Goal: Task Accomplishment & Management: Manage account settings

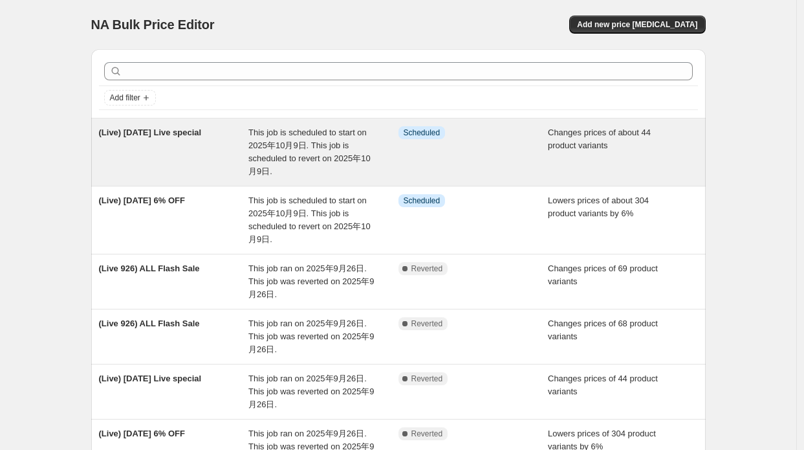
click at [332, 165] on div "This job is scheduled to start on 2025年10月9日. This job is scheduled to revert o…" at bounding box center [323, 152] width 150 height 52
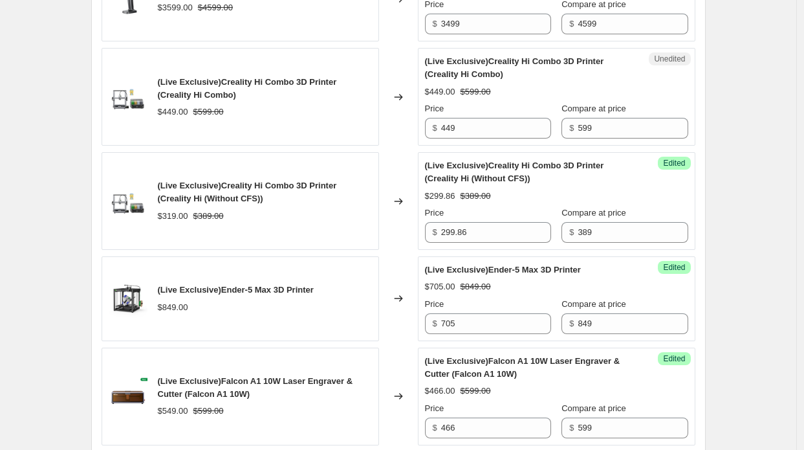
scroll to position [1423, 0]
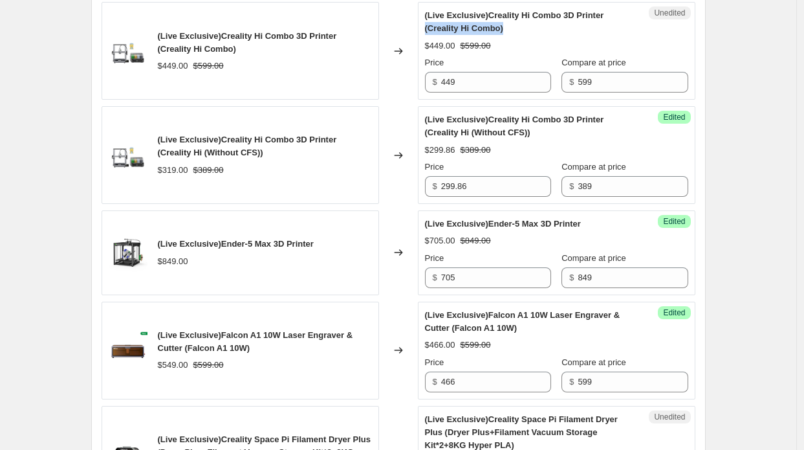
drag, startPoint x: 440, startPoint y: 34, endPoint x: 516, endPoint y: 32, distance: 75.7
click at [516, 32] on div "(Live Exclusive)Creality Hi Combo 3D Printer (Creality Hi Combo)" at bounding box center [531, 22] width 212 height 26
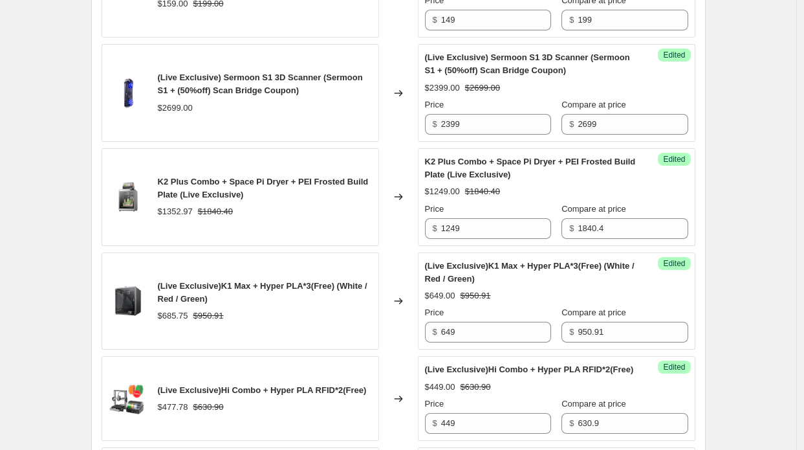
scroll to position [2070, 0]
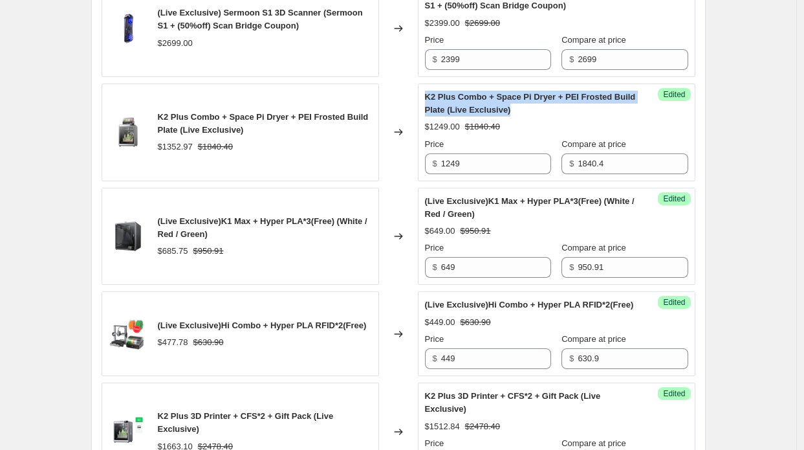
drag, startPoint x: 428, startPoint y: 103, endPoint x: 523, endPoint y: 112, distance: 95.5
click at [523, 112] on div "K2 Plus Combo + Space Pi Dryer + PEI Frosted Build Plate (Live Exclusive)" at bounding box center [531, 104] width 212 height 26
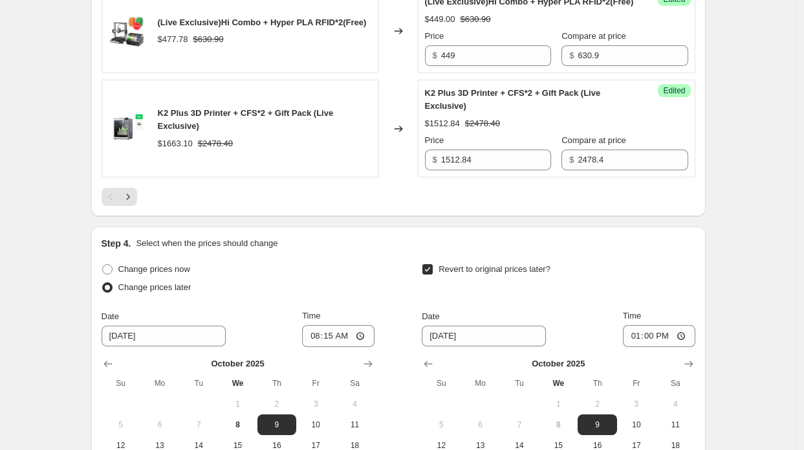
scroll to position [2393, 0]
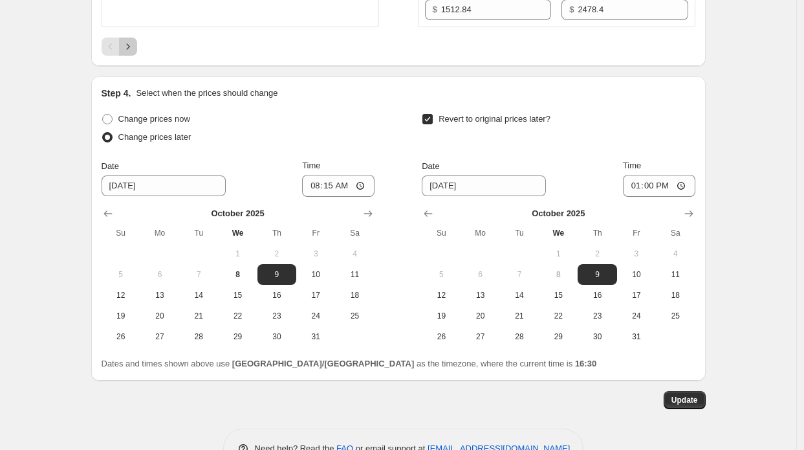
click at [127, 53] on icon "Next" at bounding box center [128, 46] width 13 height 13
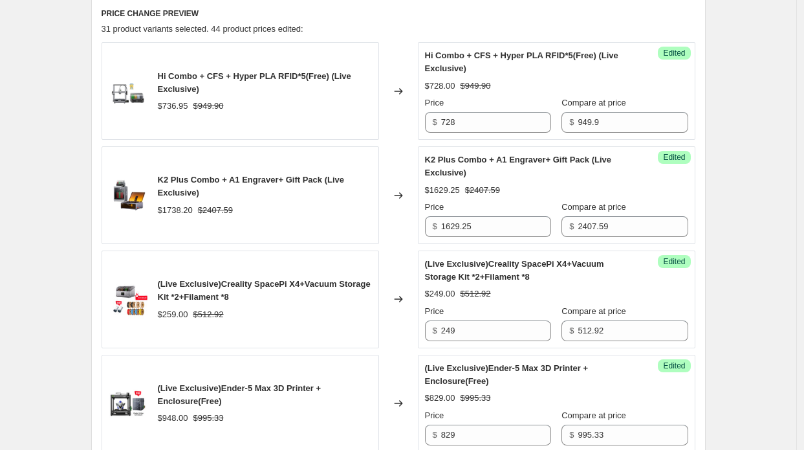
scroll to position [532, 0]
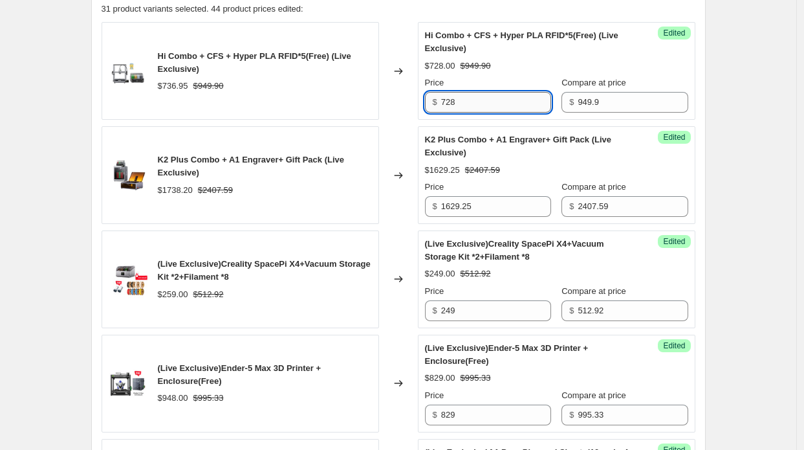
click at [451, 105] on input "728" at bounding box center [496, 102] width 110 height 21
type input "724"
click at [294, 147] on div "K2 Plus Combo + A1 Engraver+ Gift Pack (Live Exclusive) $1738.20 $2407.59" at bounding box center [240, 175] width 277 height 98
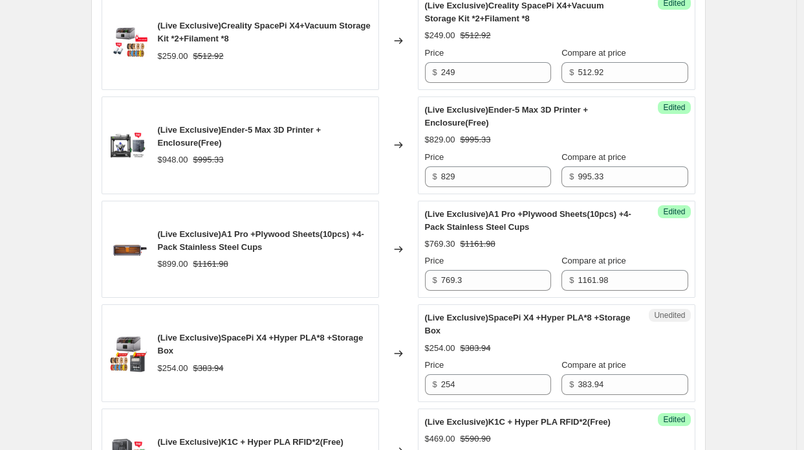
scroll to position [790, 0]
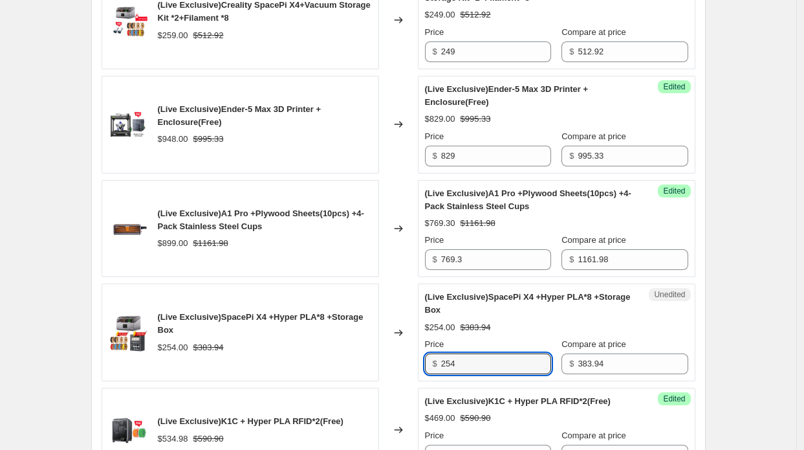
drag, startPoint x: 468, startPoint y: 356, endPoint x: 431, endPoint y: 357, distance: 36.9
click at [431, 357] on div "$ 254" at bounding box center [488, 363] width 126 height 21
click at [376, 349] on div "(Live Exclusive)SpacePi X4 +Hyper PLA*8 +Storage Box $254.00 $383.94" at bounding box center [240, 332] width 277 height 98
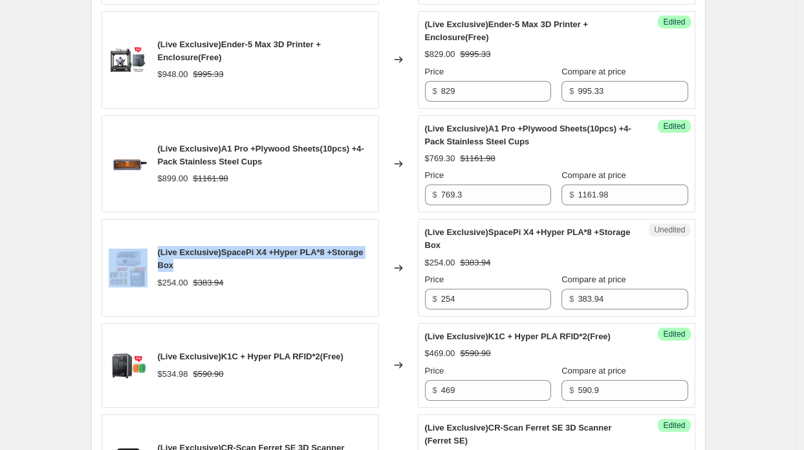
drag, startPoint x: 155, startPoint y: 248, endPoint x: 203, endPoint y: 263, distance: 50.7
click at [203, 263] on div "(Live Exclusive)SpacePi X4 +Hyper PLA*8 +Storage Box $254.00 $383.94" at bounding box center [240, 268] width 277 height 98
copy div "(Live Exclusive)SpacePi X4 +Hyper PLA*8 +Storage Box"
click at [190, 230] on div "(Live Exclusive)SpacePi X4 +Hyper PLA*8 +Storage Box $254.00 $383.94" at bounding box center [240, 268] width 277 height 98
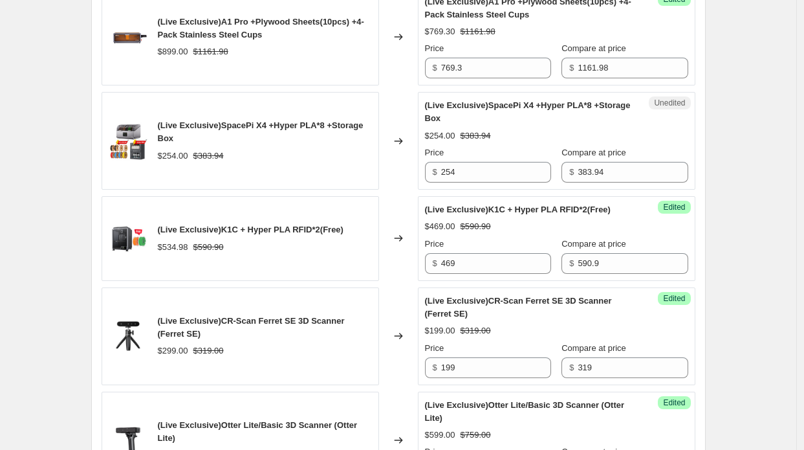
scroll to position [984, 0]
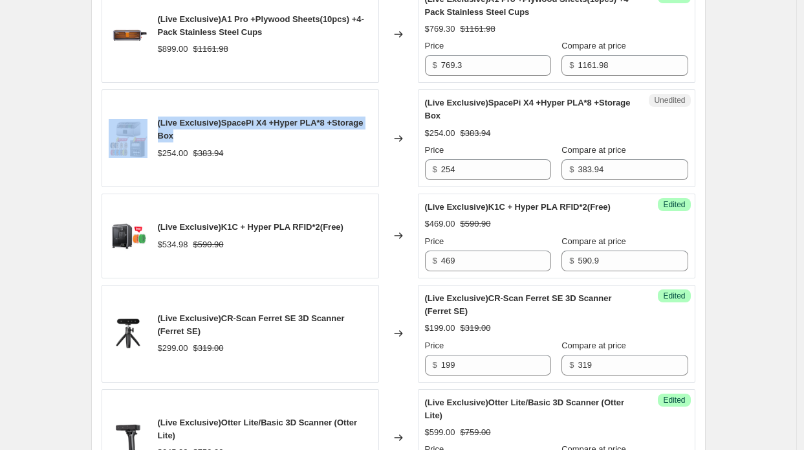
drag, startPoint x: 171, startPoint y: 133, endPoint x: 149, endPoint y: 121, distance: 24.3
click at [149, 121] on div "(Live Exclusive)SpacePi X4 +Hyper PLA*8 +Storage Box $254.00 $383.94" at bounding box center [240, 138] width 277 height 98
copy div "(Live Exclusive)SpacePi X4 +Hyper PLA*8 +Storage Box"
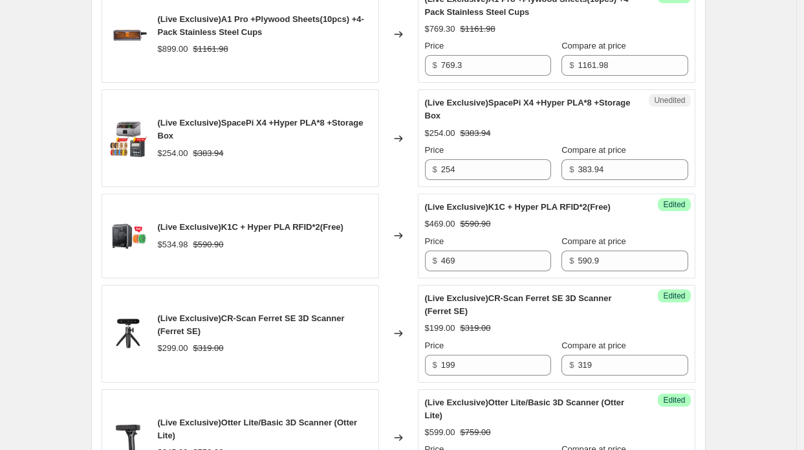
click at [166, 142] on div "(Live Exclusive)SpacePi X4 +Hyper PLA*8 +Storage Box $254.00 $383.94" at bounding box center [265, 137] width 214 height 43
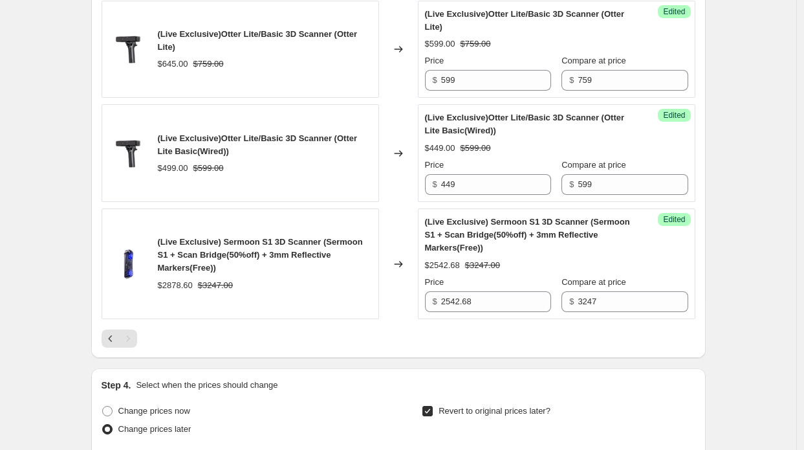
scroll to position [1437, 0]
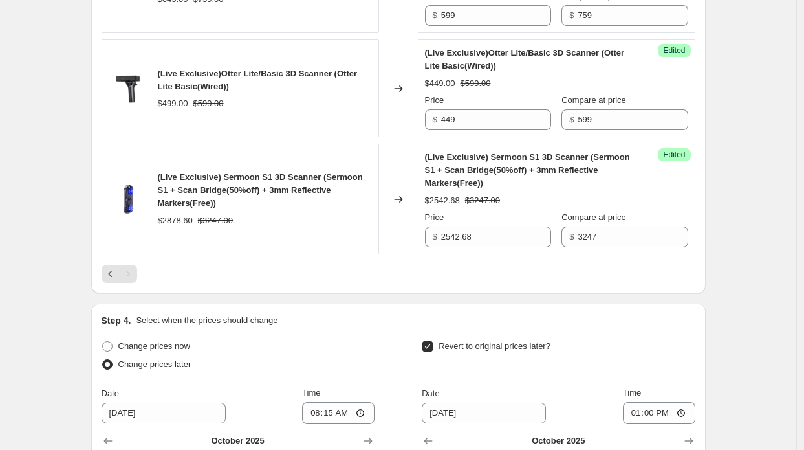
click at [131, 265] on div "Pagination" at bounding box center [128, 274] width 18 height 18
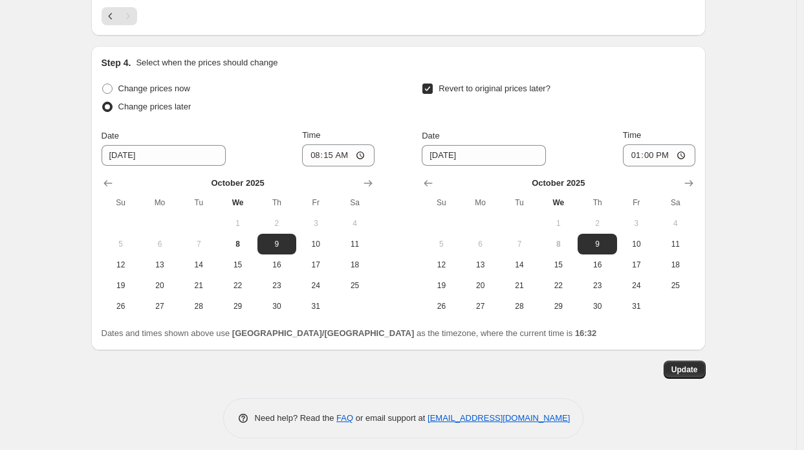
scroll to position [1697, 0]
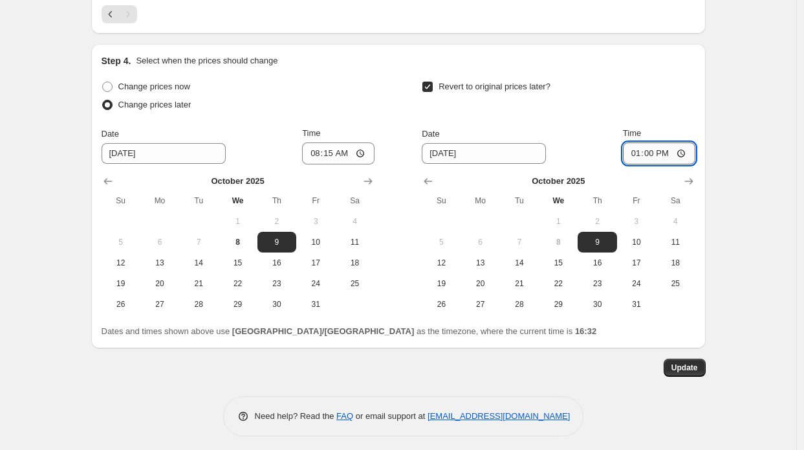
click at [661, 149] on input "13:00" at bounding box center [659, 153] width 72 height 22
type input "12:45"
click at [698, 364] on span "Update" at bounding box center [684, 367] width 27 height 10
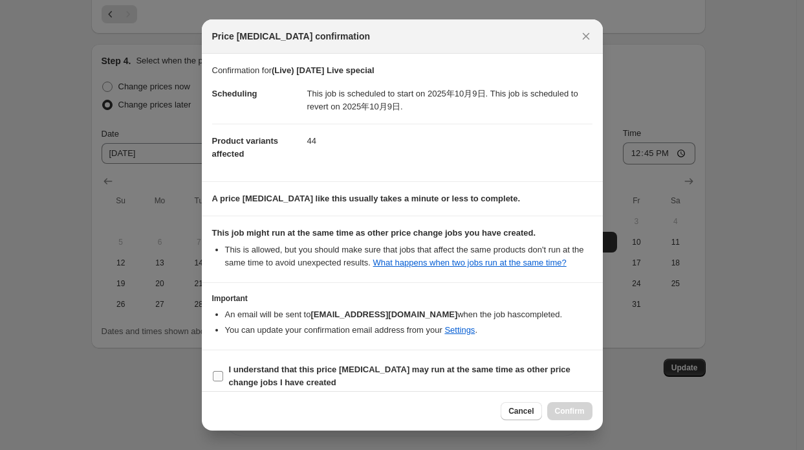
click at [512, 371] on b "I understand that this price change job may run at the same time as other price…" at bounding box center [400, 375] width 342 height 23
click at [223, 371] on input "I understand that this price change job may run at the same time as other price…" at bounding box center [218, 376] width 10 height 10
checkbox input "true"
click at [567, 409] on span "Confirm" at bounding box center [570, 411] width 30 height 10
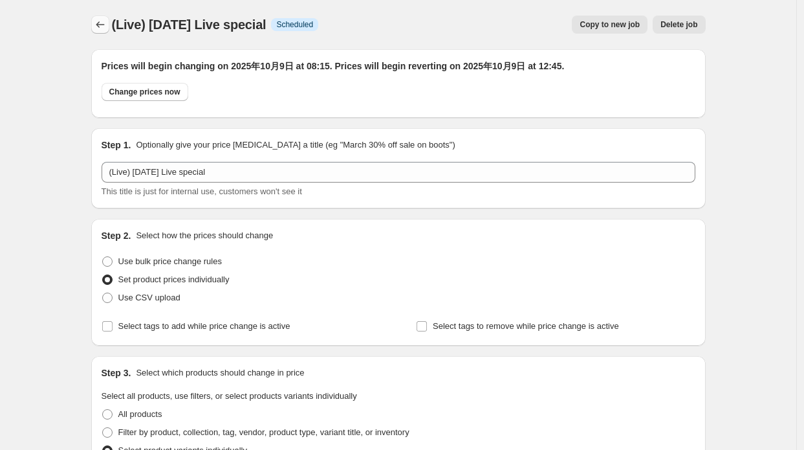
click at [106, 28] on icon "Price change jobs" at bounding box center [100, 24] width 13 height 13
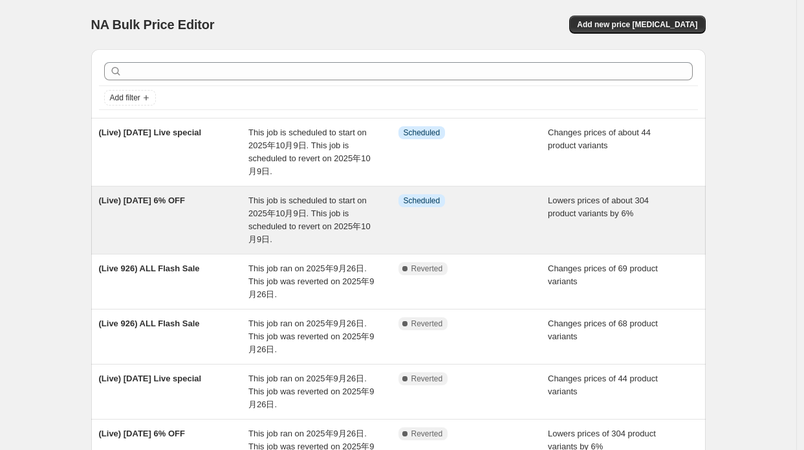
click at [335, 219] on div "This job is scheduled to start on 2025年10月9日. This job is scheduled to revert o…" at bounding box center [323, 220] width 150 height 52
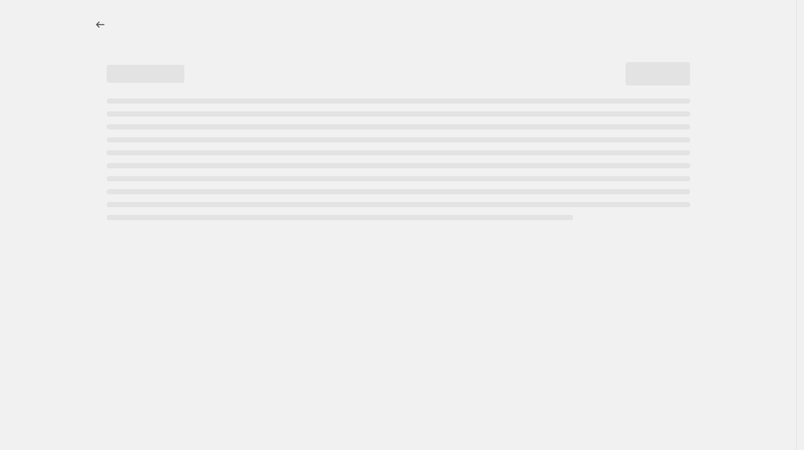
select select "percentage"
select select "collection"
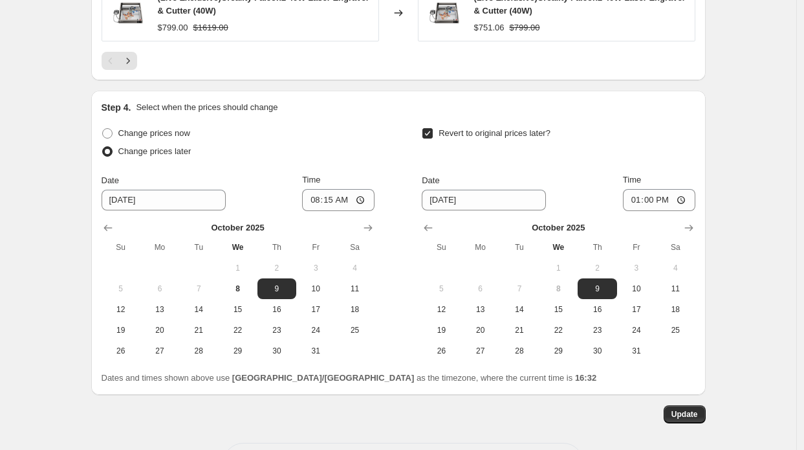
scroll to position [1307, 0]
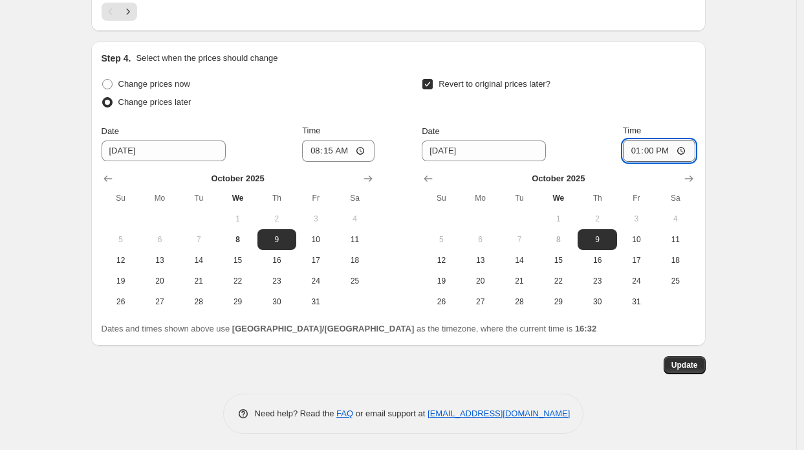
click at [653, 152] on input "13:00" at bounding box center [659, 151] width 72 height 22
type input "12:45"
click at [691, 363] on span "Update" at bounding box center [684, 365] width 27 height 10
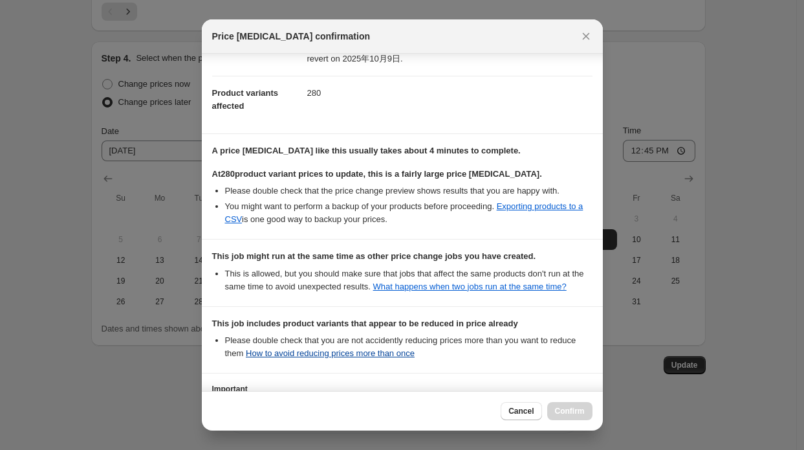
scroll to position [241, 0]
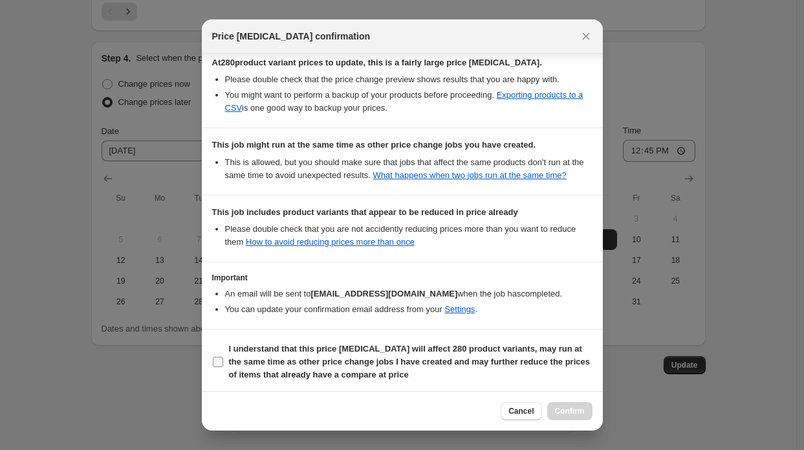
click at [387, 346] on b "I understand that this price change job will affect 280 product variants, may r…" at bounding box center [409, 361] width 361 height 36
click at [223, 356] on input "I understand that this price change job will affect 280 product variants, may r…" at bounding box center [218, 361] width 10 height 10
checkbox input "true"
click at [563, 407] on span "Confirm" at bounding box center [570, 411] width 30 height 10
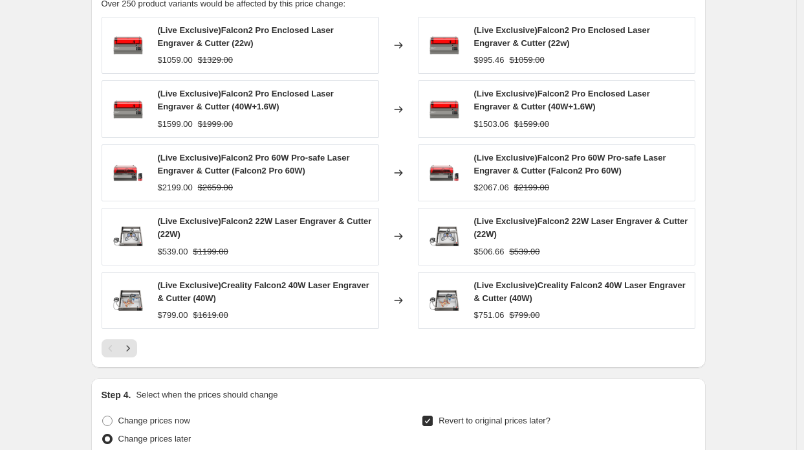
scroll to position [983, 0]
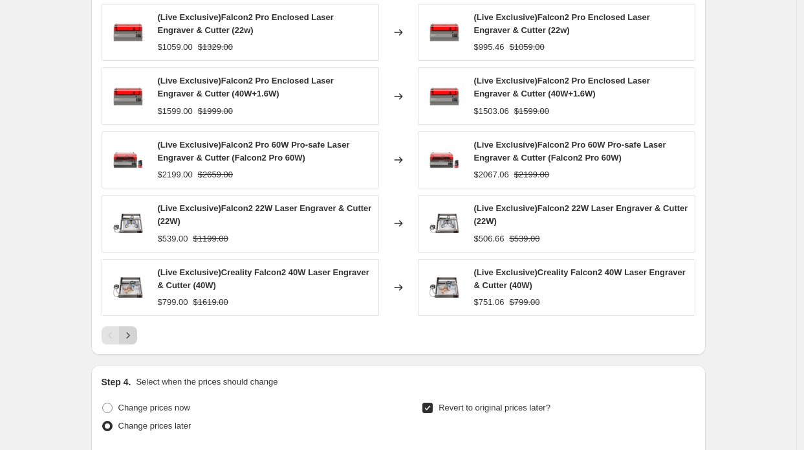
click at [135, 329] on icon "Next" at bounding box center [128, 335] width 13 height 13
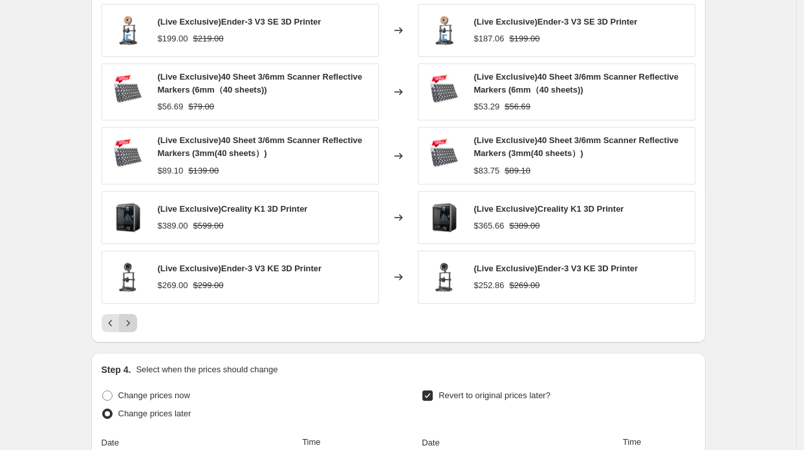
click at [135, 329] on button "Next" at bounding box center [128, 323] width 18 height 18
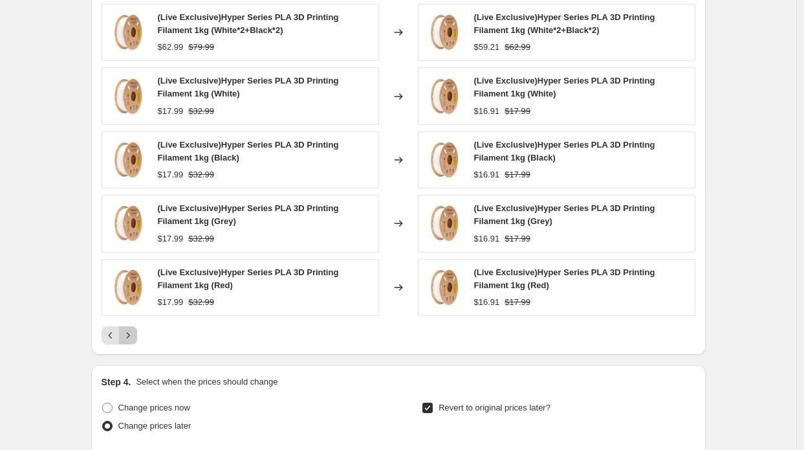
click at [133, 332] on icon "Next" at bounding box center [128, 335] width 13 height 13
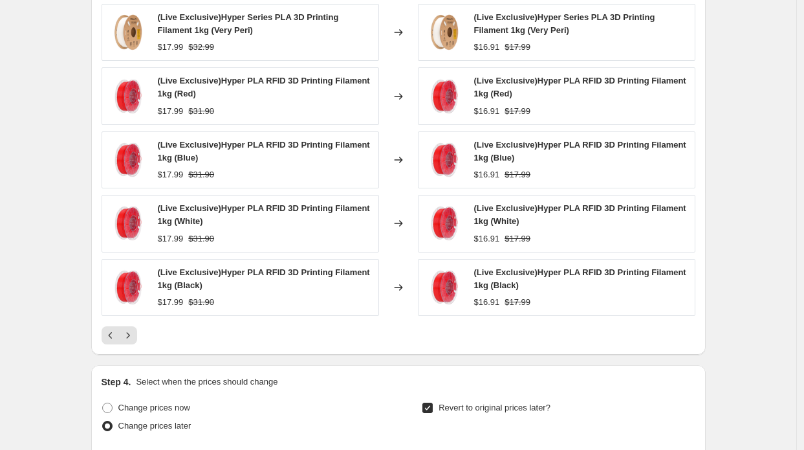
click at [133, 332] on icon "Next" at bounding box center [128, 335] width 13 height 13
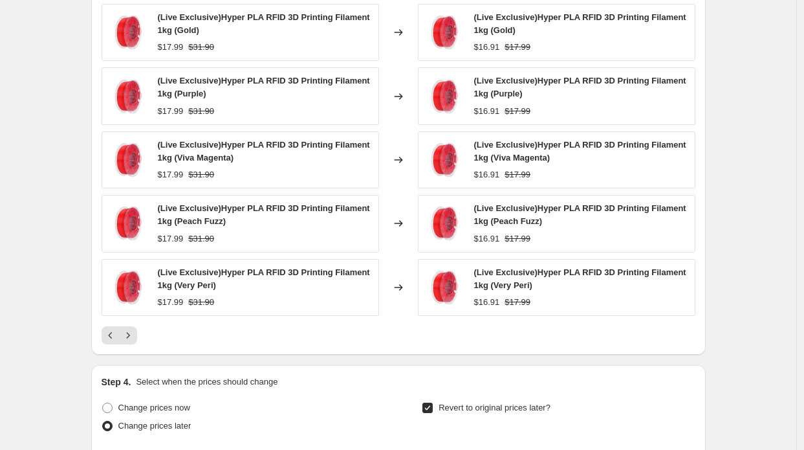
click at [133, 332] on icon "Next" at bounding box center [128, 335] width 13 height 13
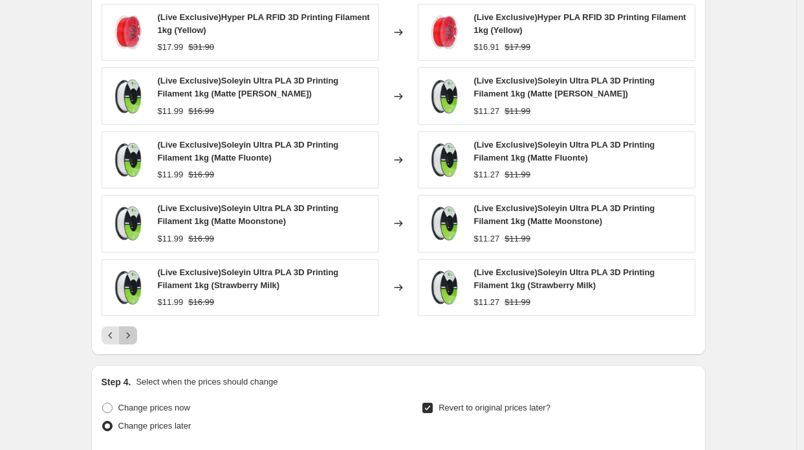
click at [133, 332] on icon "Next" at bounding box center [128, 335] width 13 height 13
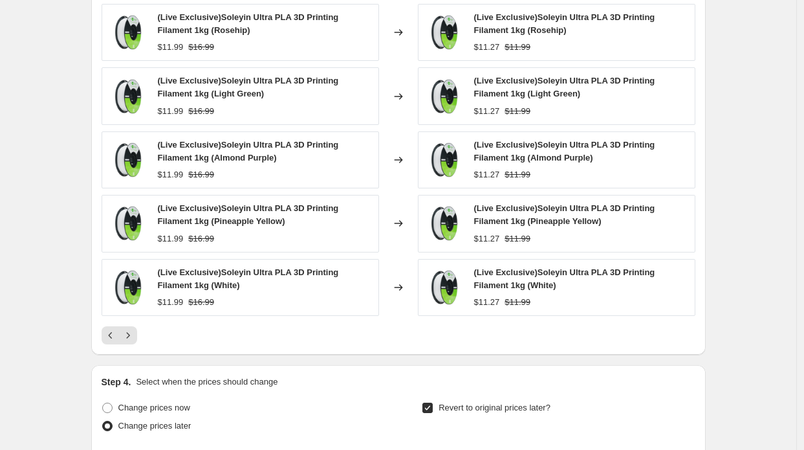
click at [133, 332] on icon "Next" at bounding box center [128, 335] width 13 height 13
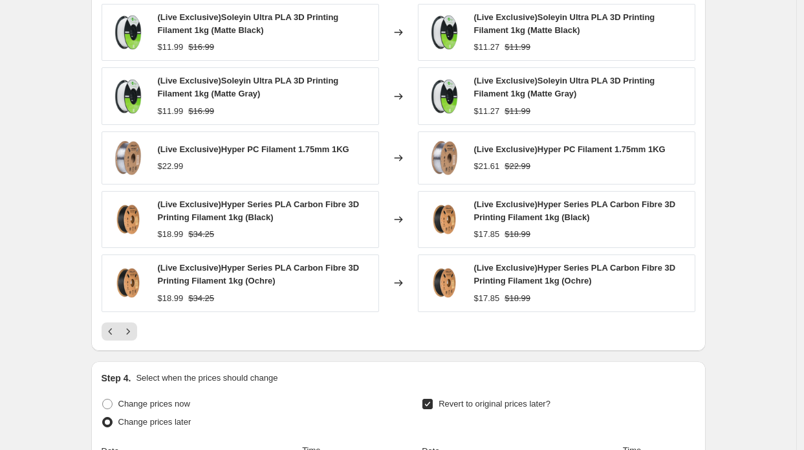
click at [133, 332] on icon "Next" at bounding box center [128, 331] width 13 height 13
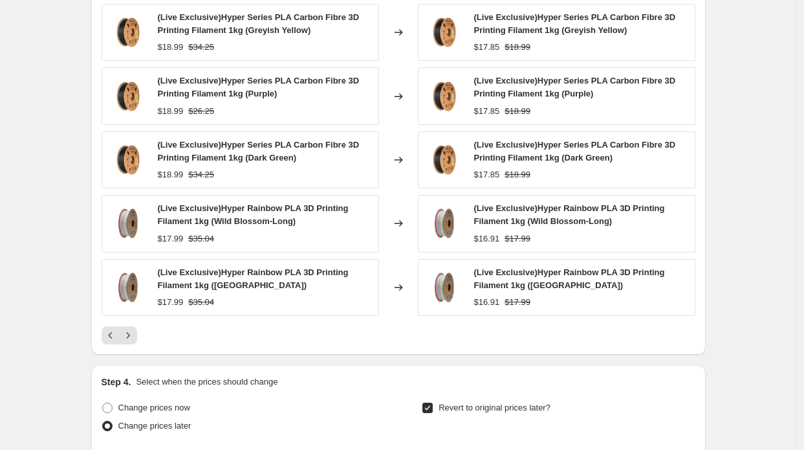
click at [133, 332] on icon "Next" at bounding box center [128, 335] width 13 height 13
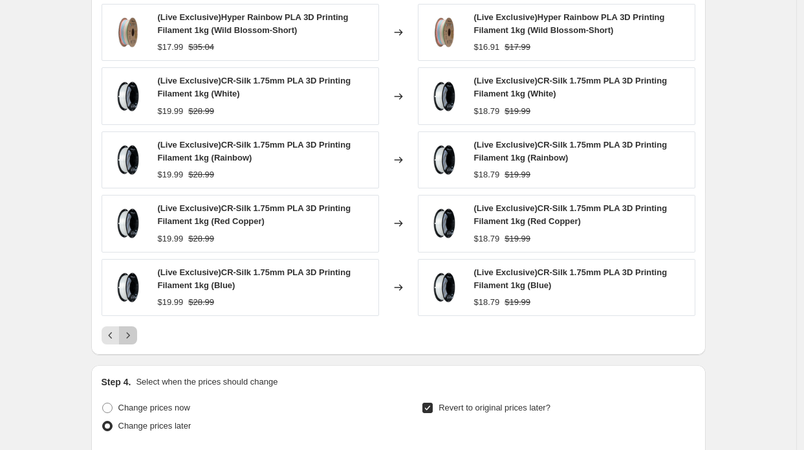
click at [133, 332] on icon "Next" at bounding box center [128, 335] width 13 height 13
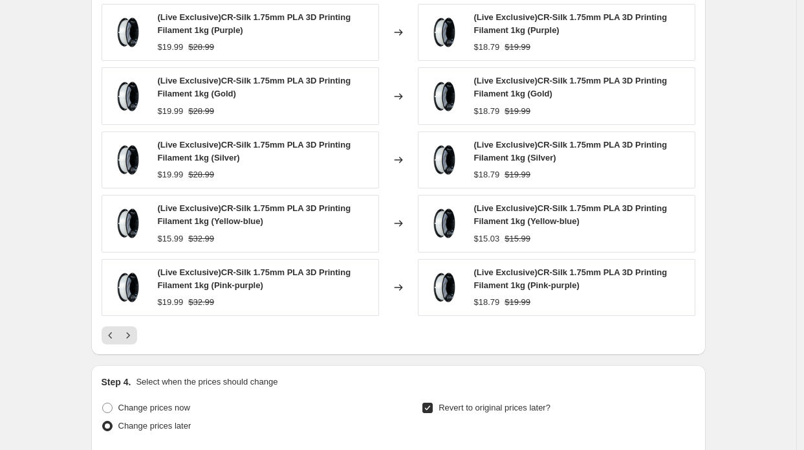
click at [133, 332] on icon "Next" at bounding box center [128, 335] width 13 height 13
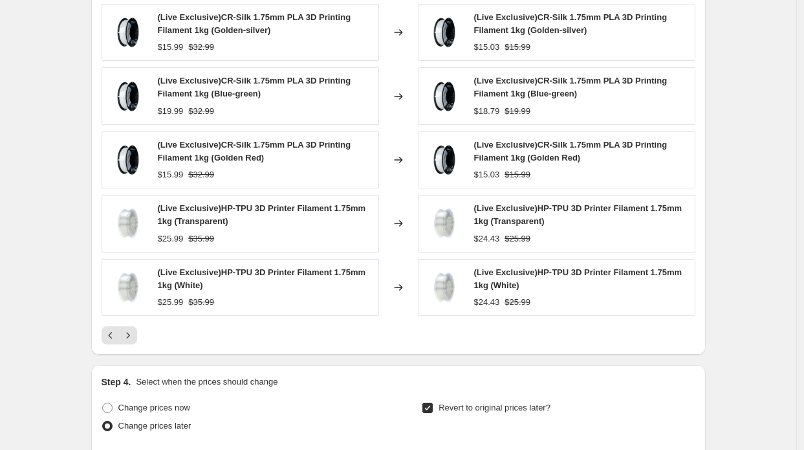
click at [133, 332] on icon "Next" at bounding box center [128, 335] width 13 height 13
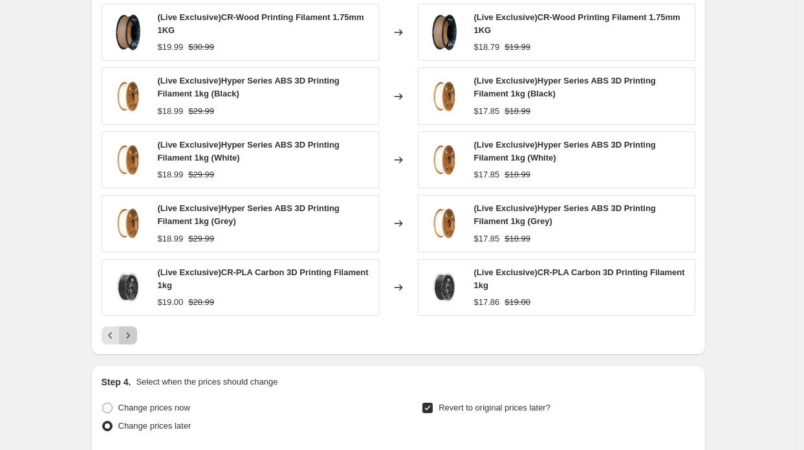
click at [133, 332] on icon "Next" at bounding box center [128, 335] width 13 height 13
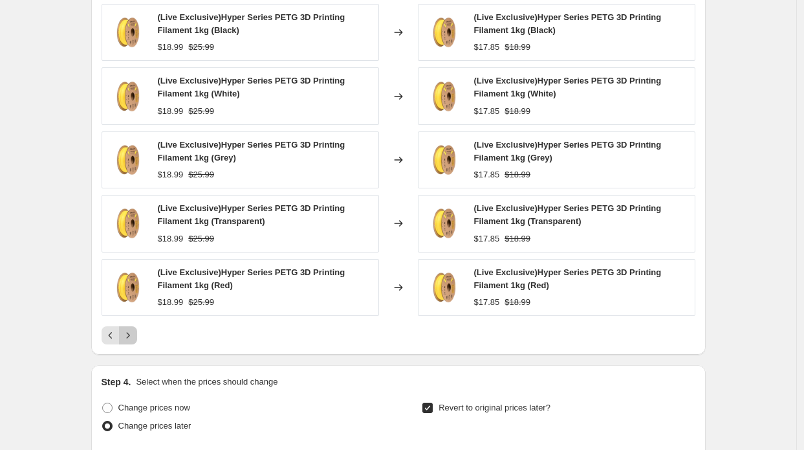
click at [133, 332] on icon "Next" at bounding box center [128, 335] width 13 height 13
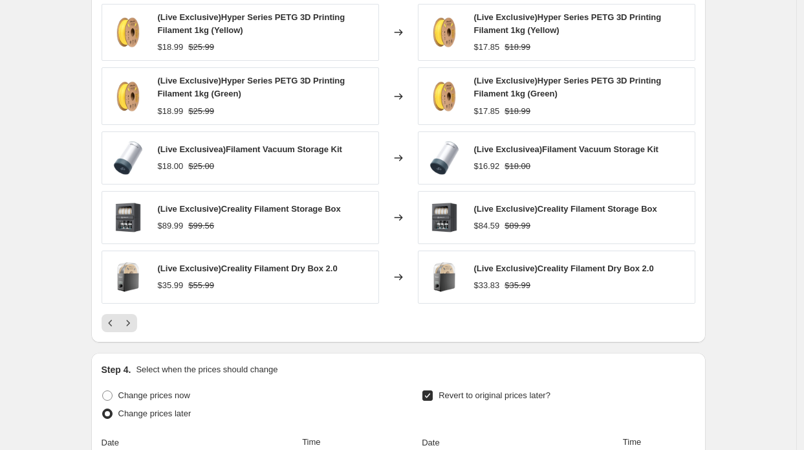
click at [133, 332] on div "PRICE CHANGE PREVIEW Over 250 product variants would be affected by this price …" at bounding box center [398, 150] width 614 height 383
click at [133, 325] on icon "Next" at bounding box center [128, 322] width 13 height 13
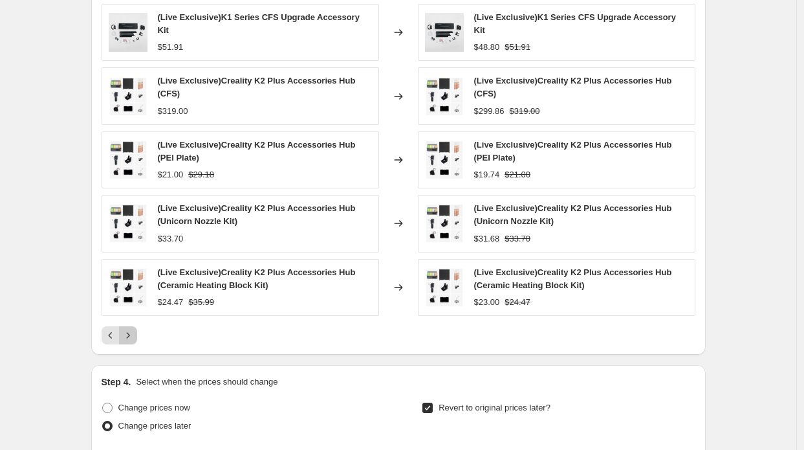
click at [133, 329] on icon "Next" at bounding box center [128, 335] width 13 height 13
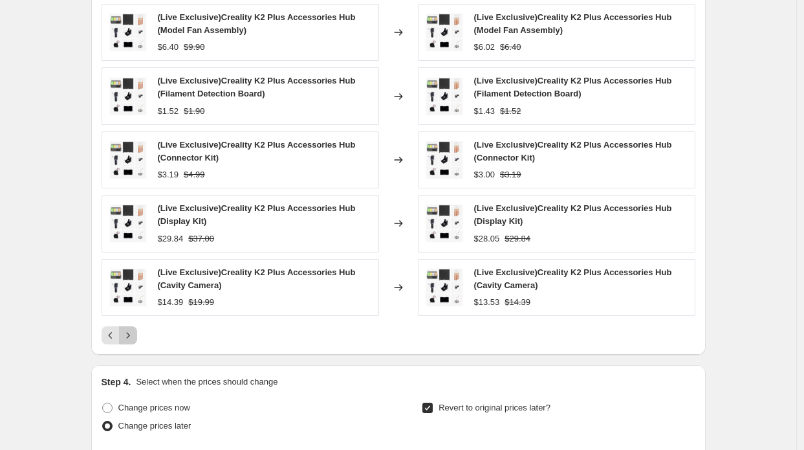
click at [133, 329] on icon "Next" at bounding box center [128, 335] width 13 height 13
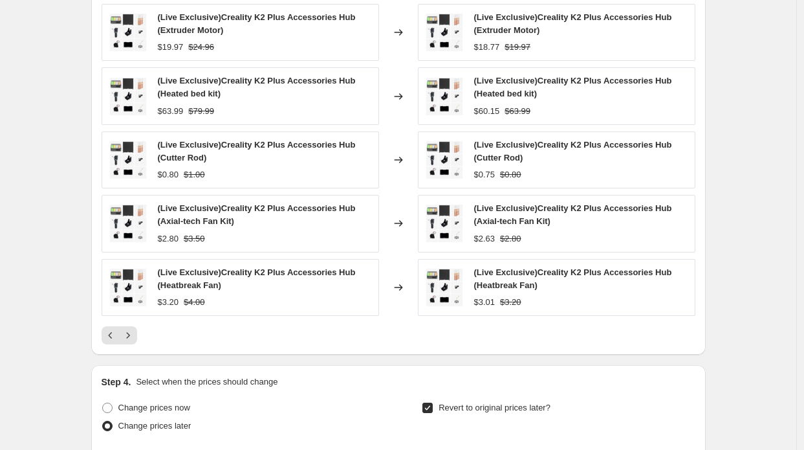
click at [133, 329] on icon "Next" at bounding box center [128, 335] width 13 height 13
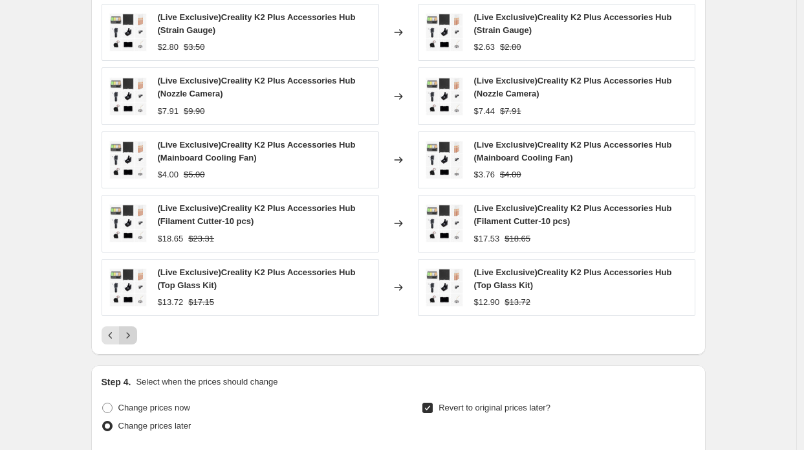
click at [132, 329] on icon "Next" at bounding box center [128, 335] width 13 height 13
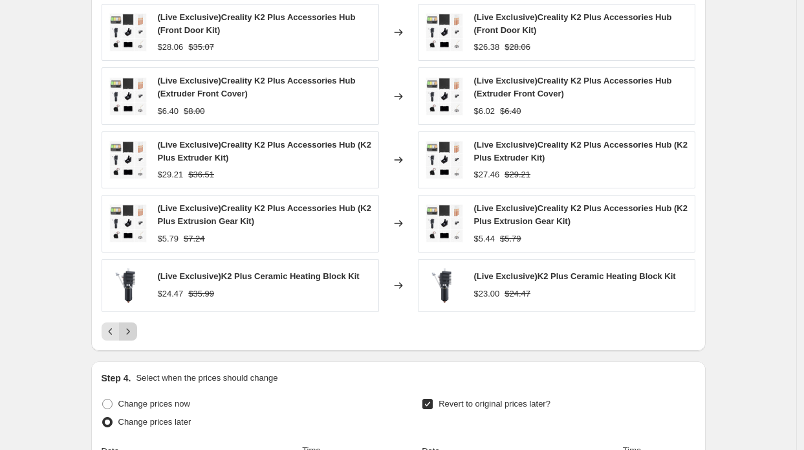
click at [132, 327] on icon "Next" at bounding box center [128, 331] width 13 height 13
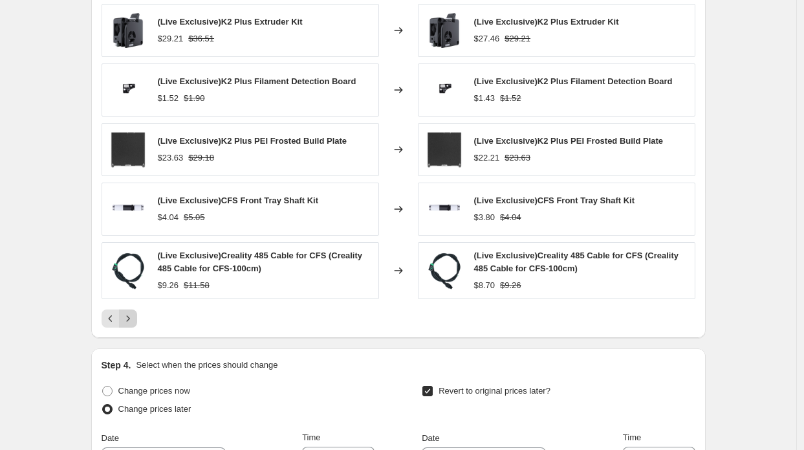
click at [132, 327] on div "PRICE CHANGE PREVIEW Over 250 product variants would be affected by this price …" at bounding box center [398, 148] width 614 height 379
click at [132, 318] on icon "Next" at bounding box center [128, 318] width 13 height 13
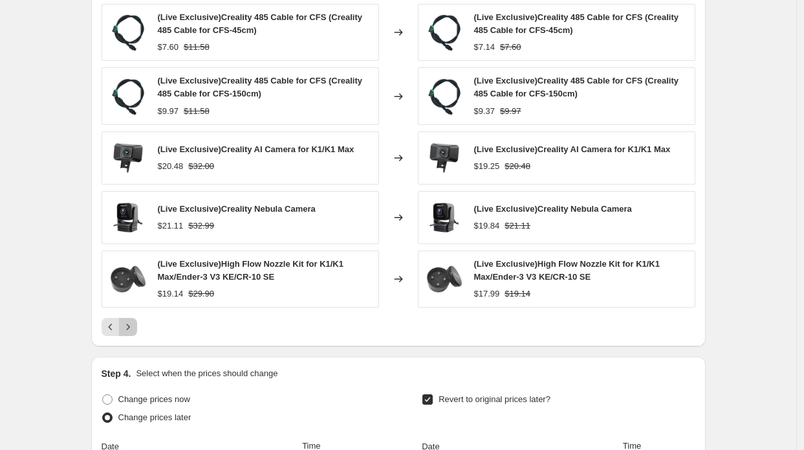
drag, startPoint x: 132, startPoint y: 319, endPoint x: 128, endPoint y: 329, distance: 11.1
click at [124, 329] on button "Next" at bounding box center [128, 327] width 18 height 18
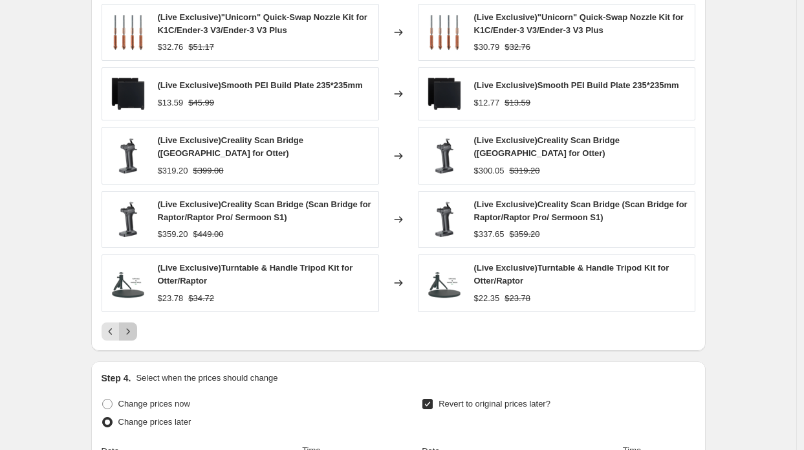
click at [135, 334] on icon "Next" at bounding box center [128, 331] width 13 height 13
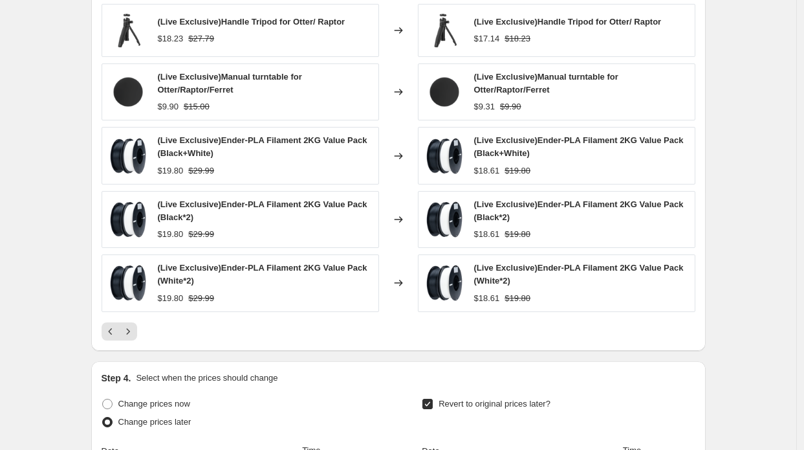
click at [134, 334] on icon "Next" at bounding box center [128, 331] width 13 height 13
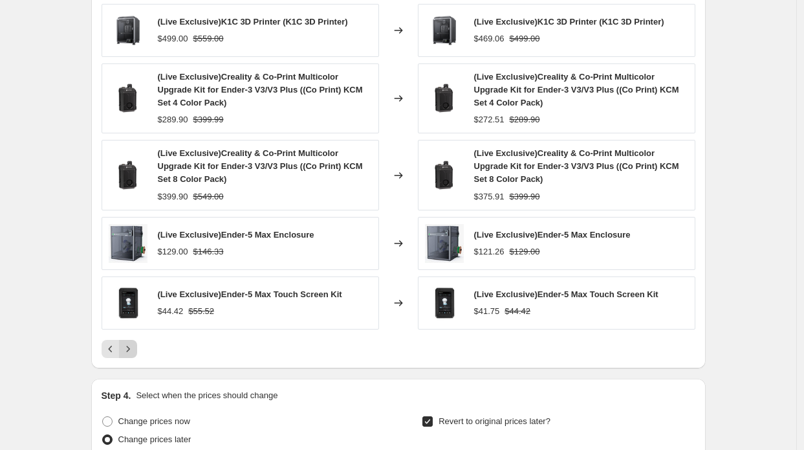
click at [129, 345] on icon "Next" at bounding box center [127, 348] width 3 height 6
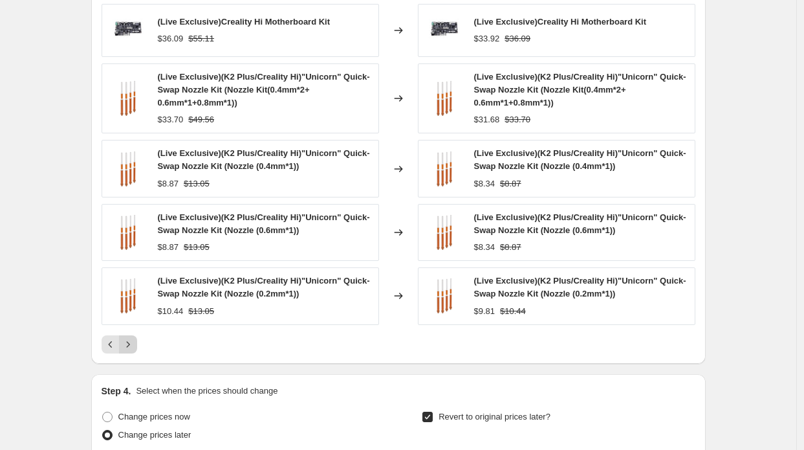
click at [131, 338] on icon "Next" at bounding box center [128, 344] width 13 height 13
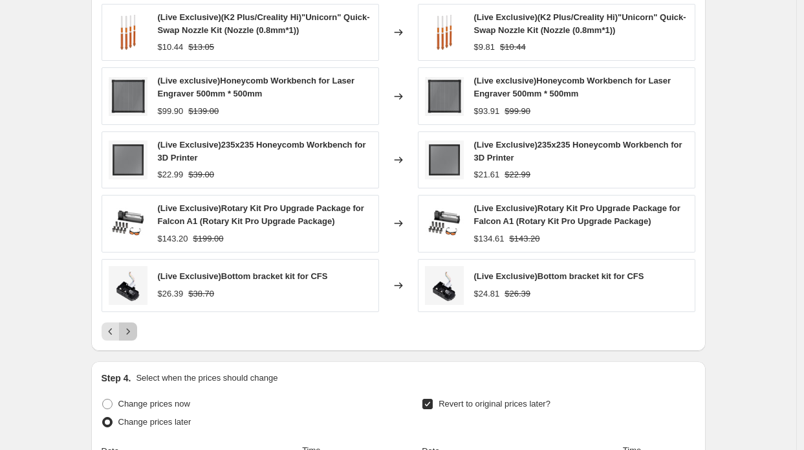
click at [131, 336] on button "Next" at bounding box center [128, 331] width 18 height 18
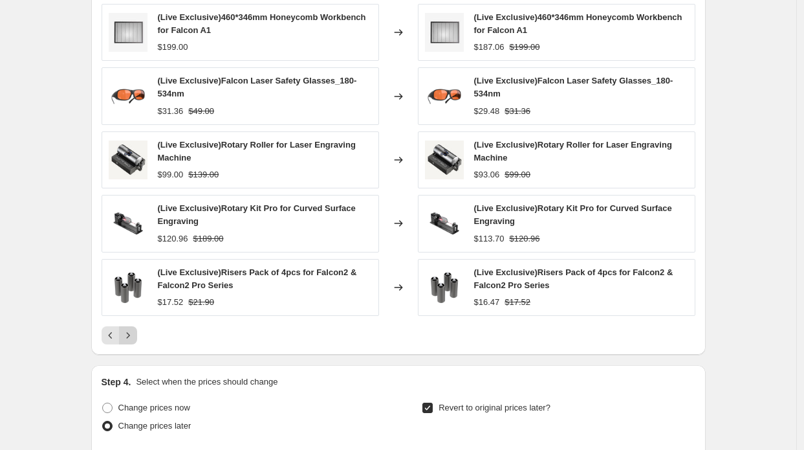
click at [135, 326] on button "Next" at bounding box center [128, 335] width 18 height 18
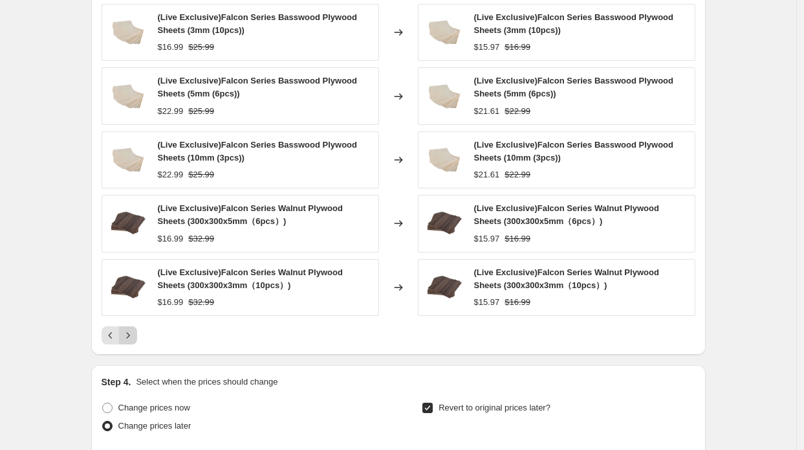
click at [135, 326] on button "Next" at bounding box center [128, 335] width 18 height 18
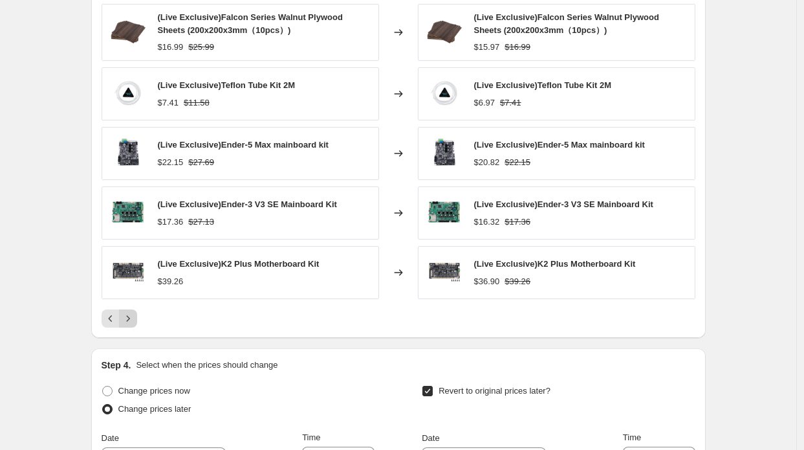
click at [135, 324] on button "Next" at bounding box center [128, 318] width 18 height 18
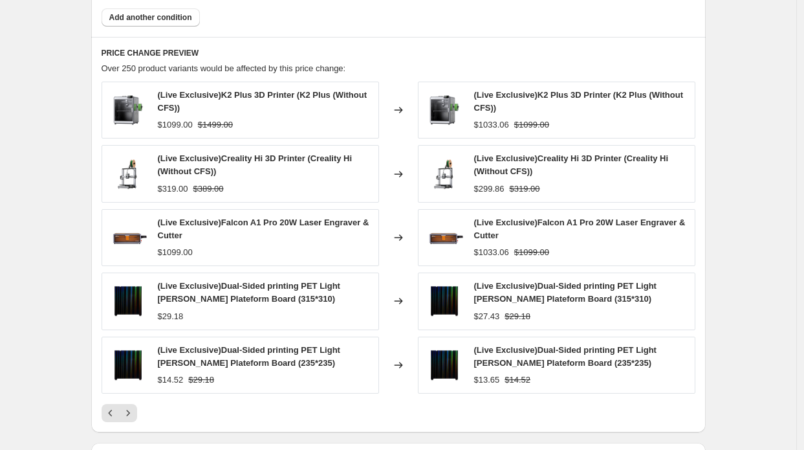
scroll to position [919, 0]
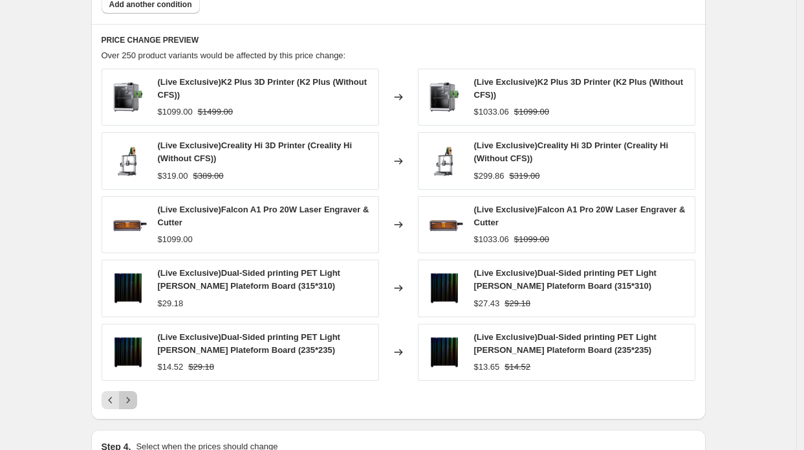
click at [134, 394] on icon "Next" at bounding box center [128, 399] width 13 height 13
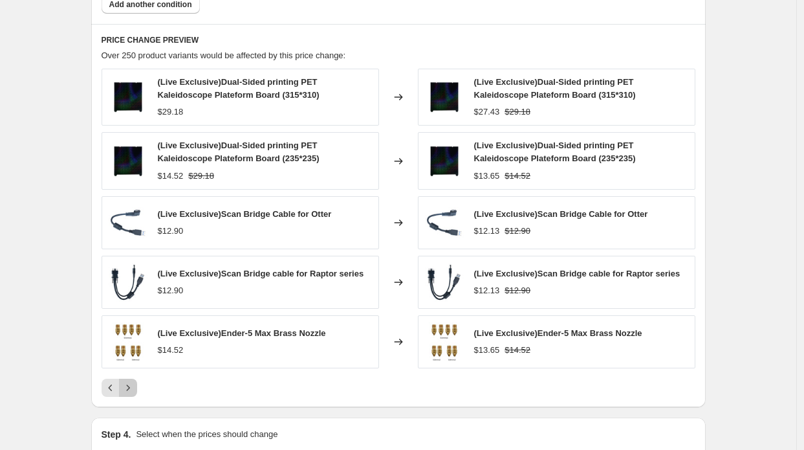
click at [132, 389] on icon "Next" at bounding box center [128, 387] width 13 height 13
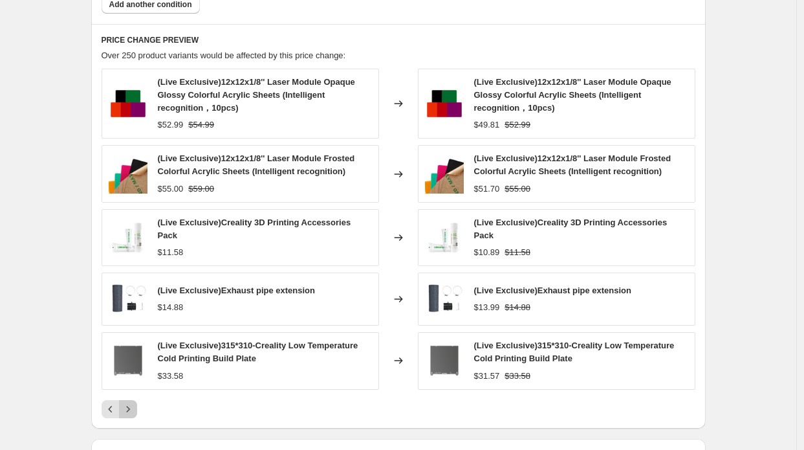
click at [132, 400] on button "Next" at bounding box center [128, 409] width 18 height 18
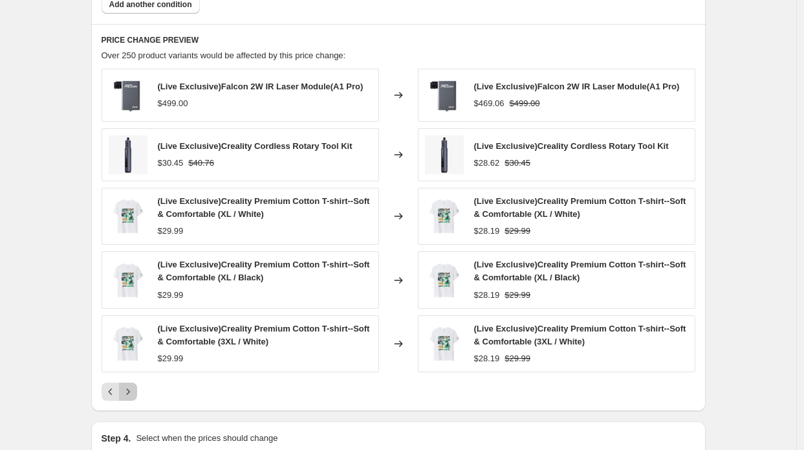
click at [132, 393] on icon "Next" at bounding box center [128, 391] width 13 height 13
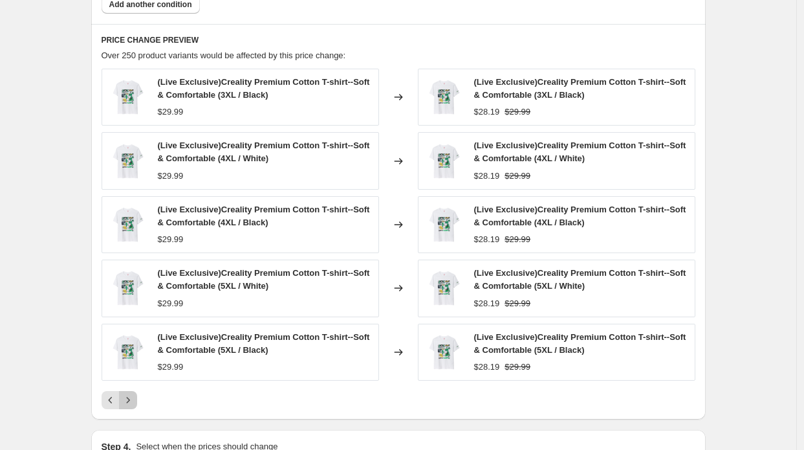
click at [132, 393] on icon "Next" at bounding box center [128, 399] width 13 height 13
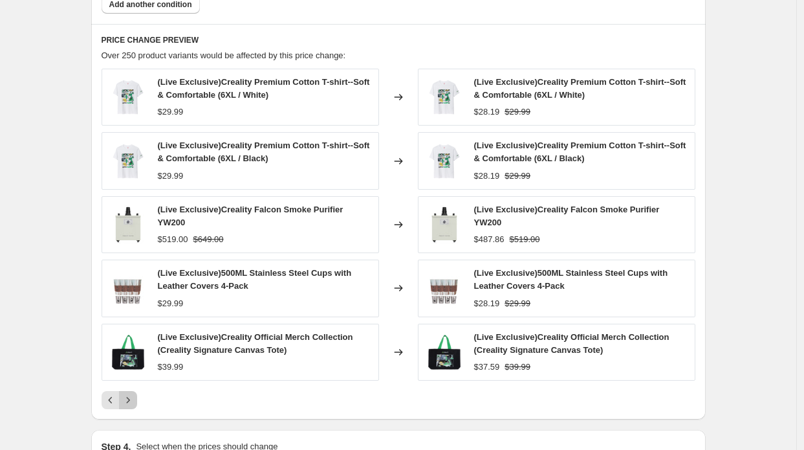
click at [129, 397] on icon "Next" at bounding box center [127, 400] width 3 height 6
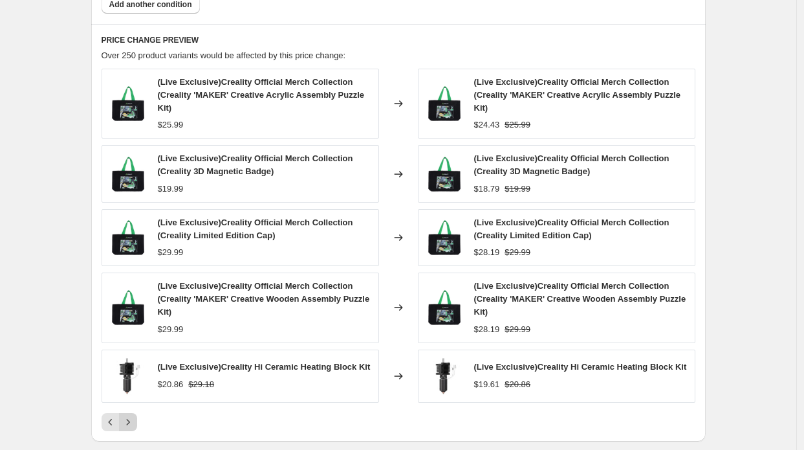
click at [132, 393] on div "(Live Exclusive)Creality Hi Ceramic Heating Block Kit $20.86 $29.18" at bounding box center [240, 375] width 277 height 53
click at [131, 417] on icon "Next" at bounding box center [128, 421] width 13 height 13
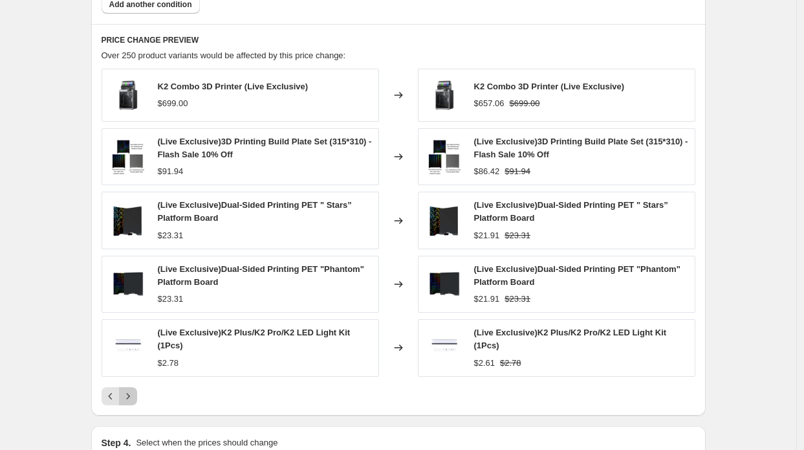
click at [131, 393] on icon "Next" at bounding box center [128, 395] width 13 height 13
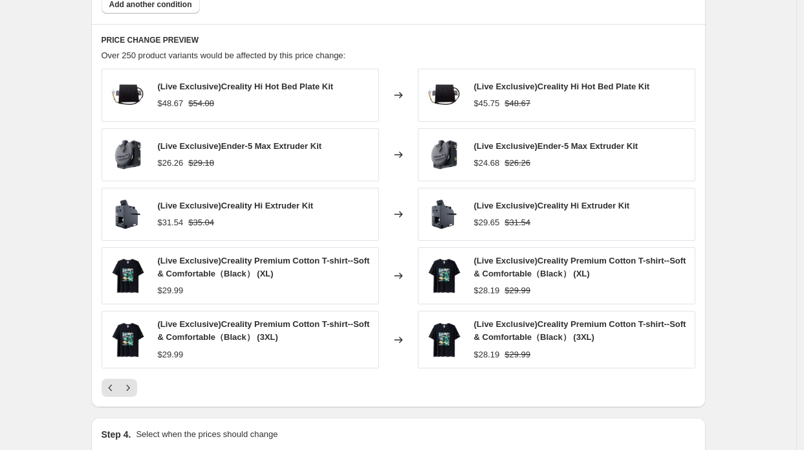
click at [117, 386] on icon "Previous" at bounding box center [110, 387] width 13 height 13
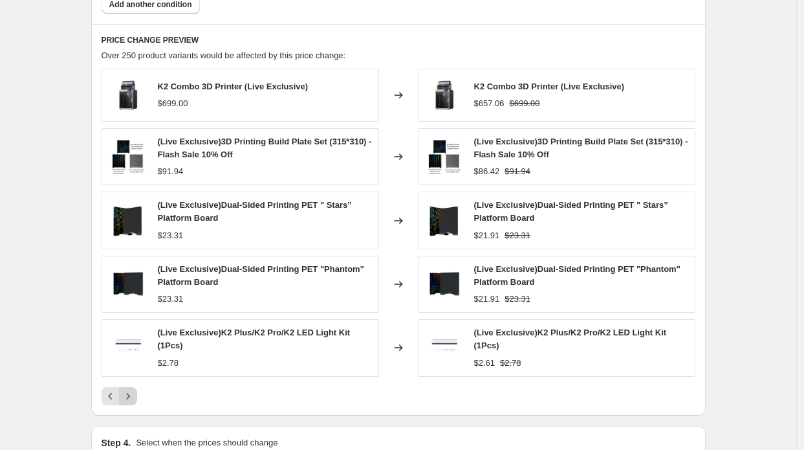
click at [131, 389] on icon "Next" at bounding box center [128, 395] width 13 height 13
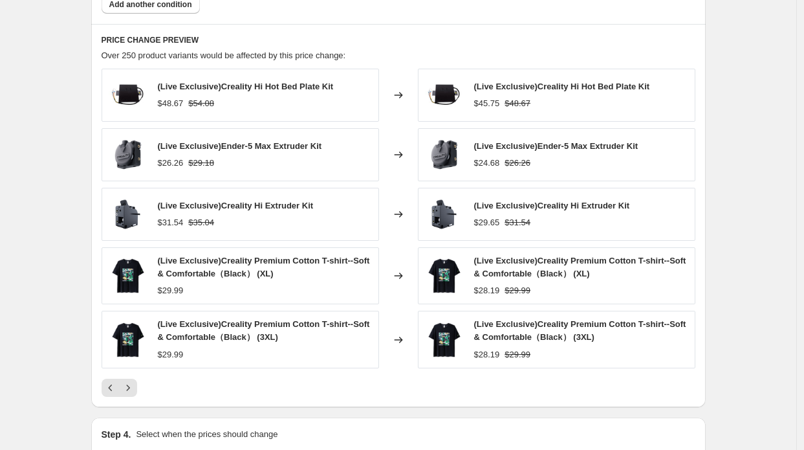
click at [129, 387] on icon "Next" at bounding box center [128, 387] width 13 height 13
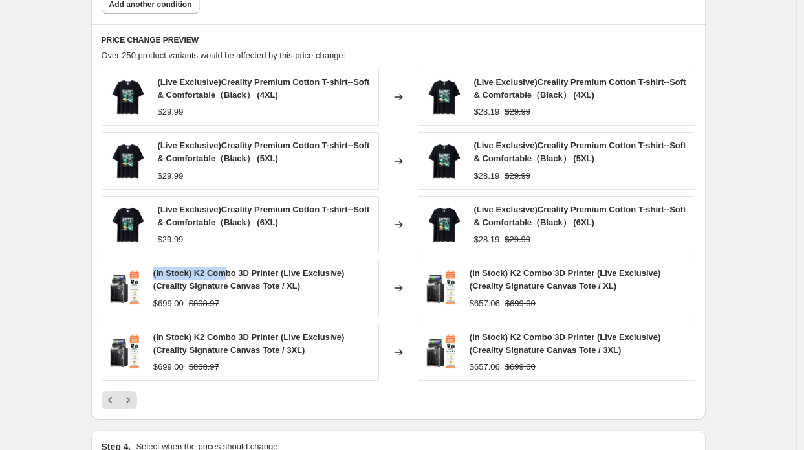
drag, startPoint x: 151, startPoint y: 271, endPoint x: 232, endPoint y: 270, distance: 80.2
click at [228, 270] on div "(In Stock) K2 Combo 3D Printer (Live Exclusive) (Creality Signature Canvas Tote…" at bounding box center [240, 287] width 277 height 57
click at [234, 271] on span "(In Stock) K2 Combo 3D Printer (Live Exclusive) (Creality Signature Canvas Tote…" at bounding box center [248, 279] width 191 height 23
drag, startPoint x: 155, startPoint y: 274, endPoint x: 342, endPoint y: 277, distance: 186.3
click at [342, 277] on div "(In Stock) K2 Combo 3D Printer (Live Exclusive) (Creality Signature Canvas Tote…" at bounding box center [240, 287] width 277 height 57
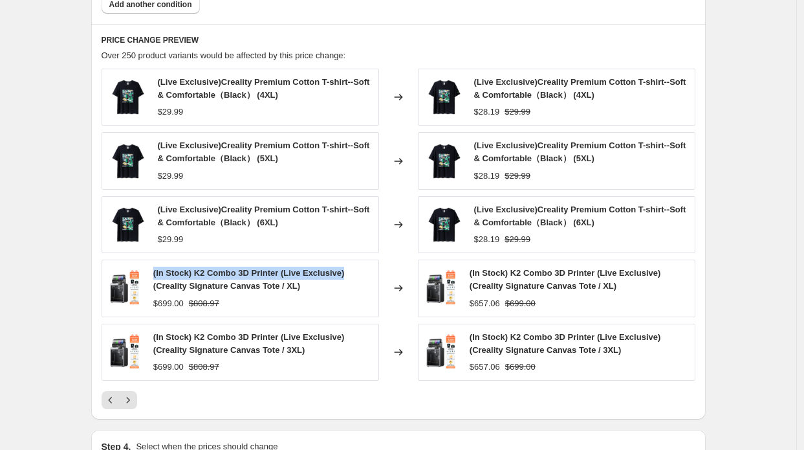
copy span "(In Stock) K2 Combo 3D Printer (Live Exclusive)"
click at [338, 281] on div "(In Stock) K2 Combo 3D Printer (Live Exclusive) (Creality Signature Canvas Tote…" at bounding box center [262, 279] width 219 height 26
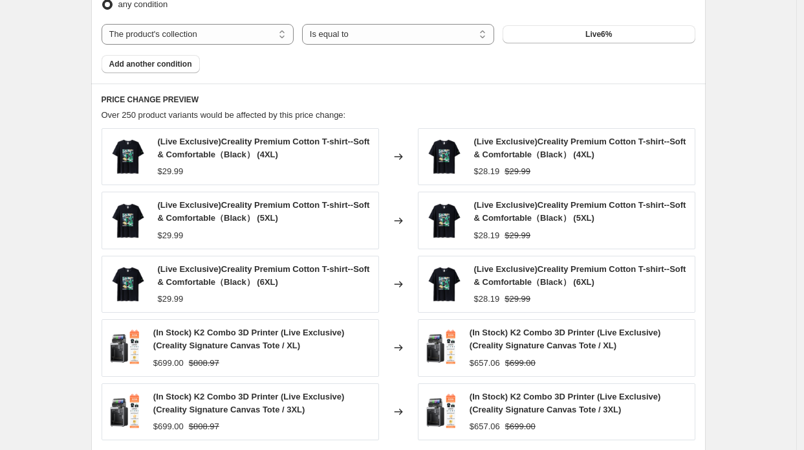
scroll to position [983, 0]
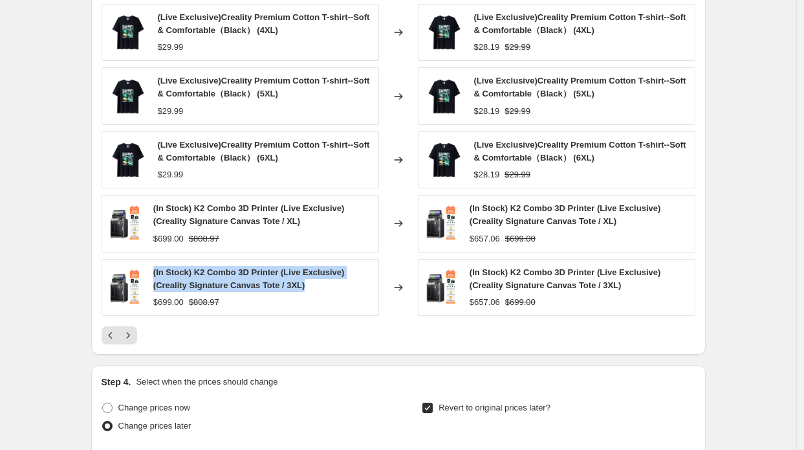
drag, startPoint x: 155, startPoint y: 268, endPoint x: 321, endPoint y: 288, distance: 166.8
click at [321, 288] on div "(In Stock) K2 Combo 3D Printer (Live Exclusive) (Creality Signature Canvas Tote…" at bounding box center [240, 287] width 277 height 57
copy span "(In Stock) K2 Combo 3D Printer (Live Exclusive) (Creality Signature Canvas Tote…"
click at [132, 329] on icon "Next" at bounding box center [128, 335] width 13 height 13
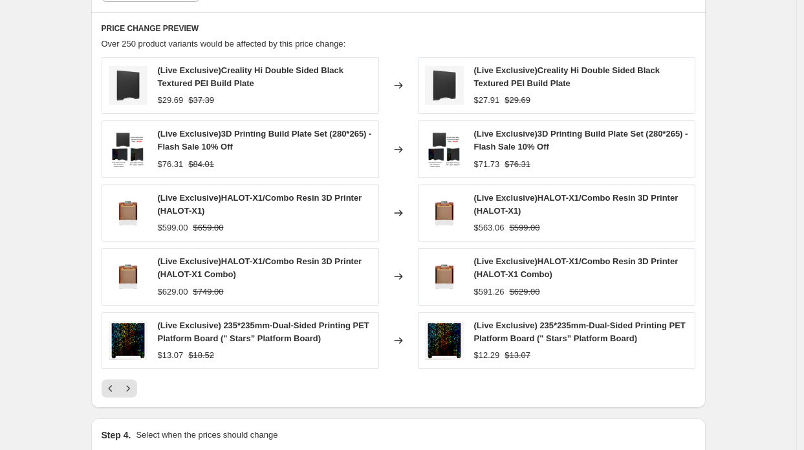
scroll to position [919, 0]
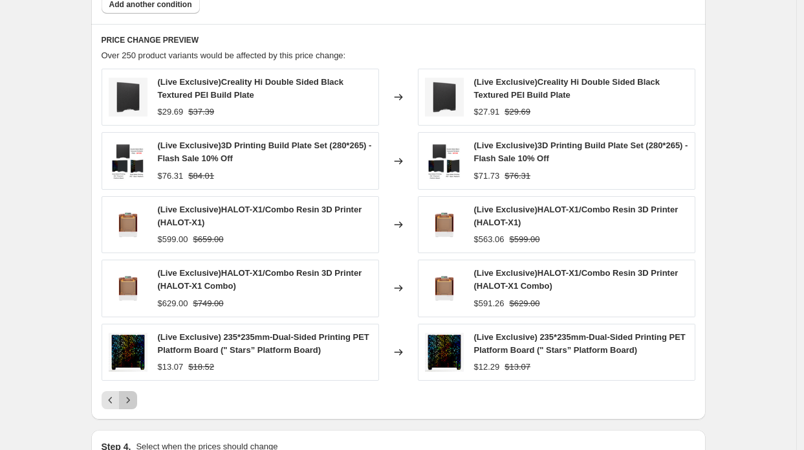
click at [135, 395] on icon "Next" at bounding box center [128, 399] width 13 height 13
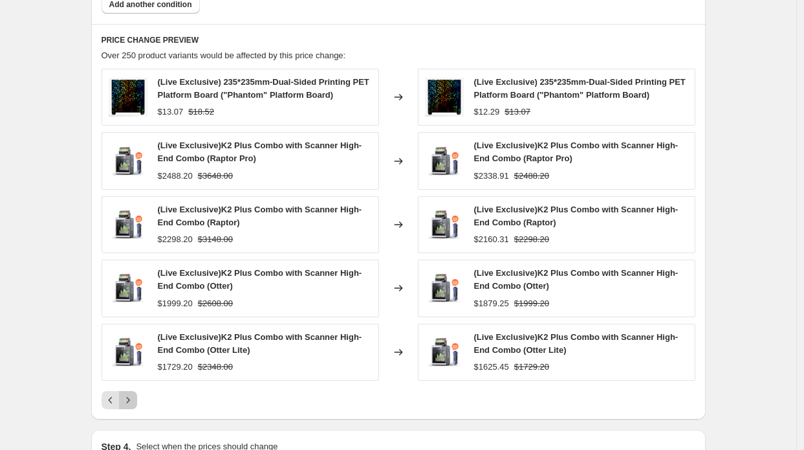
click at [135, 395] on icon "Next" at bounding box center [128, 399] width 13 height 13
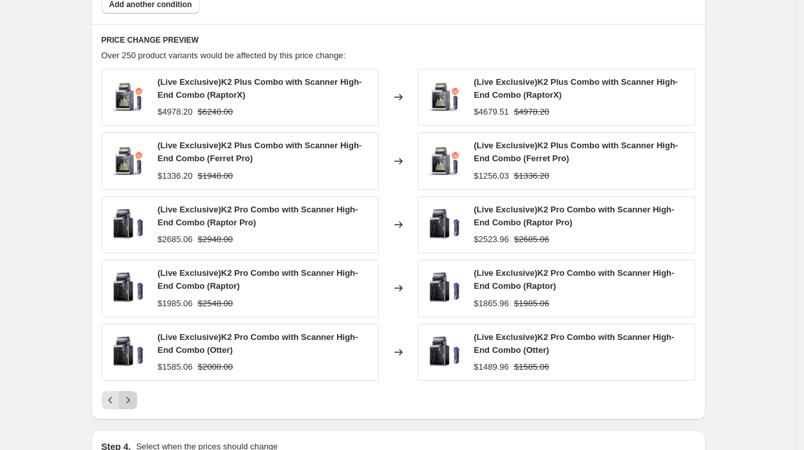
click at [133, 395] on icon "Next" at bounding box center [128, 399] width 13 height 13
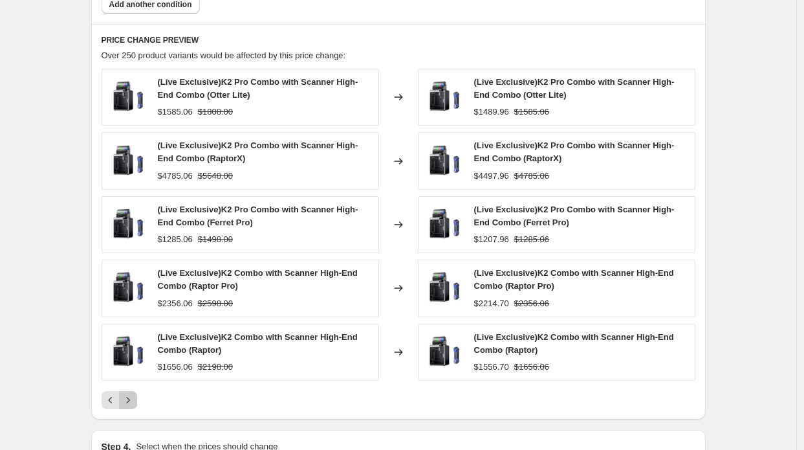
click at [133, 395] on icon "Next" at bounding box center [128, 399] width 13 height 13
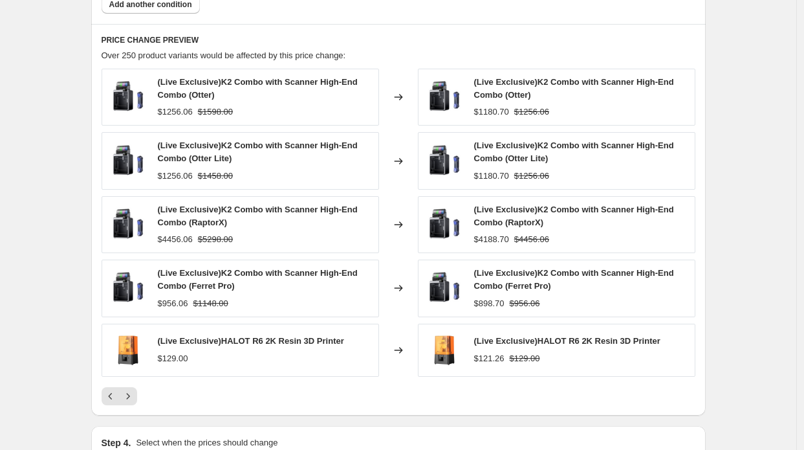
click at [129, 395] on icon "Next" at bounding box center [127, 396] width 3 height 6
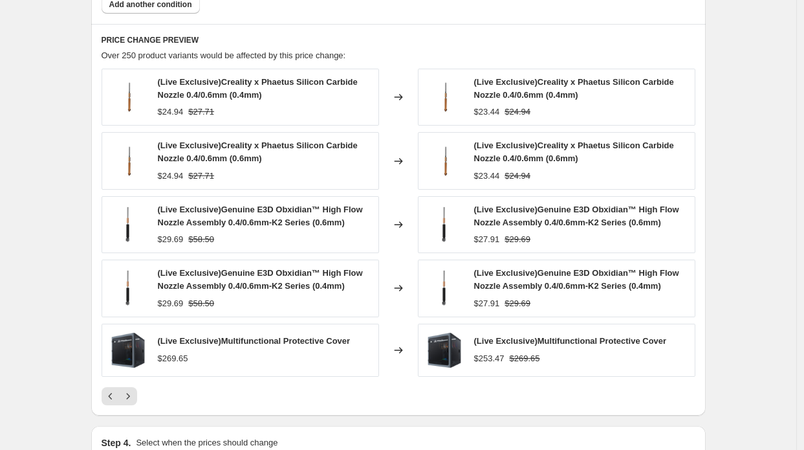
click at [129, 395] on icon "Next" at bounding box center [127, 396] width 3 height 6
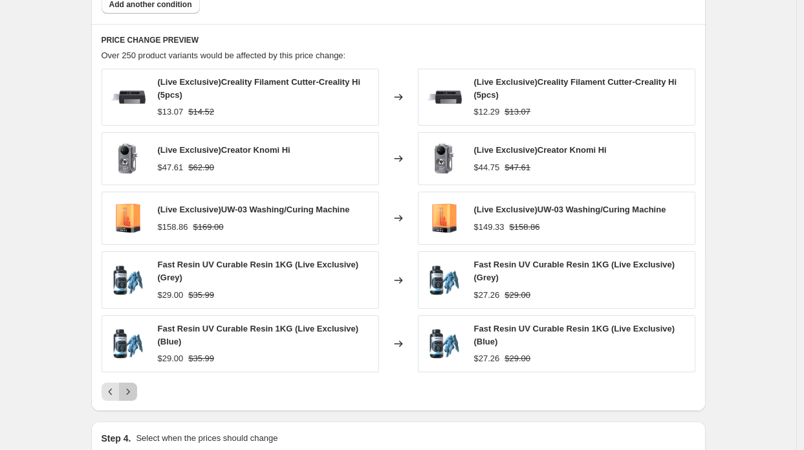
click at [130, 395] on button "Next" at bounding box center [128, 391] width 18 height 18
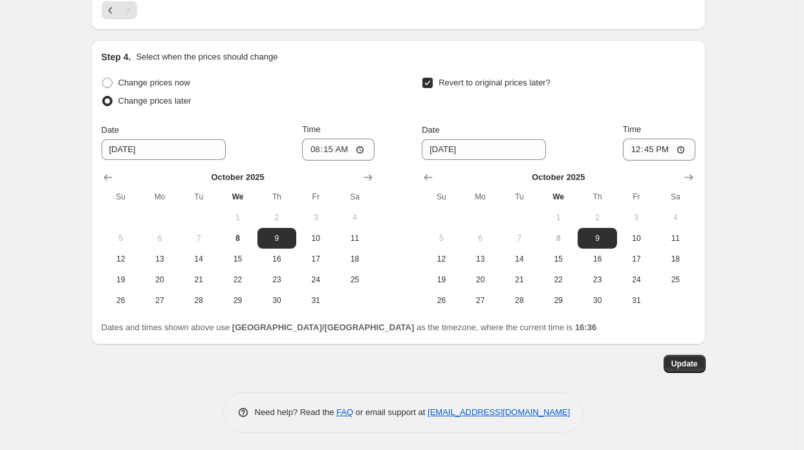
scroll to position [1113, 0]
click at [672, 362] on button "Update" at bounding box center [685, 363] width 42 height 18
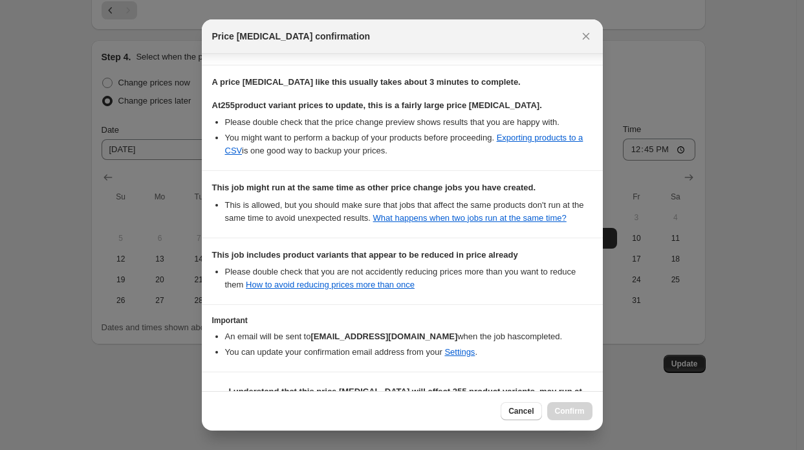
scroll to position [241, 0]
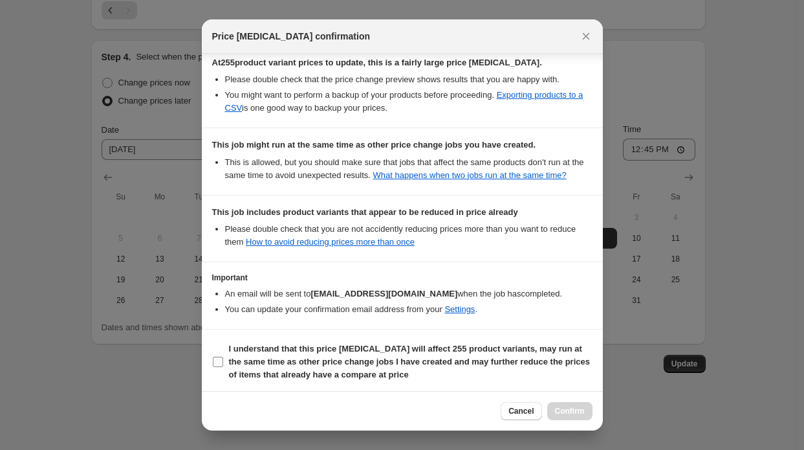
click at [392, 364] on span "I understand that this price change job will affect 255 product variants, may r…" at bounding box center [411, 361] width 364 height 39
click at [223, 364] on input "I understand that this price change job will affect 255 product variants, may r…" at bounding box center [218, 361] width 10 height 10
checkbox input "true"
click at [567, 410] on span "Confirm" at bounding box center [570, 411] width 30 height 10
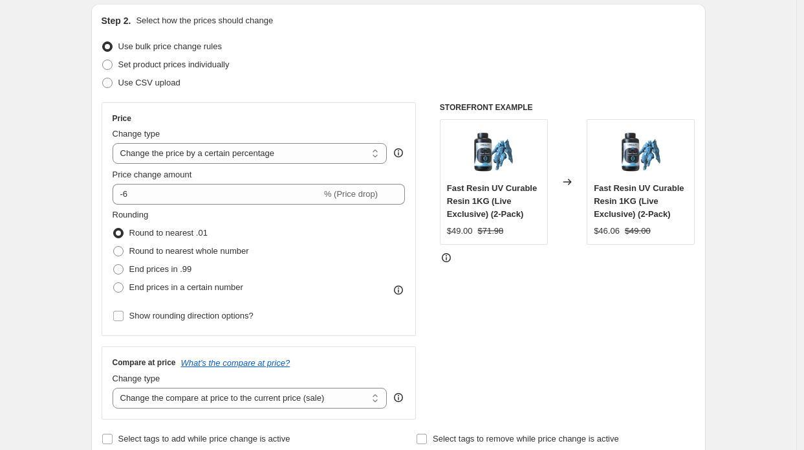
scroll to position [13, 0]
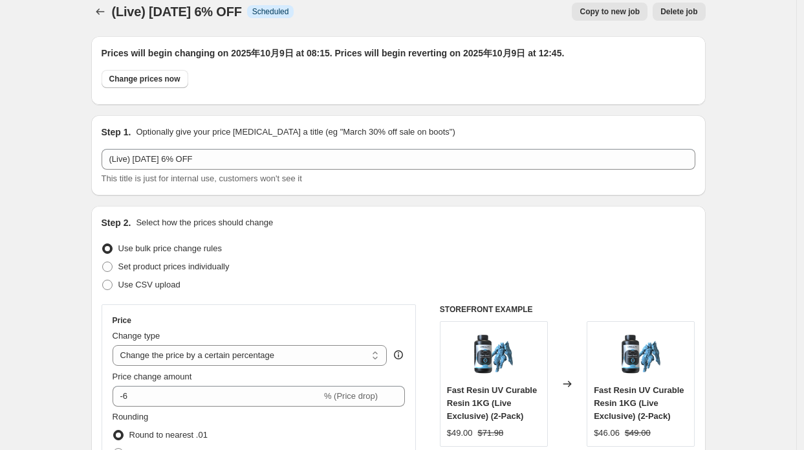
click at [100, 20] on div "(Live) Oct 9 6% OFF. This page is ready (Live) Oct 9 6% OFF Info Scheduled Copy…" at bounding box center [398, 11] width 614 height 49
click at [100, 12] on icon "Price change jobs" at bounding box center [100, 11] width 13 height 13
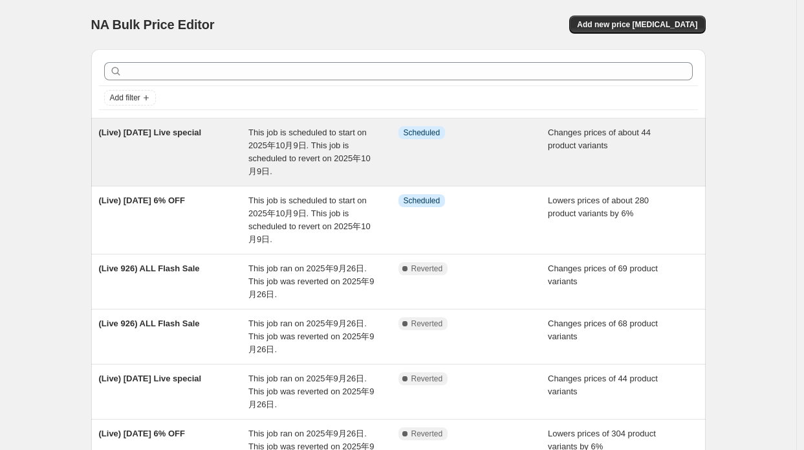
click at [151, 135] on span "(Live) Oct 9 Live special" at bounding box center [150, 132] width 103 height 10
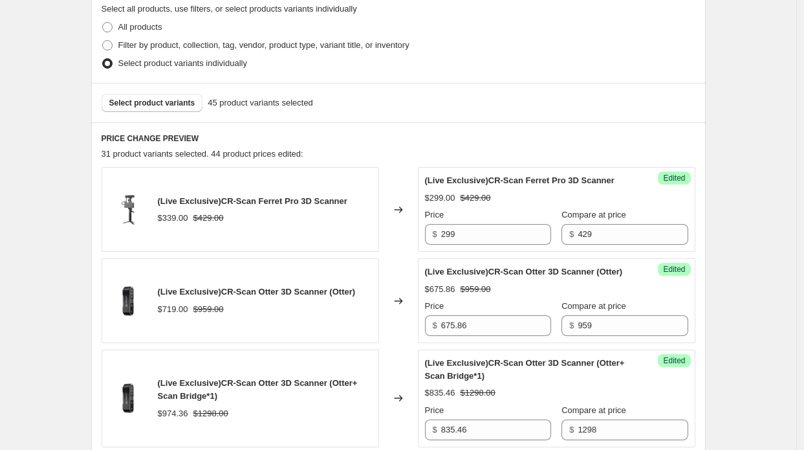
scroll to position [388, 0]
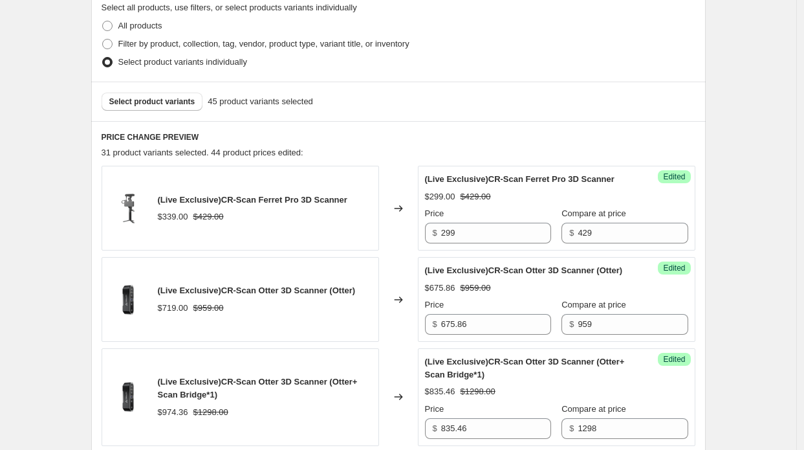
click at [158, 91] on div "Select product variants 45 product variants selected" at bounding box center [398, 101] width 614 height 39
click at [162, 99] on span "Select product variants" at bounding box center [152, 101] width 86 height 10
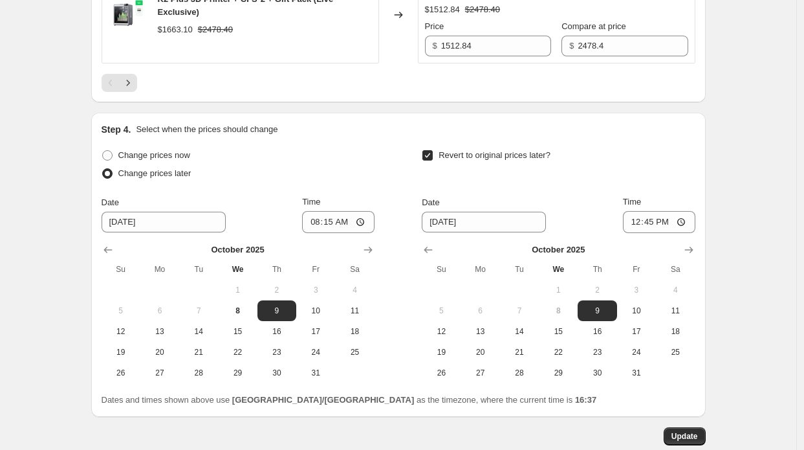
scroll to position [2577, 0]
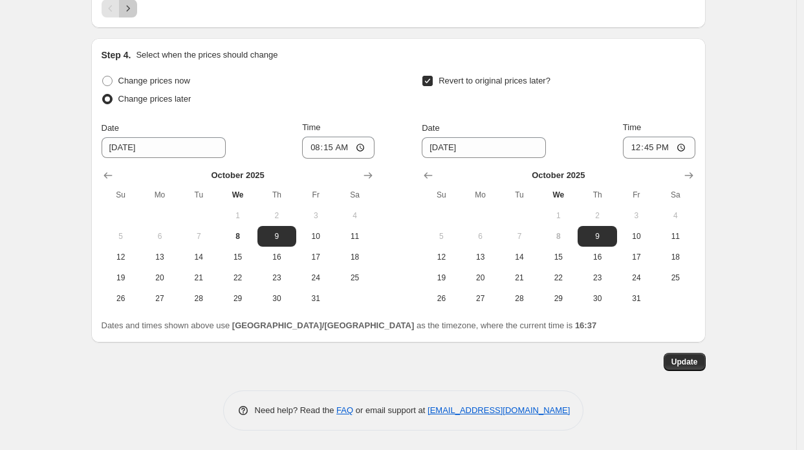
click at [129, 7] on icon "Next" at bounding box center [128, 8] width 13 height 13
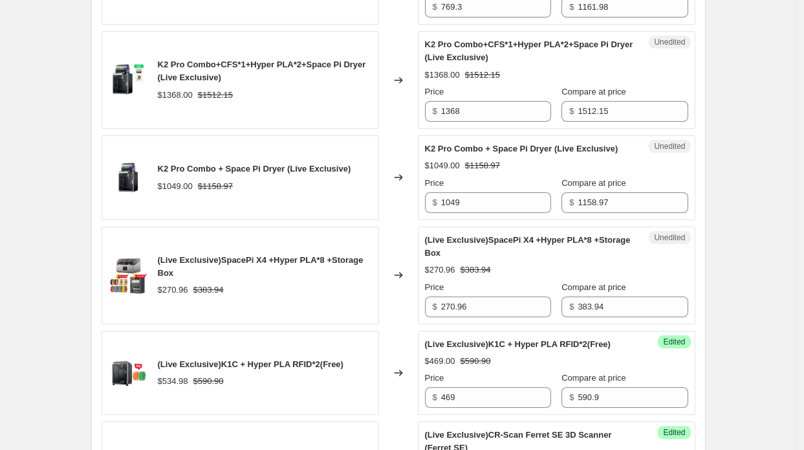
scroll to position [1063, 0]
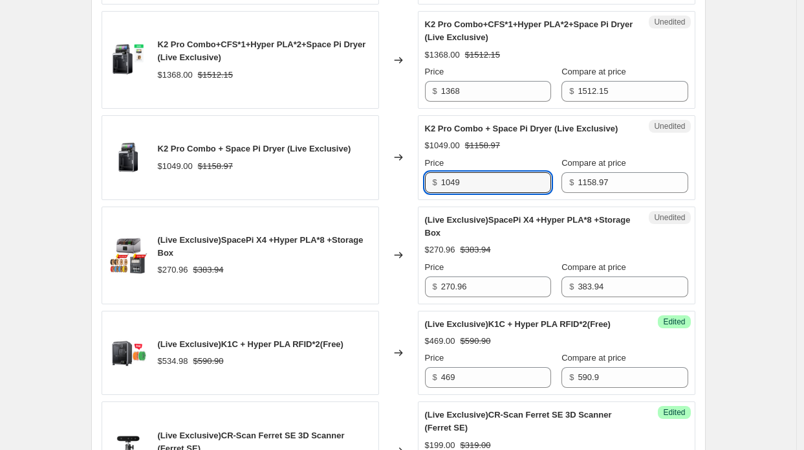
drag, startPoint x: 398, startPoint y: 179, endPoint x: 384, endPoint y: 177, distance: 14.5
click at [384, 177] on div "K2 Pro Combo + Space Pi Dryer (Live Exclusive) $1049.00 $1158.97 Changed to Une…" at bounding box center [399, 157] width 594 height 85
paste input "991"
type input "991"
click at [365, 164] on div "K2 Pro Combo + Space Pi Dryer (Live Exclusive) $1049.00 $1158.97" at bounding box center [240, 157] width 277 height 85
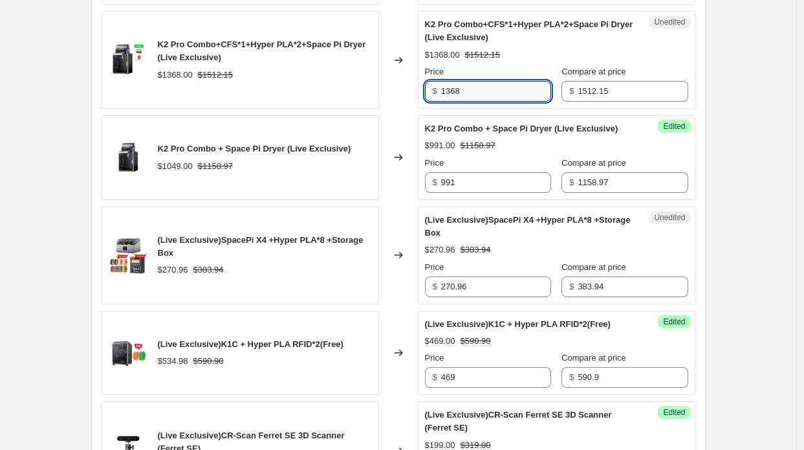
drag, startPoint x: 457, startPoint y: 86, endPoint x: 428, endPoint y: 87, distance: 28.5
click at [428, 87] on div "$ 1368" at bounding box center [488, 91] width 126 height 21
drag, startPoint x: 477, startPoint y: 77, endPoint x: 455, endPoint y: 80, distance: 22.8
click at [455, 80] on div "Price $ 1368" at bounding box center [488, 83] width 126 height 36
click at [442, 81] on div "$ 1368" at bounding box center [488, 91] width 126 height 21
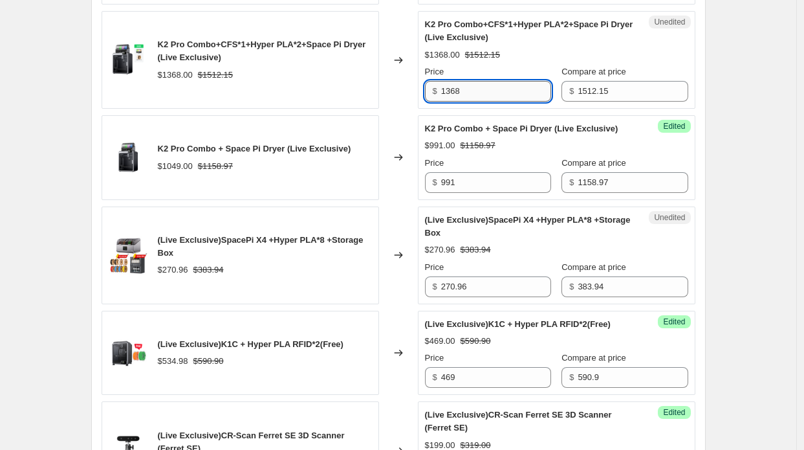
click at [463, 87] on input "1368" at bounding box center [496, 91] width 110 height 21
drag, startPoint x: 466, startPoint y: 87, endPoint x: 440, endPoint y: 84, distance: 26.1
click at [440, 84] on div "$ 1368" at bounding box center [488, 91] width 126 height 21
paste input "261"
type input "1261"
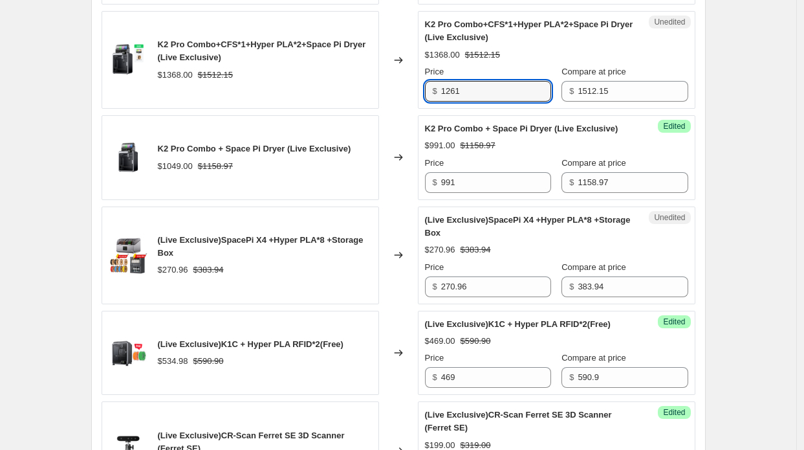
click at [323, 86] on div "K2 Pro Combo+CFS*1+Hyper PLA*2+Space Pi Dryer (Live Exclusive) $1368.00 $1512.15" at bounding box center [240, 60] width 277 height 98
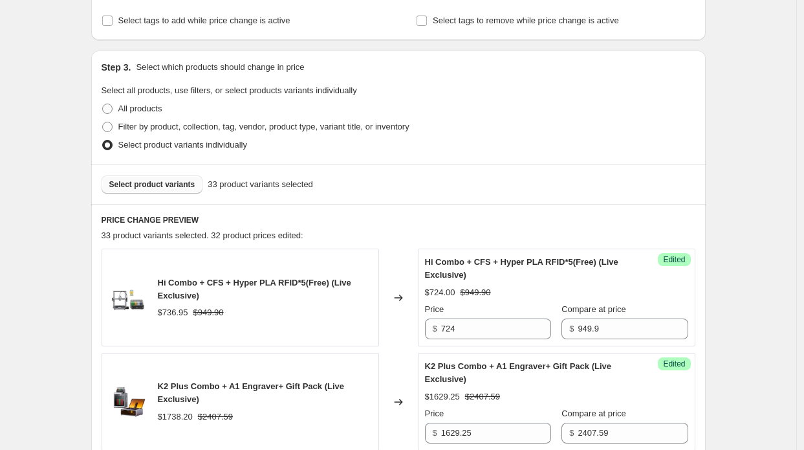
scroll to position [222, 0]
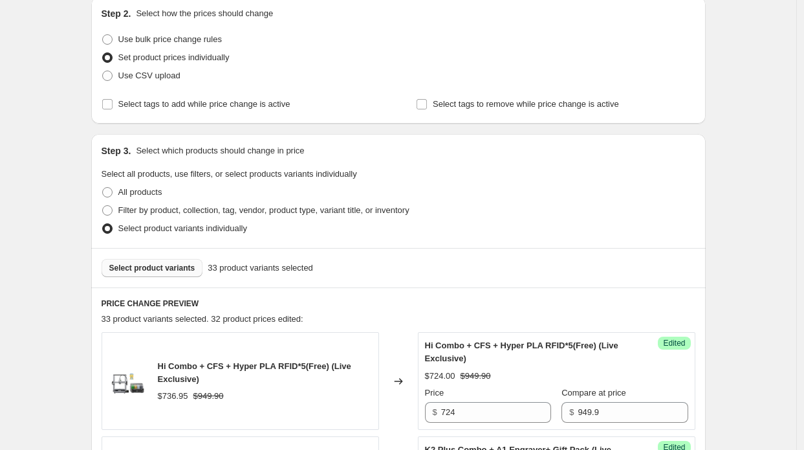
click at [173, 268] on span "Select product variants" at bounding box center [152, 268] width 86 height 10
click at [137, 262] on button "Select product variants" at bounding box center [153, 268] width 102 height 18
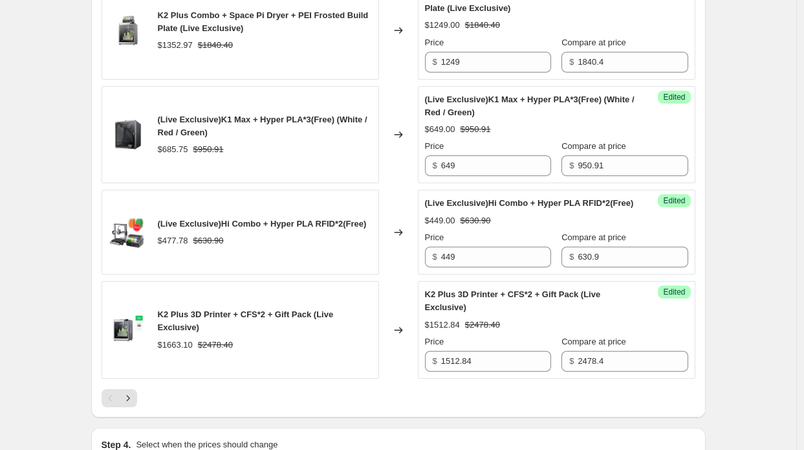
scroll to position [2356, 0]
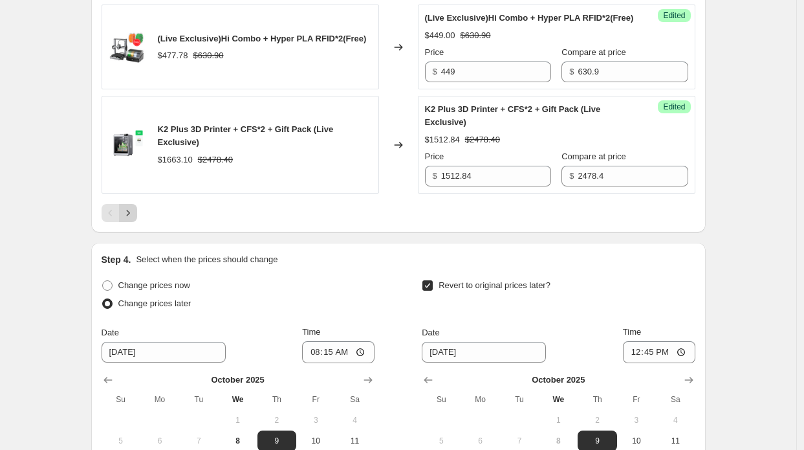
click at [129, 219] on icon "Next" at bounding box center [128, 212] width 13 height 13
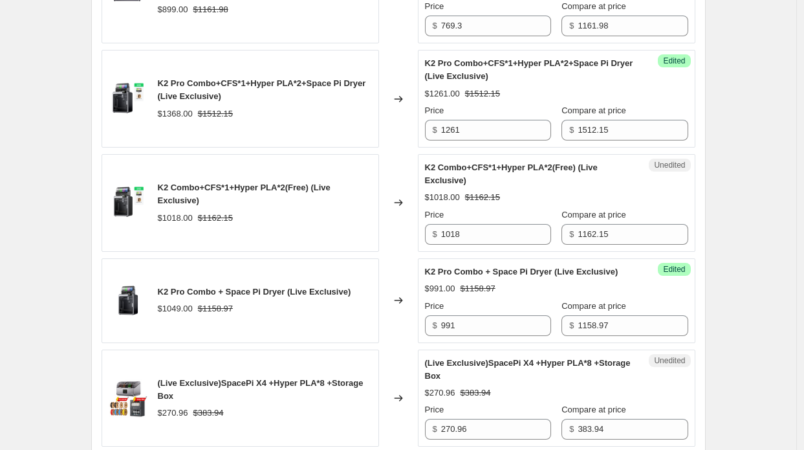
scroll to position [1037, 0]
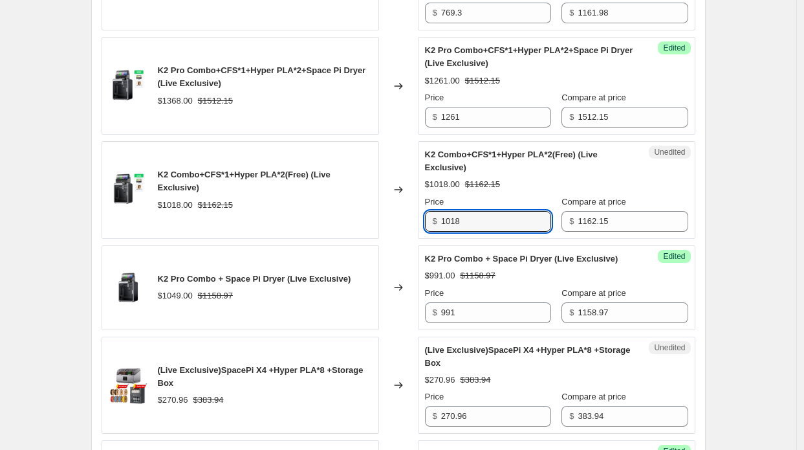
drag, startPoint x: 473, startPoint y: 223, endPoint x: 428, endPoint y: 219, distance: 45.4
click at [428, 219] on div "$ 1018" at bounding box center [488, 221] width 126 height 21
paste input "927.06"
type input "927.06"
click at [385, 213] on div "Changed to" at bounding box center [398, 190] width 39 height 98
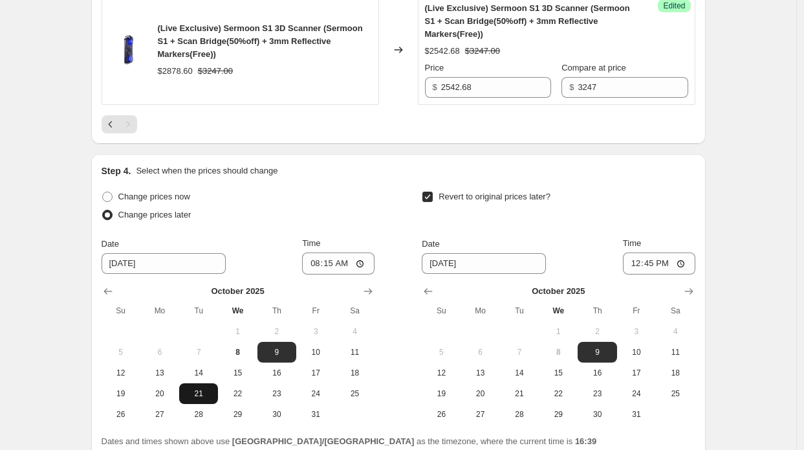
scroll to position [2007, 0]
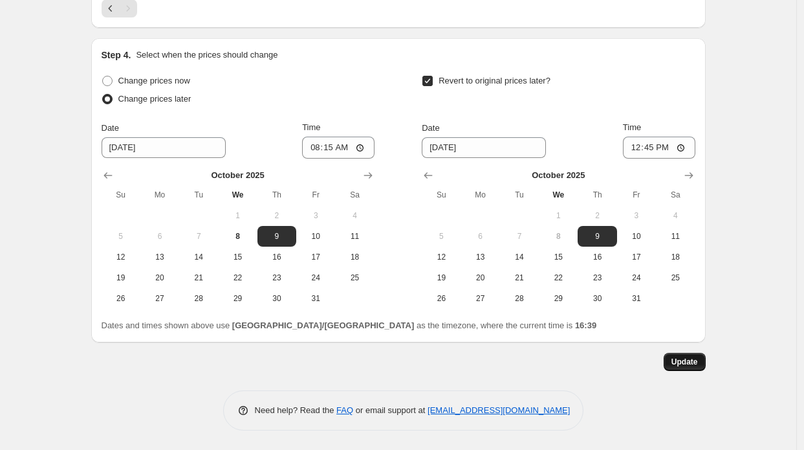
click at [695, 360] on span "Update" at bounding box center [684, 361] width 27 height 10
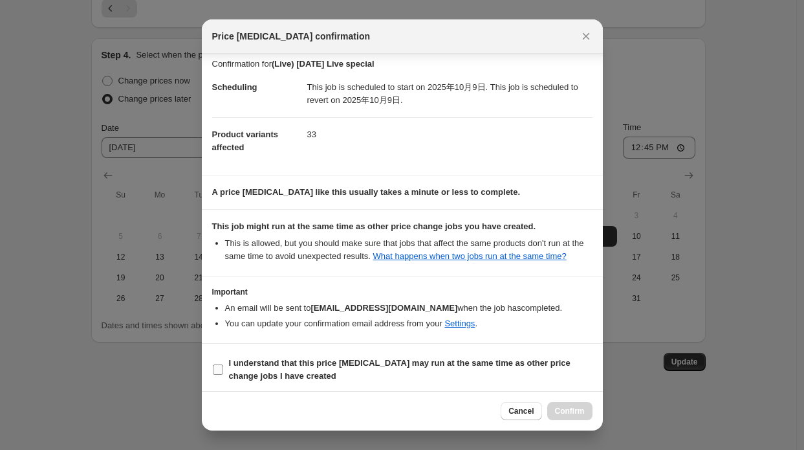
scroll to position [9, 0]
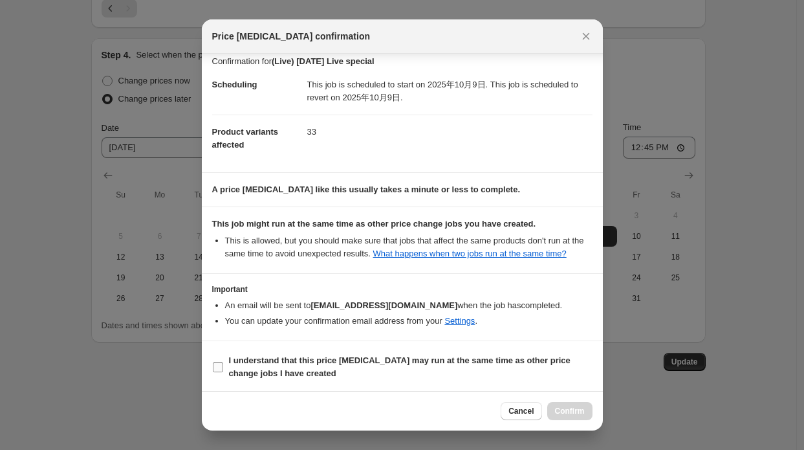
click at [488, 363] on b "I understand that this price change job may run at the same time as other price…" at bounding box center [400, 366] width 342 height 23
click at [223, 363] on input "I understand that this price change job may run at the same time as other price…" at bounding box center [218, 367] width 10 height 10
checkbox input "true"
click at [571, 408] on span "Confirm" at bounding box center [570, 411] width 30 height 10
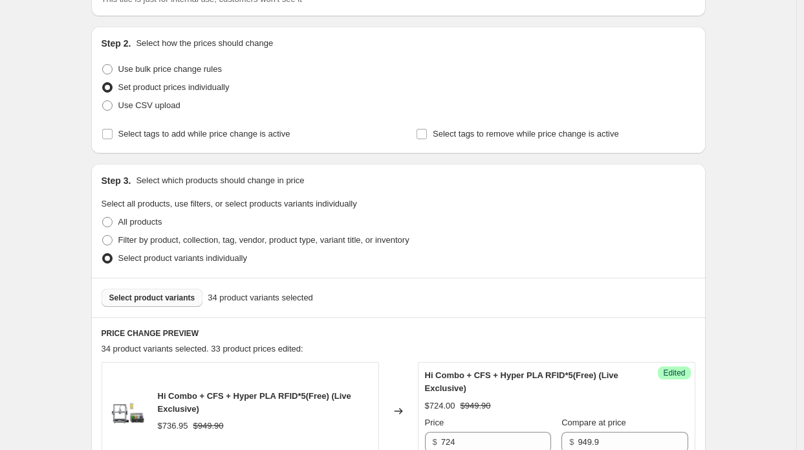
scroll to position [0, 0]
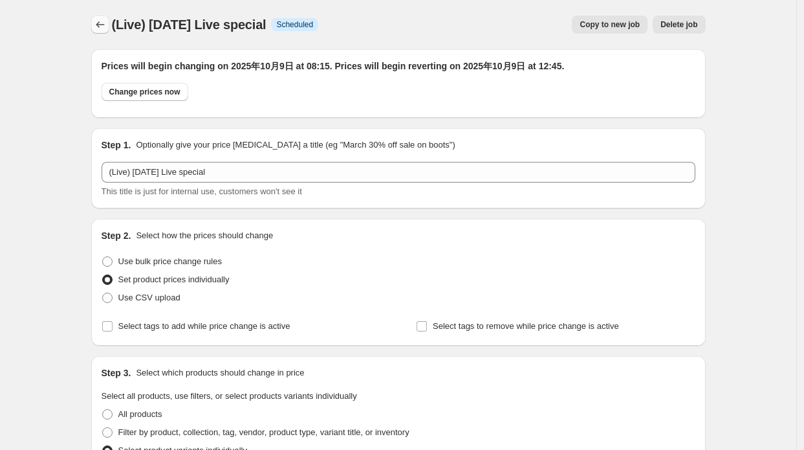
click at [104, 25] on icon "Price change jobs" at bounding box center [100, 24] width 8 height 6
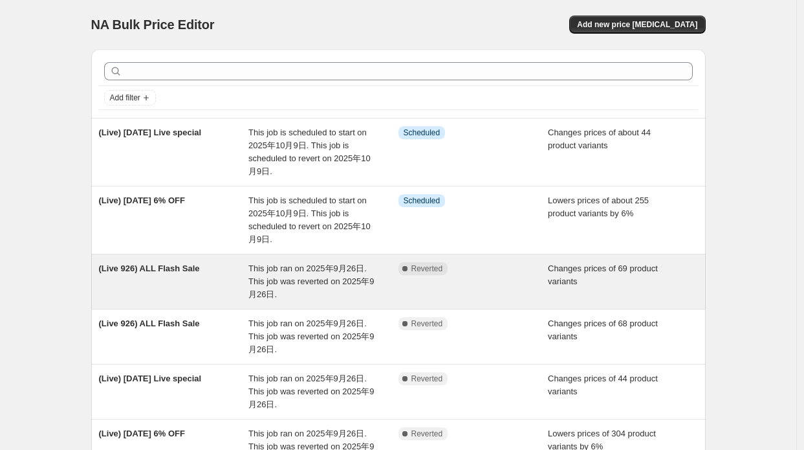
click at [260, 274] on div "This job ran on 2025年9月26日. This job was reverted on 2025年9月26日." at bounding box center [323, 281] width 150 height 39
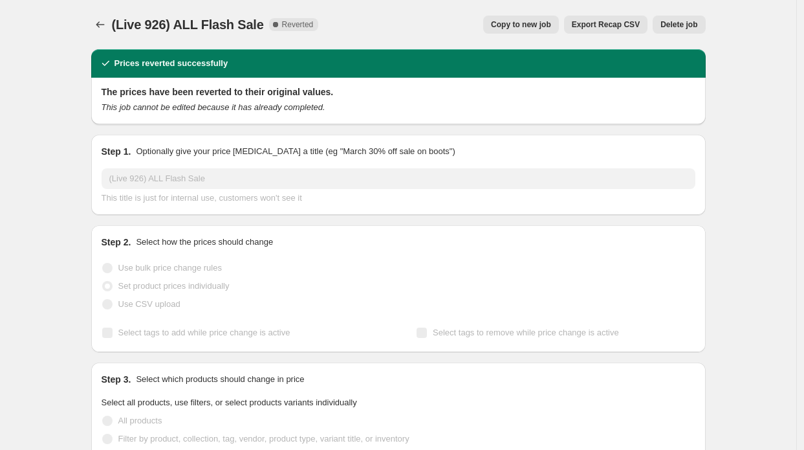
click at [530, 24] on span "Copy to new job" at bounding box center [521, 24] width 60 height 10
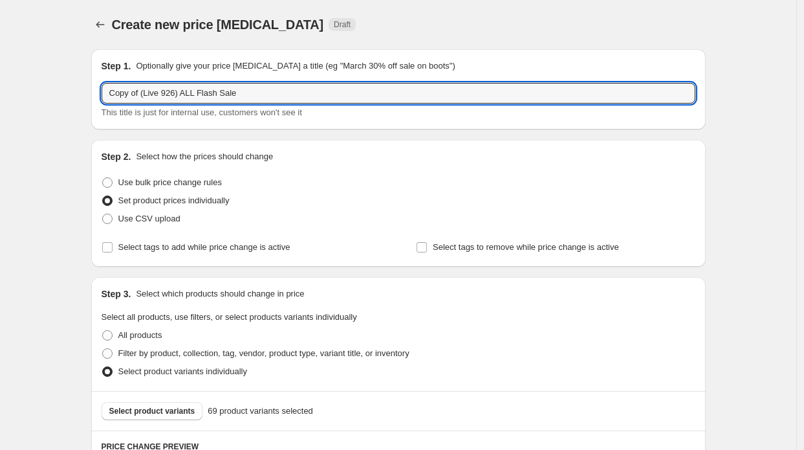
drag, startPoint x: 144, startPoint y: 91, endPoint x: 54, endPoint y: 87, distance: 90.0
click at [145, 96] on input "(Live 926) ALL Flash Sale" at bounding box center [399, 93] width 594 height 21
type input "(Live 109) ALL Flash Sale"
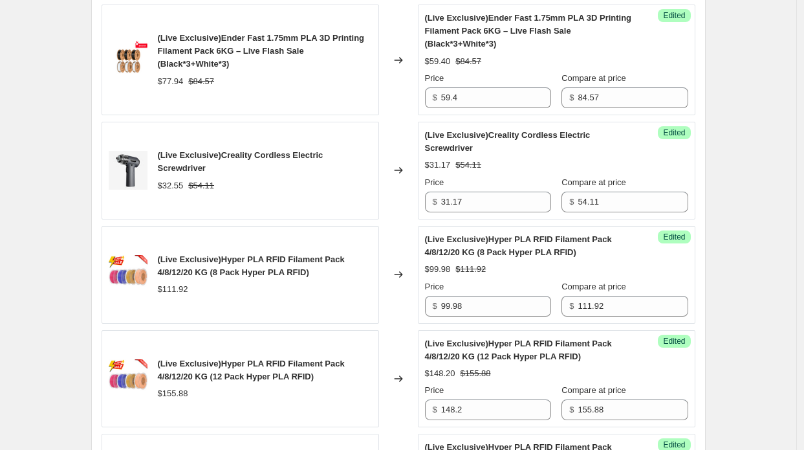
scroll to position [582, 0]
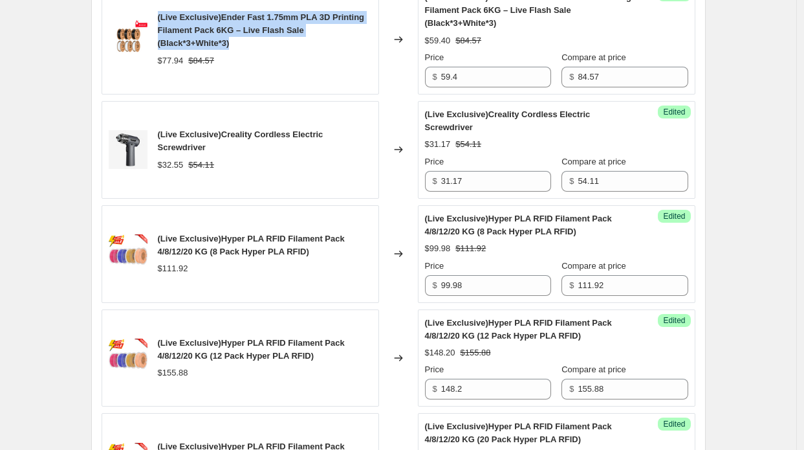
drag, startPoint x: 157, startPoint y: 15, endPoint x: 243, endPoint y: 38, distance: 89.1
click at [241, 38] on div "(Live Exclusive)Ender Fast 1.75mm PLA 3D Printing Filament Pack 6KG – Live Flas…" at bounding box center [240, 39] width 277 height 111
copy span "(Live Exclusive)Ender Fast 1.75mm PLA 3D Printing Filament Pack 6KG – Live Flas…"
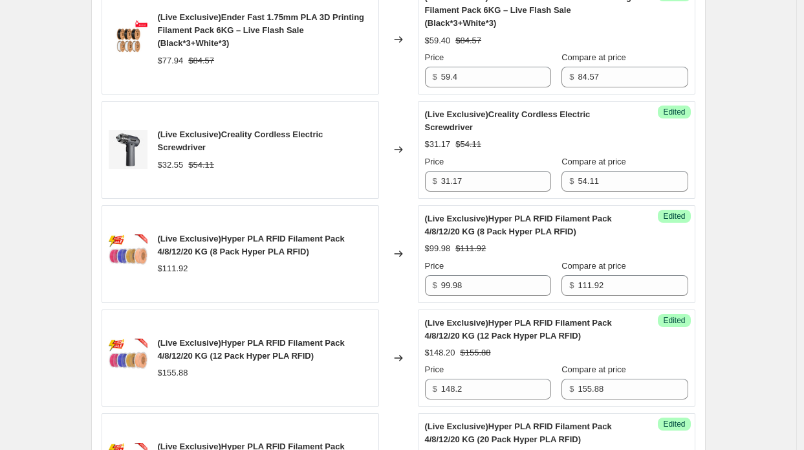
click at [303, 68] on div "(Live Exclusive)Ender Fast 1.75mm PLA 3D Printing Filament Pack 6KG – Live Flas…" at bounding box center [240, 39] width 277 height 111
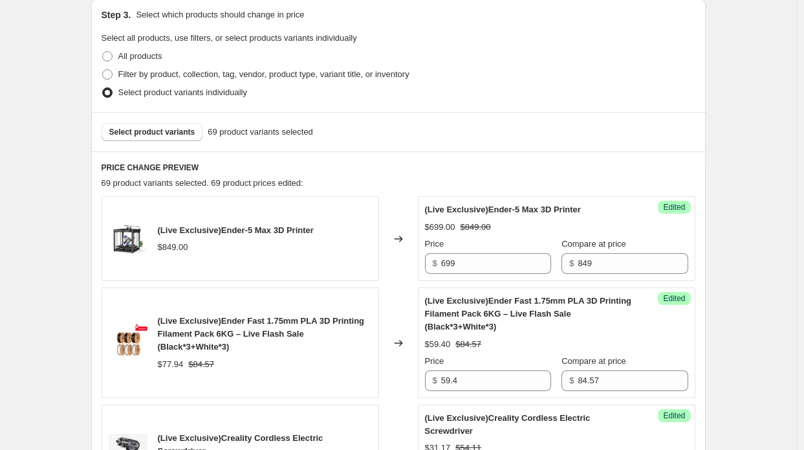
scroll to position [259, 0]
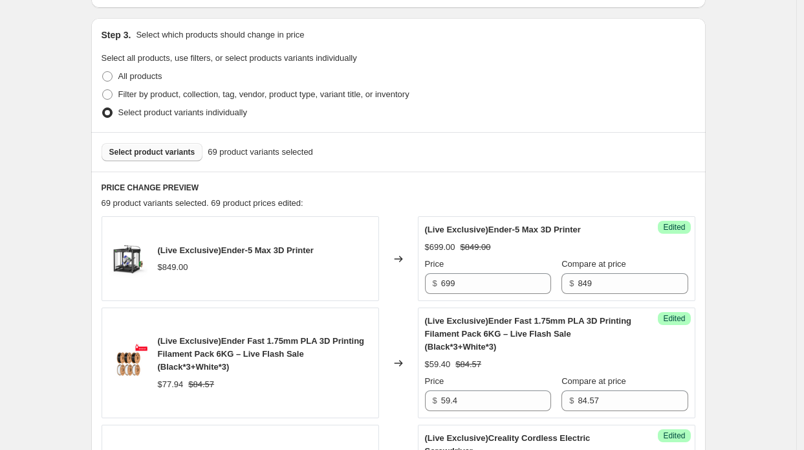
click at [170, 153] on span "Select product variants" at bounding box center [152, 152] width 86 height 10
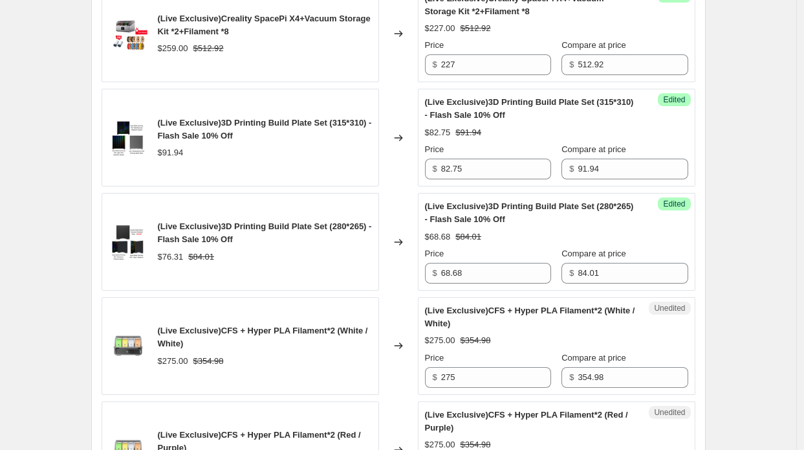
scroll to position [1358, 0]
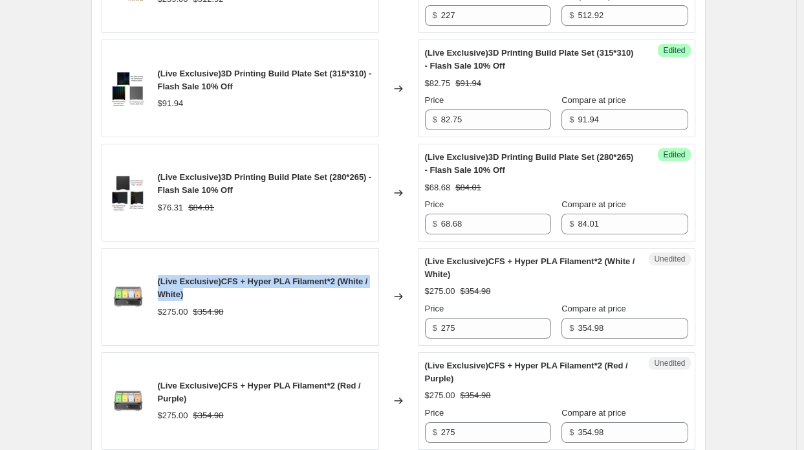
drag, startPoint x: 158, startPoint y: 271, endPoint x: 215, endPoint y: 289, distance: 60.3
click at [215, 289] on div "(Live Exclusive)CFS + Hyper PLA Filament*2 (White / White) $275.00 $354.98" at bounding box center [240, 297] width 277 height 98
copy span "(Live Exclusive)CFS + Hyper PLA Filament*2 (White / White)"
click at [197, 283] on div "(Live Exclusive)CFS + Hyper PLA Filament*2 (White / White)" at bounding box center [265, 288] width 214 height 26
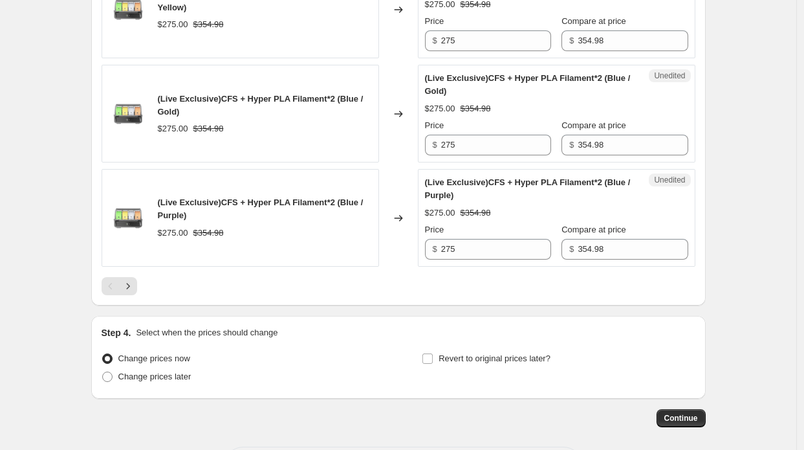
scroll to position [2316, 0]
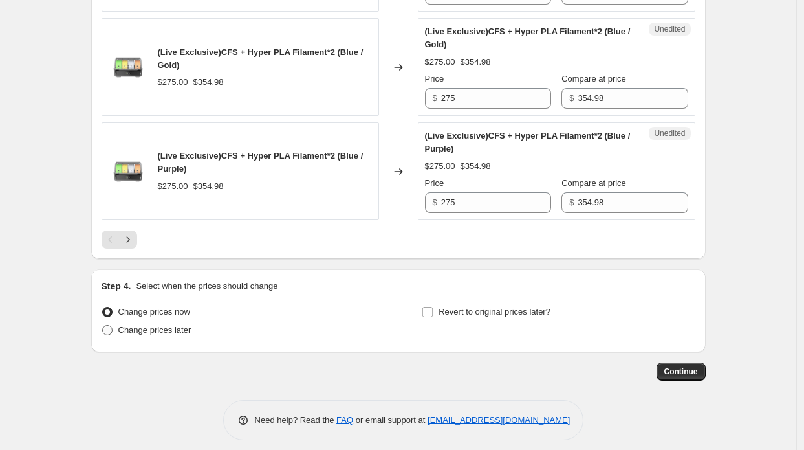
click at [151, 325] on span "Change prices later" at bounding box center [154, 330] width 73 height 10
click at [103, 325] on input "Change prices later" at bounding box center [102, 325] width 1 height 1
radio input "true"
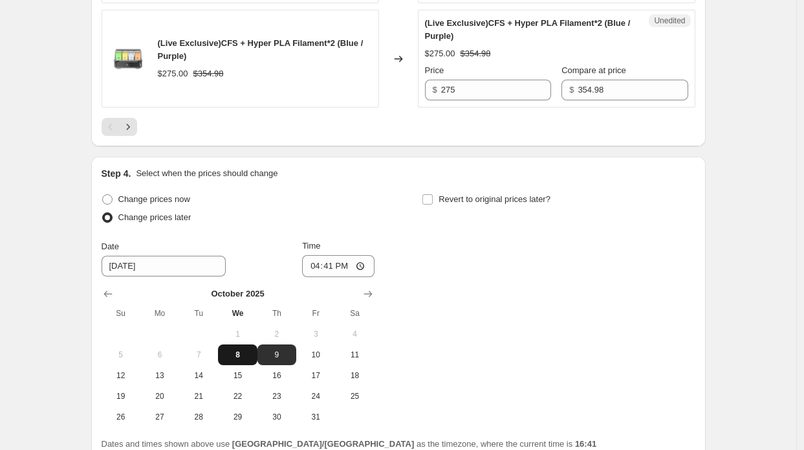
scroll to position [2445, 0]
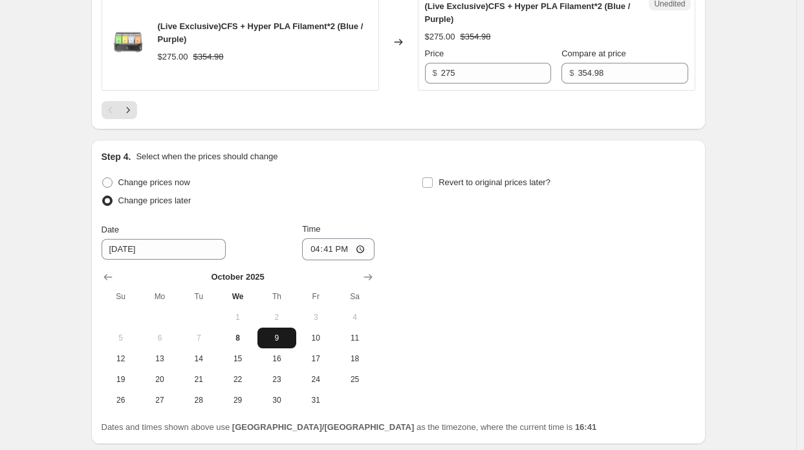
click at [280, 332] on span "9" at bounding box center [277, 337] width 28 height 10
drag, startPoint x: 329, startPoint y: 235, endPoint x: 334, endPoint y: 240, distance: 7.3
click at [329, 238] on input "16:41" at bounding box center [338, 249] width 72 height 22
type input "10:00"
click at [454, 177] on span "Revert to original prices later?" at bounding box center [495, 182] width 112 height 10
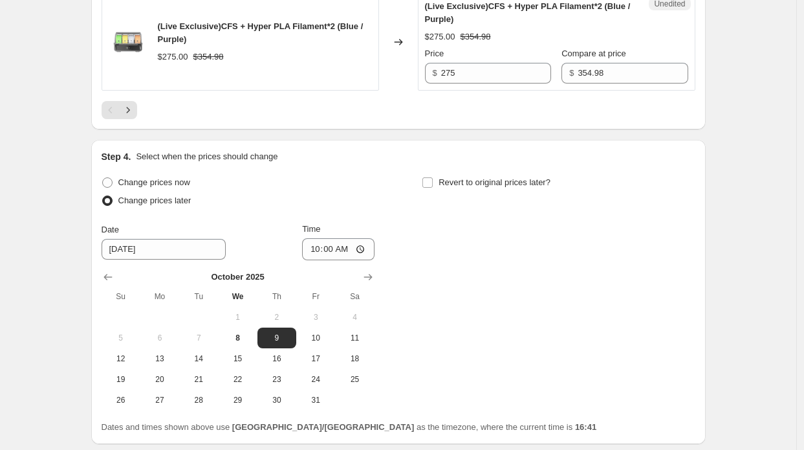
click at [564, 173] on div "Revert to original prices later?" at bounding box center [558, 192] width 273 height 39
click at [544, 177] on span "Revert to original prices later?" at bounding box center [495, 182] width 112 height 10
click at [433, 177] on input "Revert to original prices later?" at bounding box center [427, 182] width 10 height 10
checkbox input "true"
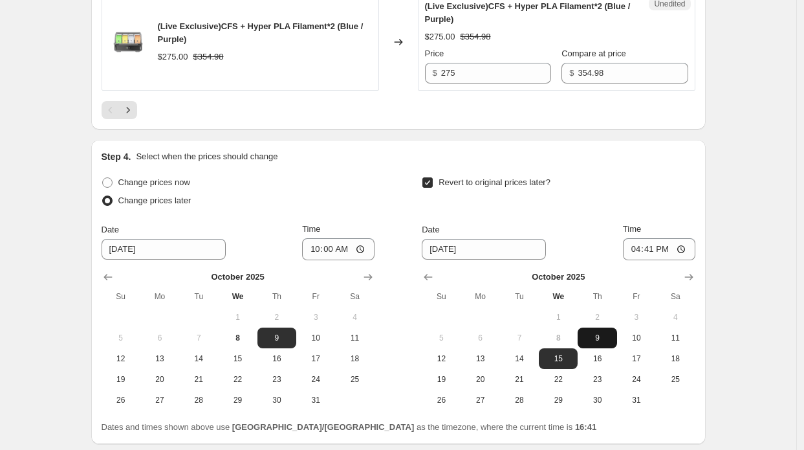
click at [602, 332] on span "9" at bounding box center [597, 337] width 28 height 10
type input "10/9/2025"
click at [653, 238] on input "16:41" at bounding box center [659, 249] width 72 height 22
type input "10:30"
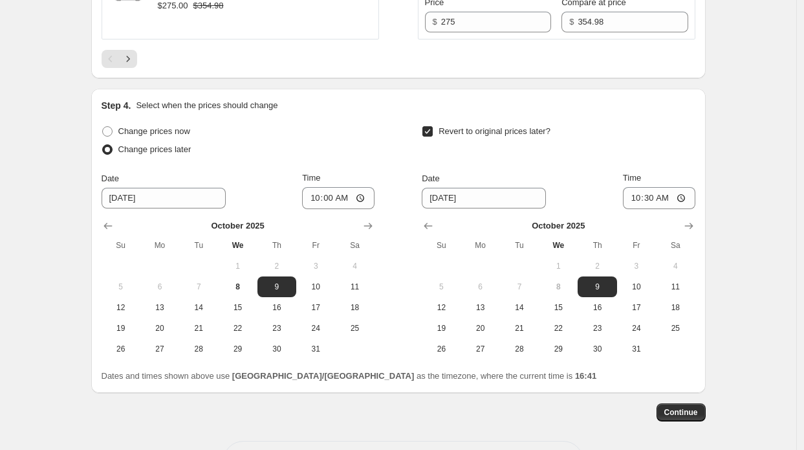
scroll to position [2537, 0]
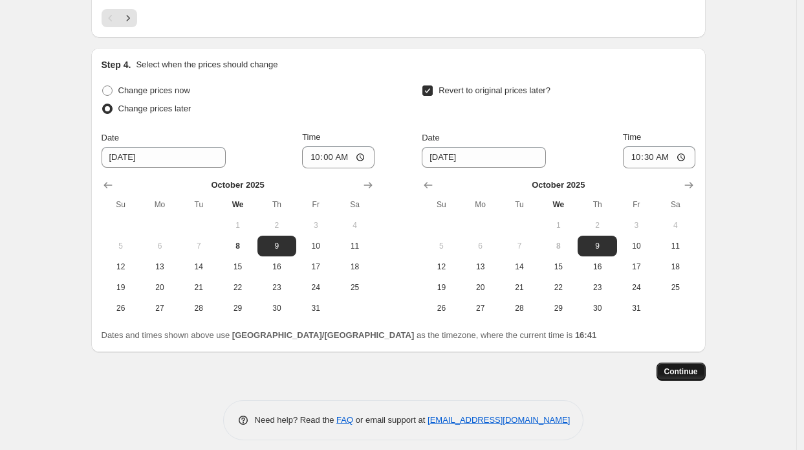
click at [690, 366] on span "Continue" at bounding box center [681, 371] width 34 height 10
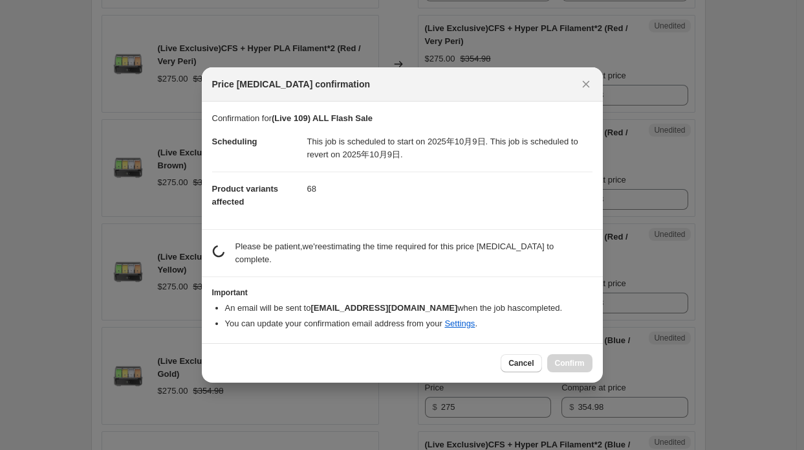
scroll to position [0, 0]
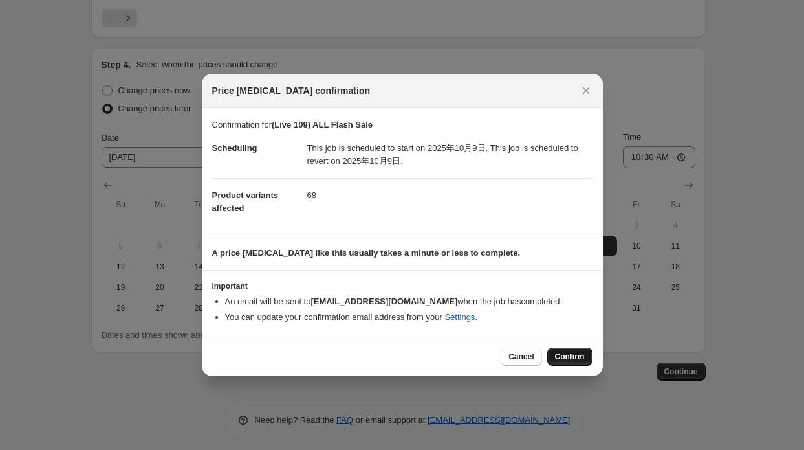
click at [558, 355] on span "Confirm" at bounding box center [570, 356] width 30 height 10
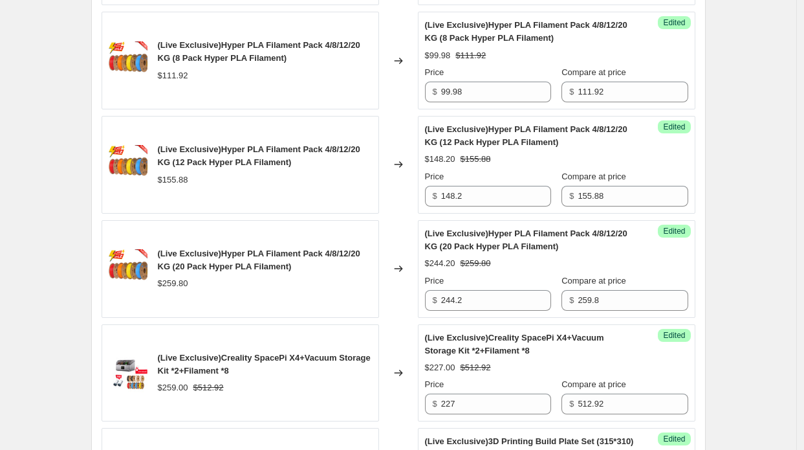
scroll to position [790, 0]
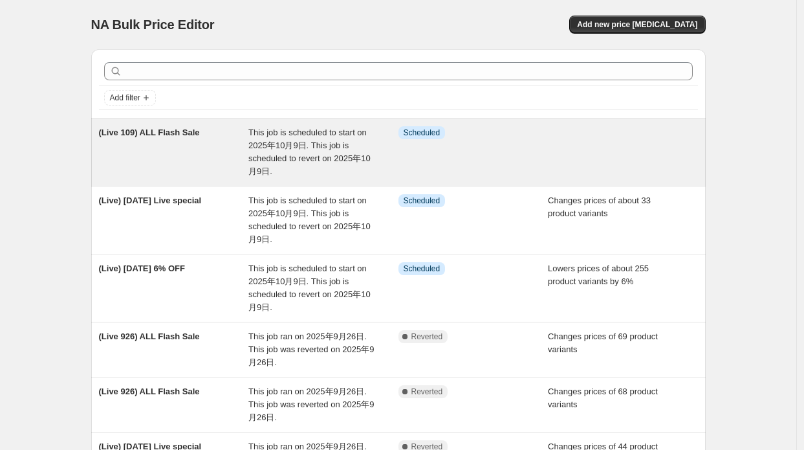
click at [206, 165] on div "(Live 109) ALL Flash Sale" at bounding box center [174, 152] width 150 height 52
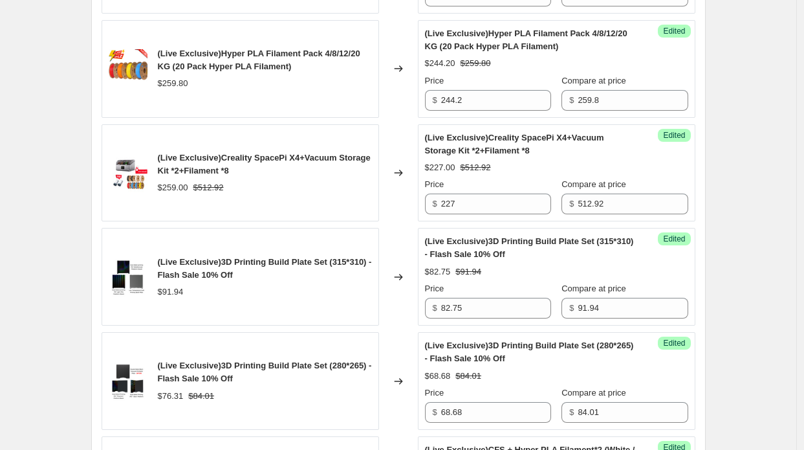
scroll to position [1229, 0]
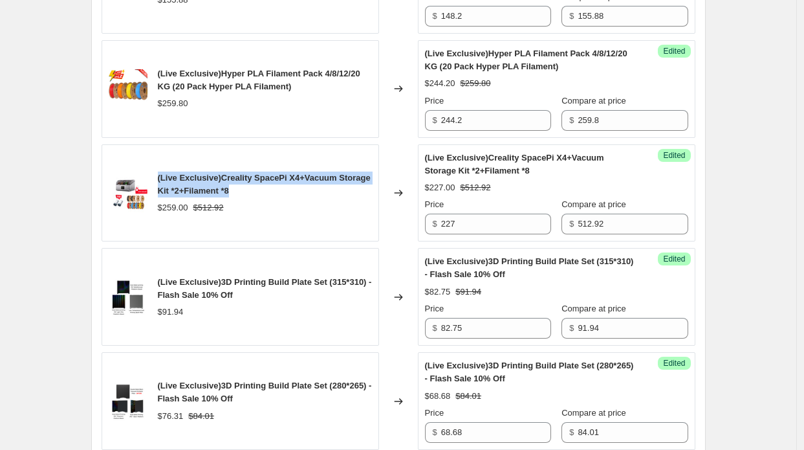
drag, startPoint x: 160, startPoint y: 174, endPoint x: 237, endPoint y: 183, distance: 77.5
click at [237, 183] on div "(Live Exclusive)Creality SpacePi X4+Vacuum Storage Kit *2+Filament *8 $259.00 $…" at bounding box center [240, 193] width 277 height 98
copy span "(Live Exclusive)Creality SpacePi X4+Vacuum Storage Kit *2+Filament *8"
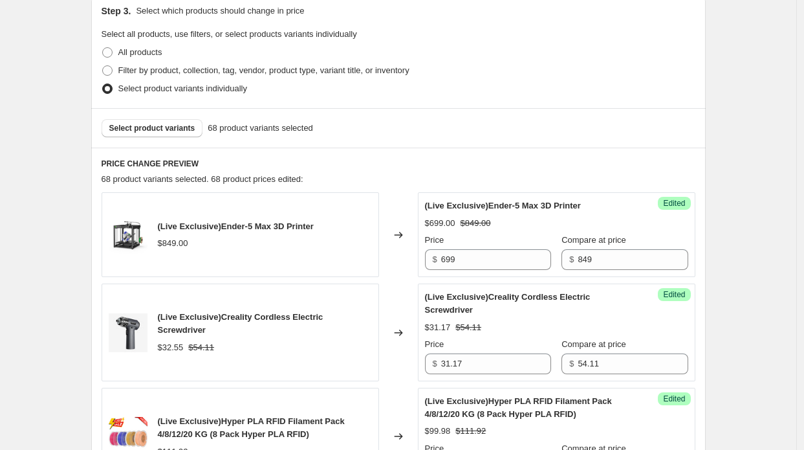
scroll to position [323, 0]
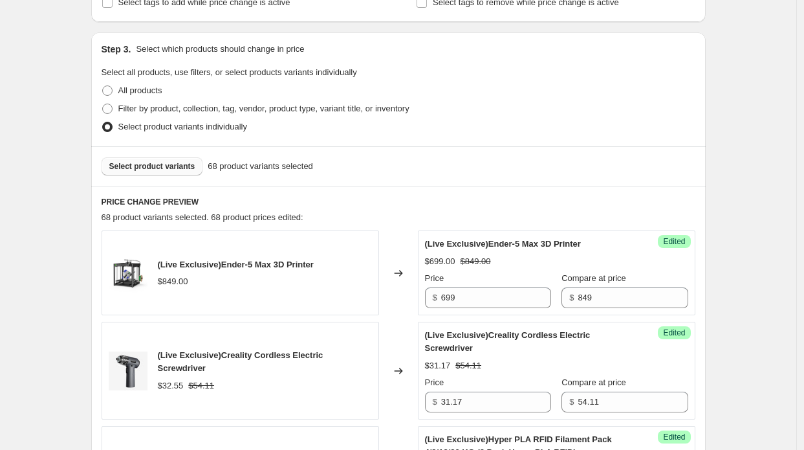
click at [150, 160] on button "Select product variants" at bounding box center [153, 166] width 102 height 18
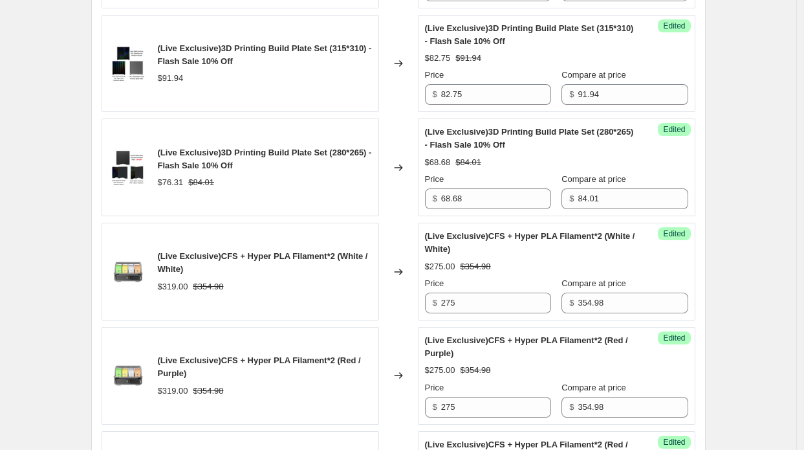
scroll to position [1294, 0]
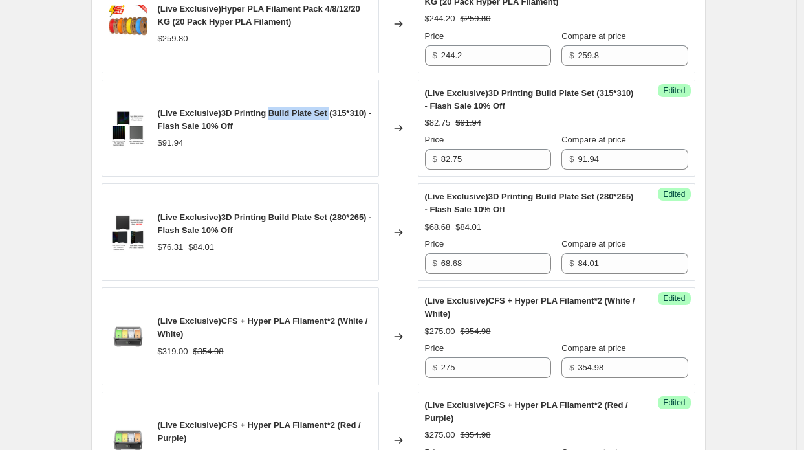
drag, startPoint x: 292, startPoint y: 108, endPoint x: 327, endPoint y: 106, distance: 35.0
click at [327, 108] on span "(Live Exclusive)3D Printing Build Plate Set (315*310) - Flash Sale 10% Off" at bounding box center [265, 119] width 214 height 23
copy span "Build Plate Set"
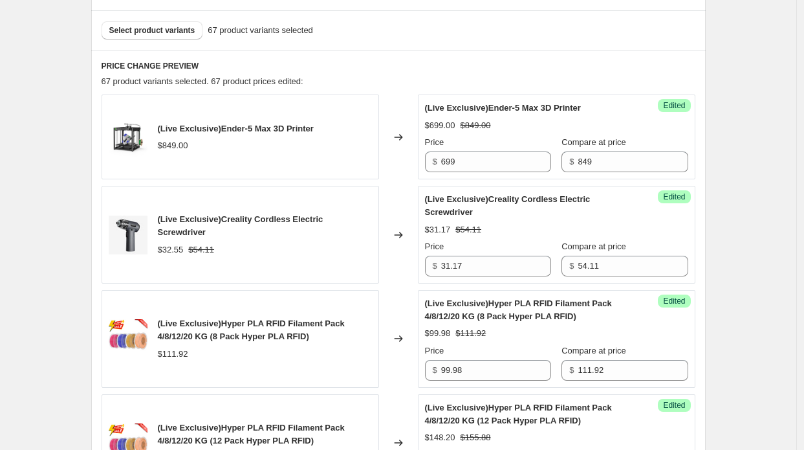
scroll to position [453, 0]
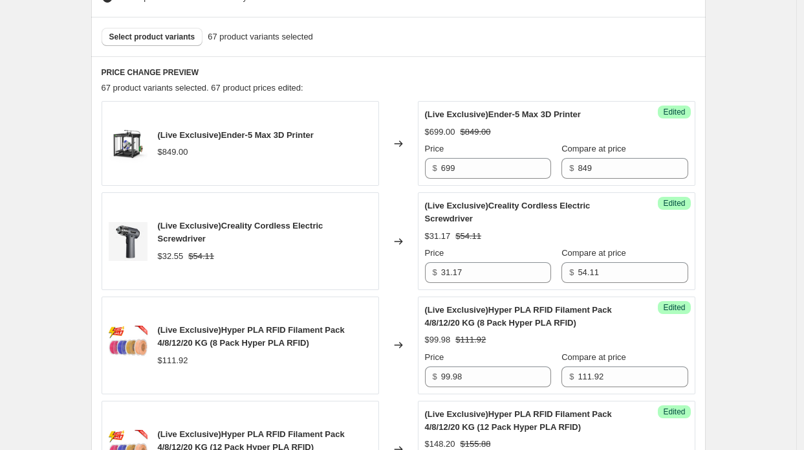
click at [173, 49] on div "Select product variants 67 product variants selected" at bounding box center [398, 36] width 614 height 39
click at [172, 45] on button "Select product variants" at bounding box center [153, 37] width 102 height 18
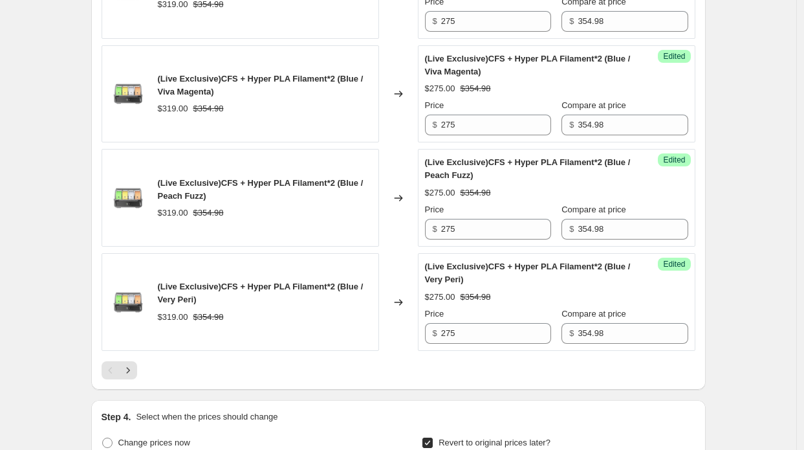
scroll to position [2329, 0]
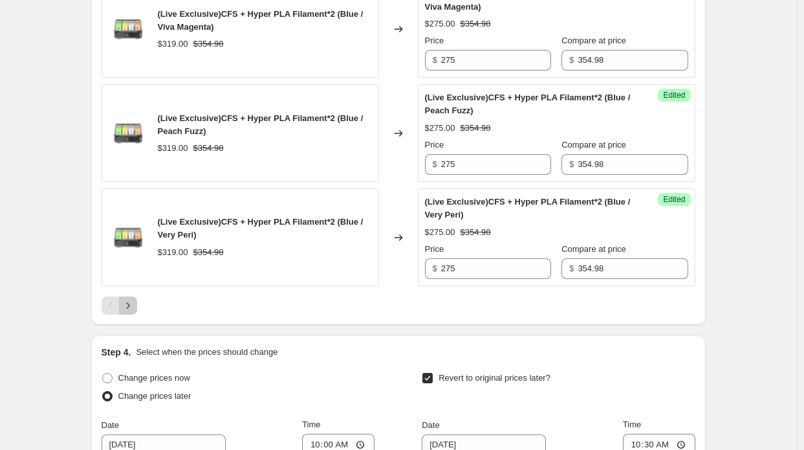
click at [130, 299] on icon "Next" at bounding box center [128, 305] width 13 height 13
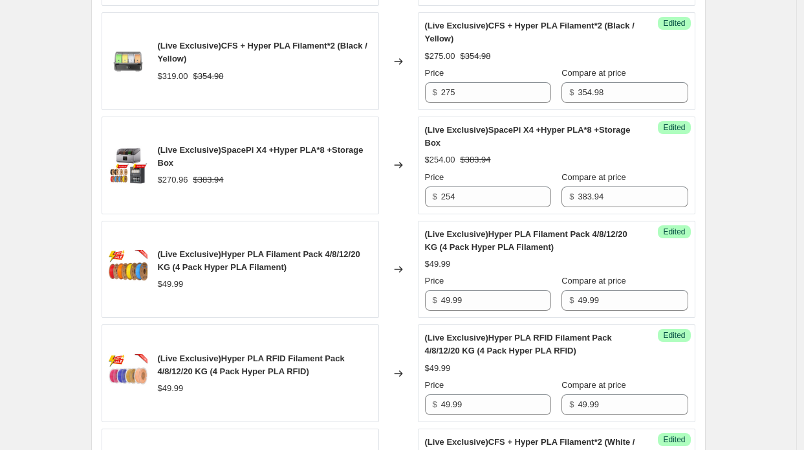
scroll to position [2135, 0]
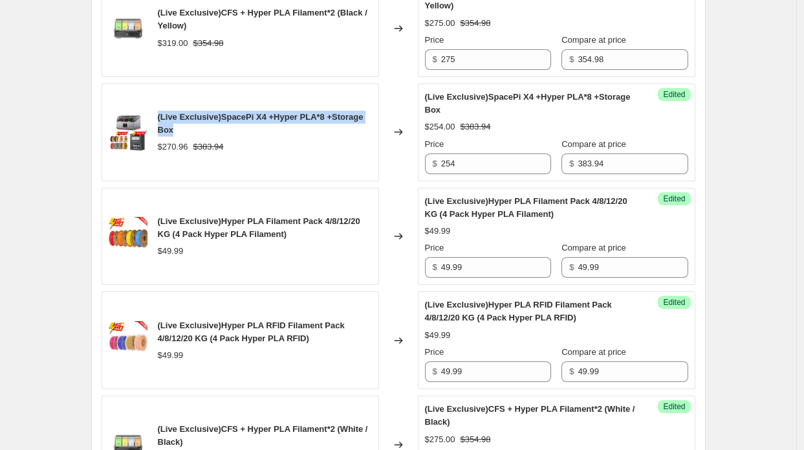
drag, startPoint x: 162, startPoint y: 108, endPoint x: 188, endPoint y: 122, distance: 29.2
click at [188, 122] on div "(Live Exclusive)SpacePi X4 +Hyper PLA*8 +Storage Box" at bounding box center [265, 124] width 214 height 26
copy span "(Live Exclusive)SpacePi X4 +Hyper PLA*8 +Storage Box"
click at [201, 118] on div "(Live Exclusive)SpacePi X4 +Hyper PLA*8 +Storage Box" at bounding box center [265, 124] width 214 height 26
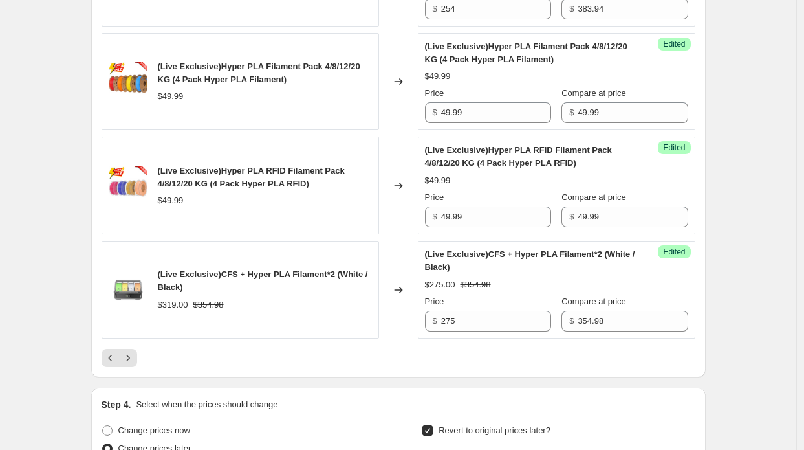
scroll to position [2329, 0]
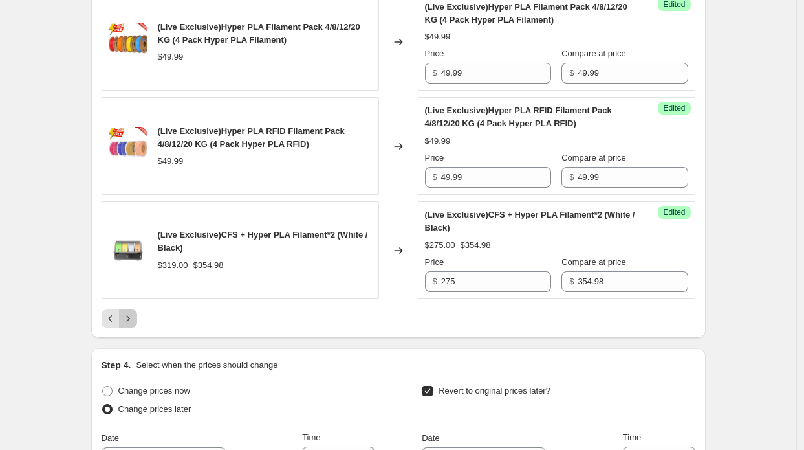
click at [134, 312] on icon "Next" at bounding box center [128, 318] width 13 height 13
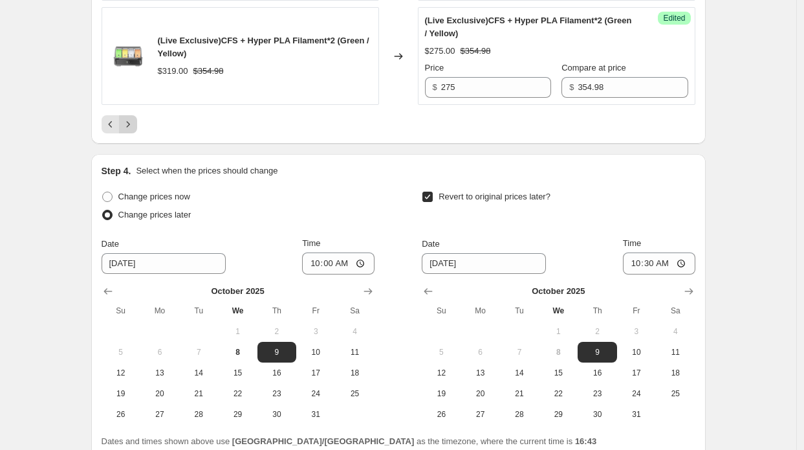
click at [132, 120] on icon "Next" at bounding box center [128, 124] width 13 height 13
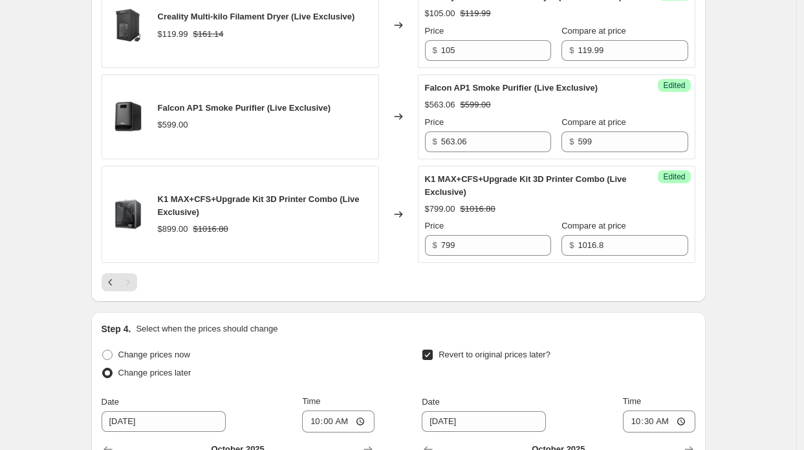
scroll to position [674, 0]
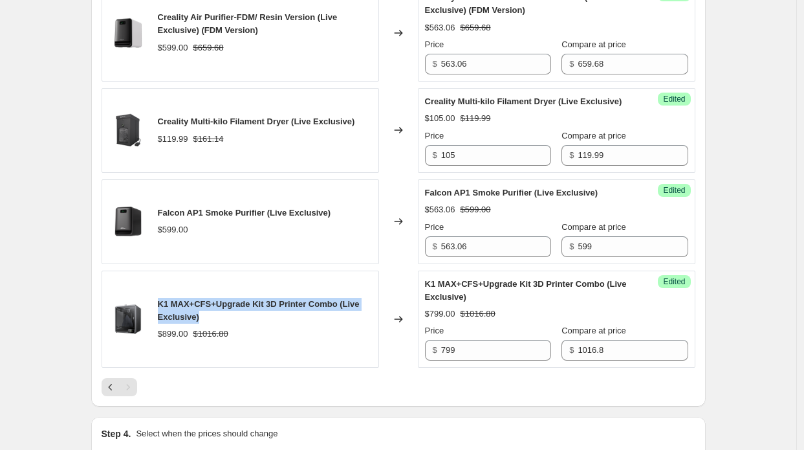
drag, startPoint x: 160, startPoint y: 310, endPoint x: 223, endPoint y: 321, distance: 63.8
click at [223, 321] on div "K1 MAX+CFS+Upgrade Kit 3D Printer Combo (Live Exclusive)" at bounding box center [265, 311] width 214 height 26
copy span "K1 MAX+CFS+Upgrade Kit 3D Printer Combo (Live Exclusive)"
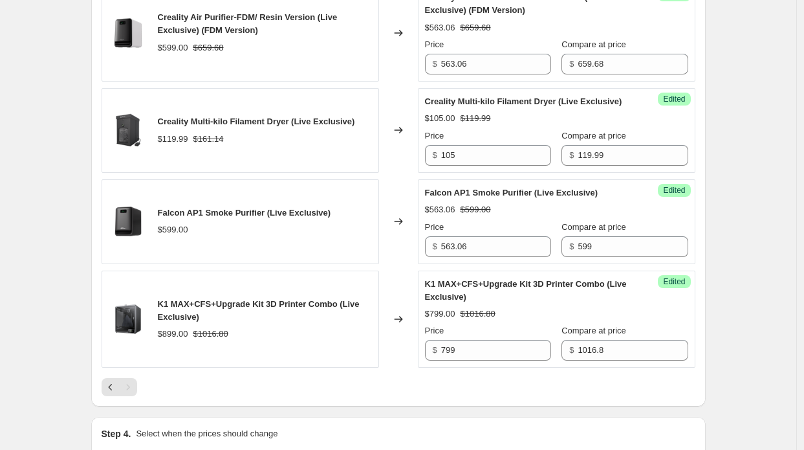
click at [220, 173] on div "Creality Multi-kilo Filament Dryer (Live Exclusive) $119.99 $161.14" at bounding box center [240, 130] width 277 height 85
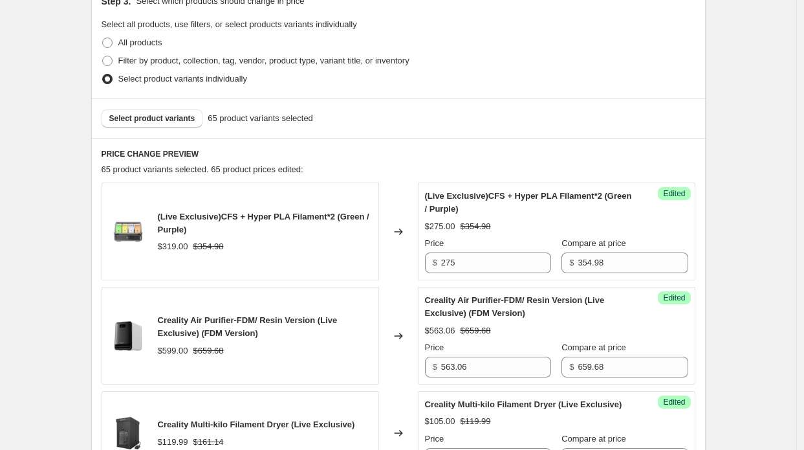
scroll to position [351, 0]
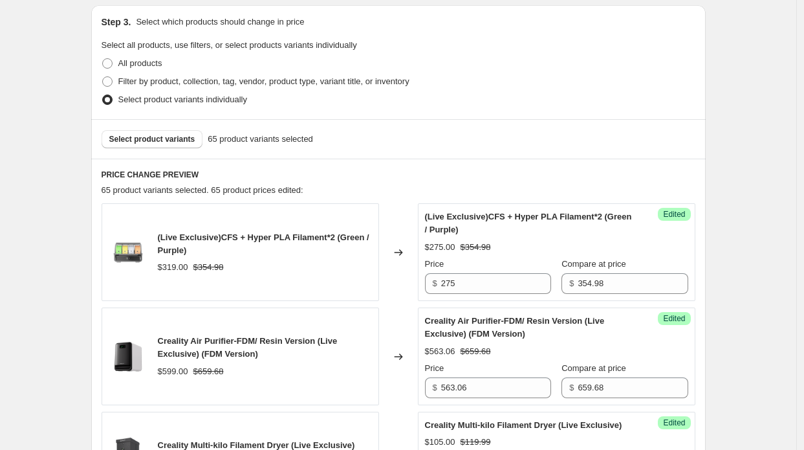
click at [149, 149] on div "Select product variants 65 product variants selected" at bounding box center [398, 138] width 614 height 39
click at [155, 142] on span "Select product variants" at bounding box center [152, 139] width 86 height 10
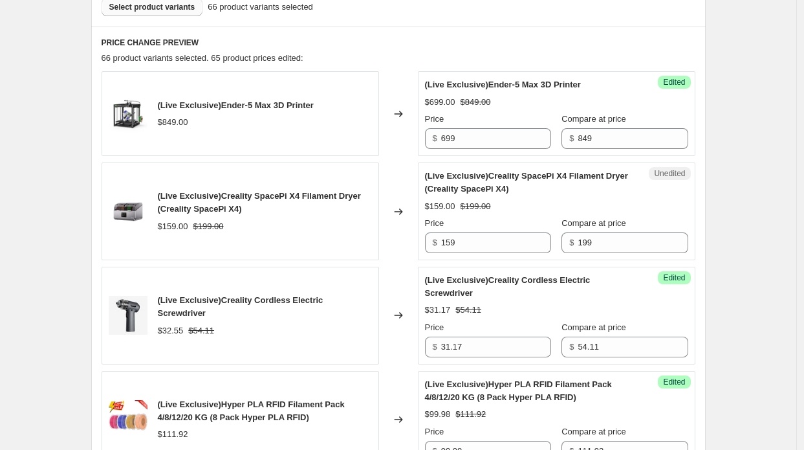
scroll to position [545, 0]
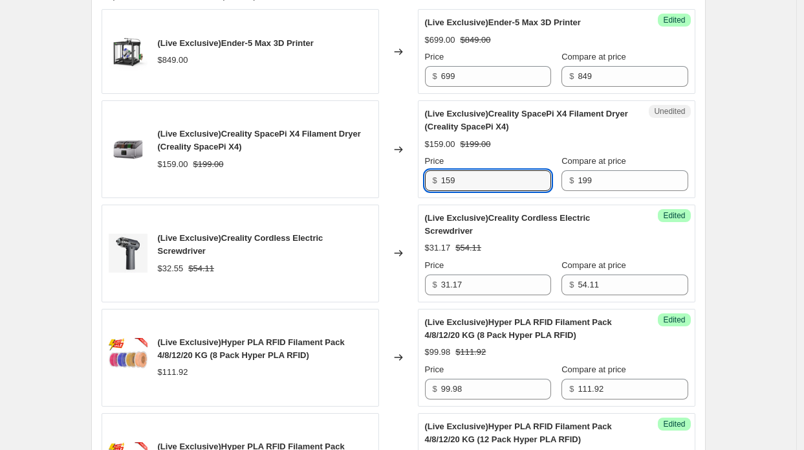
drag, startPoint x: 473, startPoint y: 178, endPoint x: 435, endPoint y: 175, distance: 38.3
click at [435, 175] on div "$ 159" at bounding box center [488, 180] width 126 height 21
type input "127"
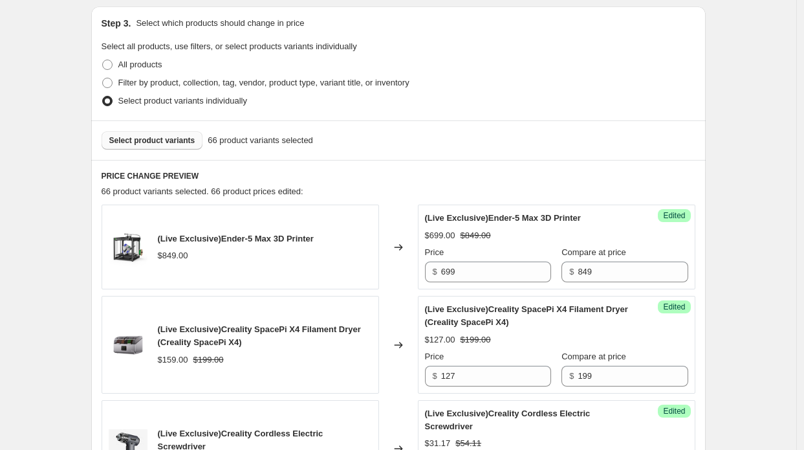
scroll to position [286, 0]
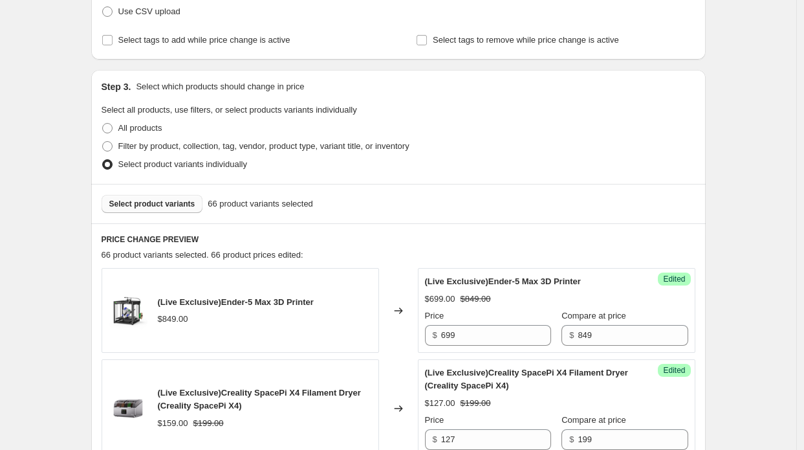
click at [149, 199] on span "Select product variants" at bounding box center [152, 204] width 86 height 10
click at [180, 211] on button "Select product variants" at bounding box center [153, 204] width 102 height 18
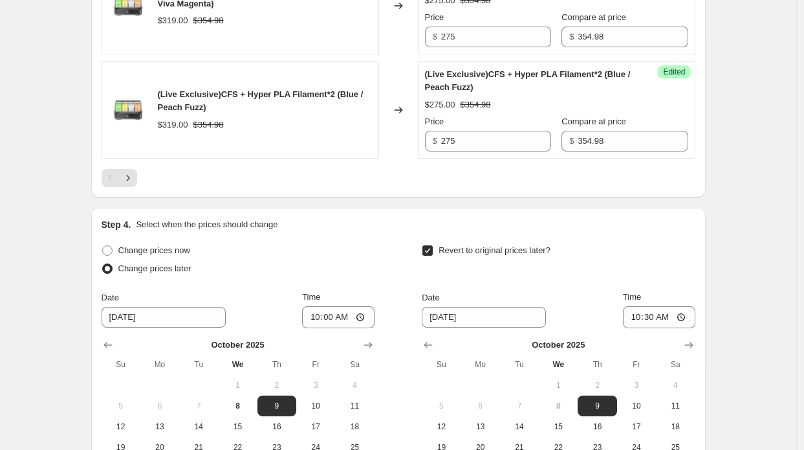
scroll to position [2356, 0]
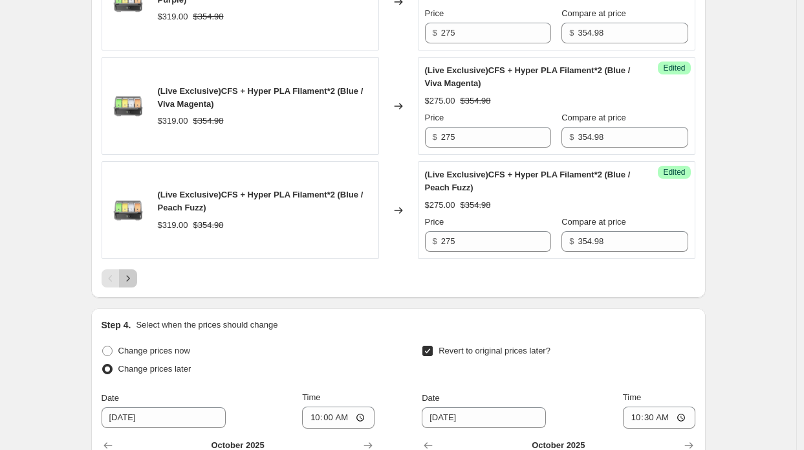
click at [127, 272] on icon "Next" at bounding box center [128, 278] width 13 height 13
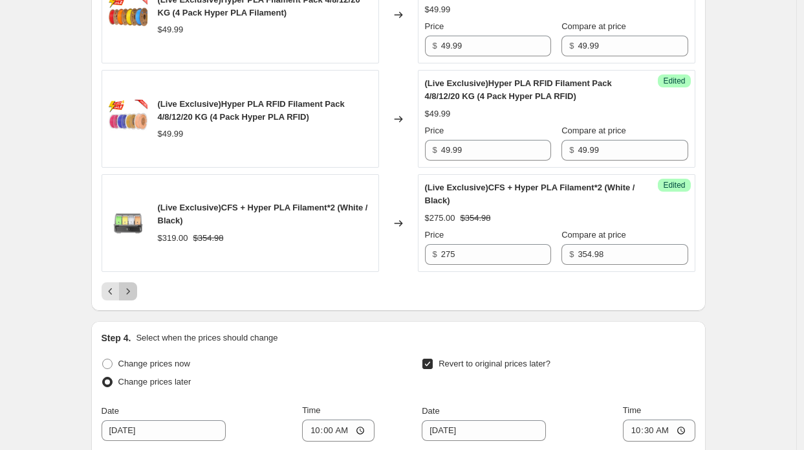
click at [135, 287] on icon "Next" at bounding box center [128, 291] width 13 height 13
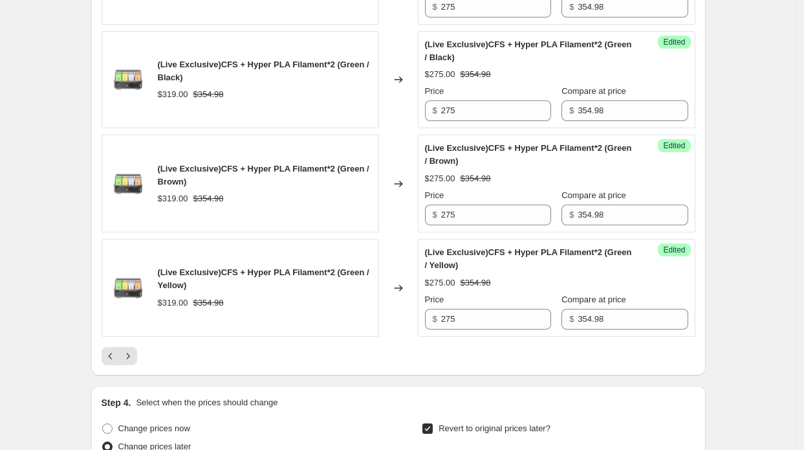
scroll to position [2485, 0]
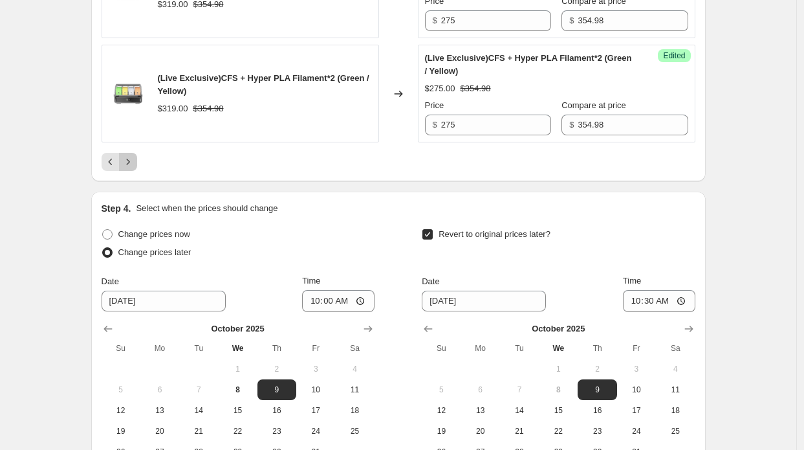
click at [125, 155] on icon "Next" at bounding box center [128, 161] width 13 height 13
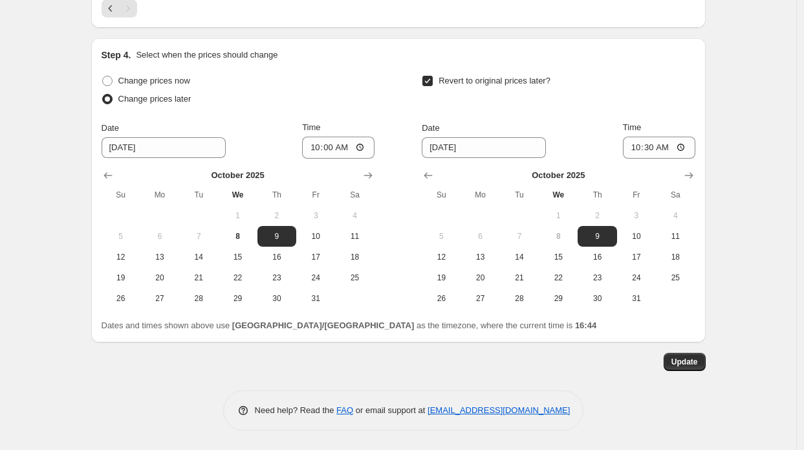
scroll to position [959, 0]
click at [682, 367] on button "Update" at bounding box center [685, 362] width 42 height 18
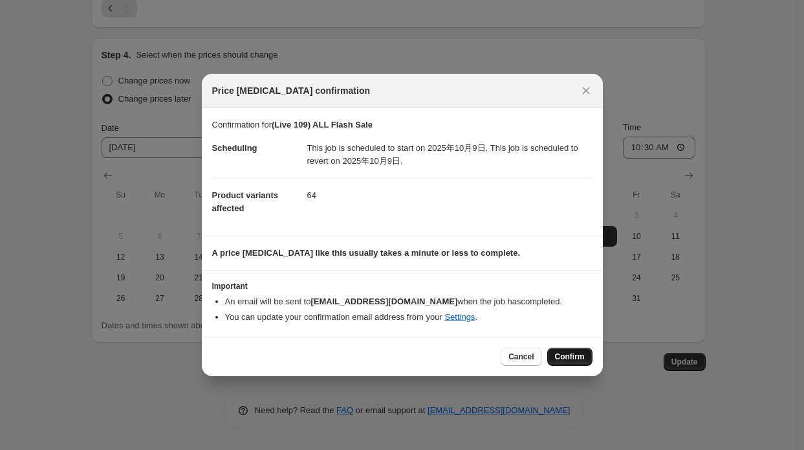
click at [556, 355] on span "Confirm" at bounding box center [570, 356] width 30 height 10
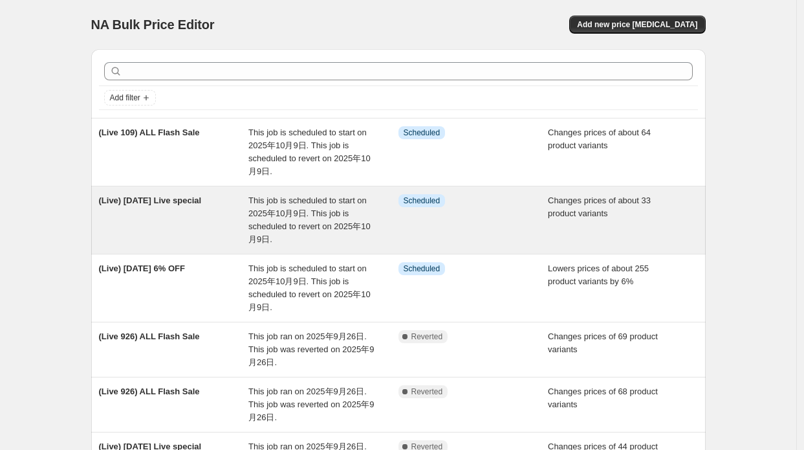
click at [249, 224] on div "(Live) Oct 9 Live special" at bounding box center [174, 220] width 150 height 52
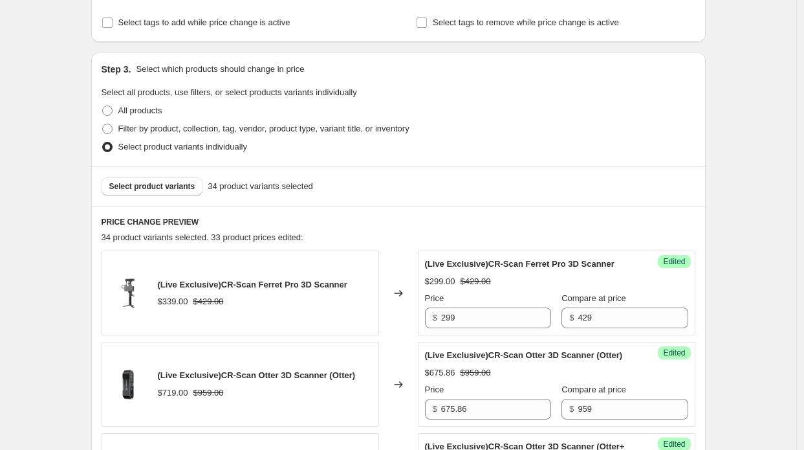
scroll to position [323, 0]
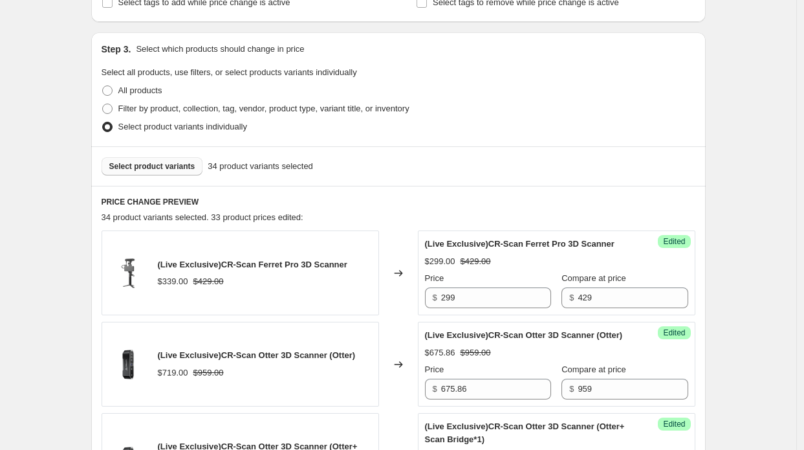
click at [177, 170] on span "Select product variants" at bounding box center [152, 166] width 86 height 10
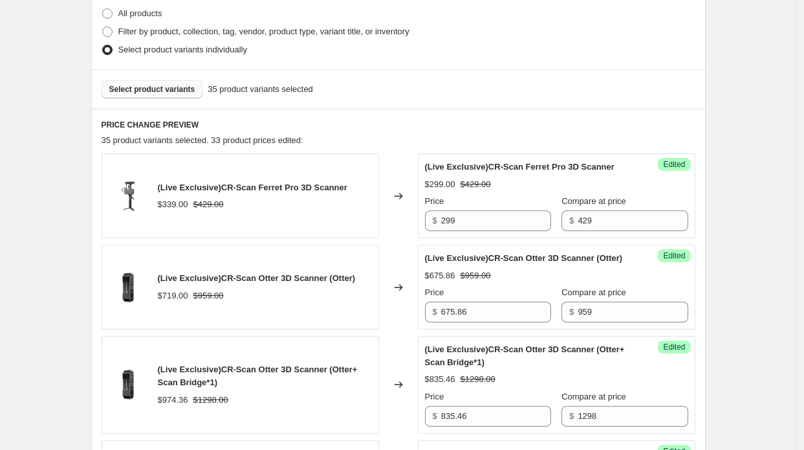
scroll to position [388, 0]
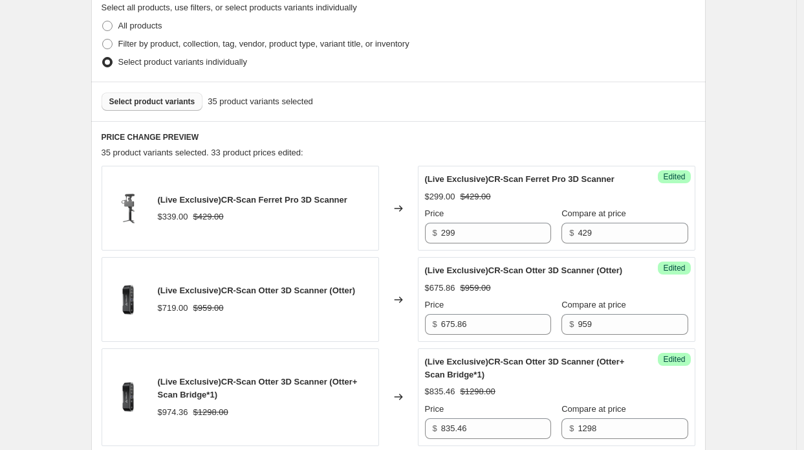
click at [153, 104] on span "Select product variants" at bounding box center [152, 101] width 86 height 10
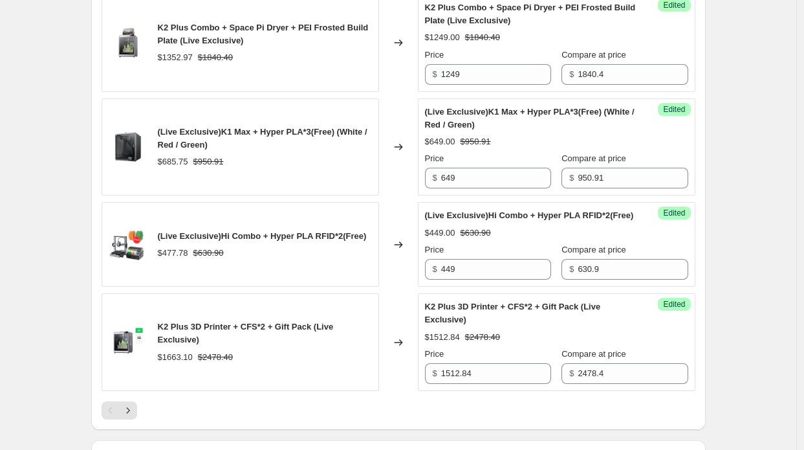
scroll to position [2264, 0]
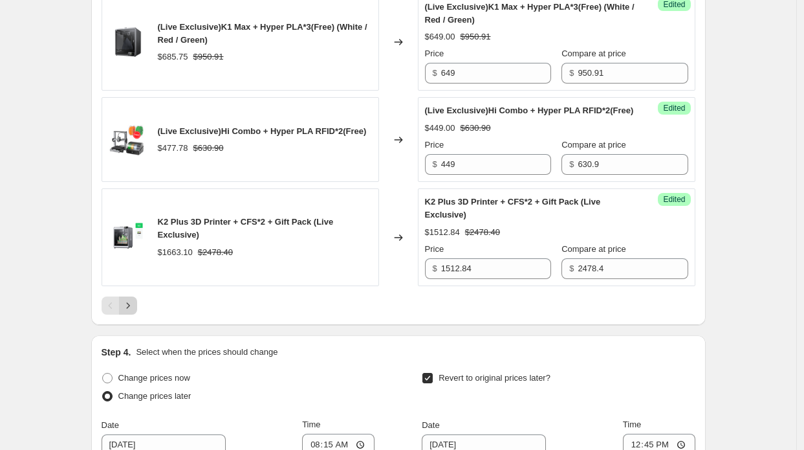
click at [135, 312] on icon "Next" at bounding box center [128, 305] width 13 height 13
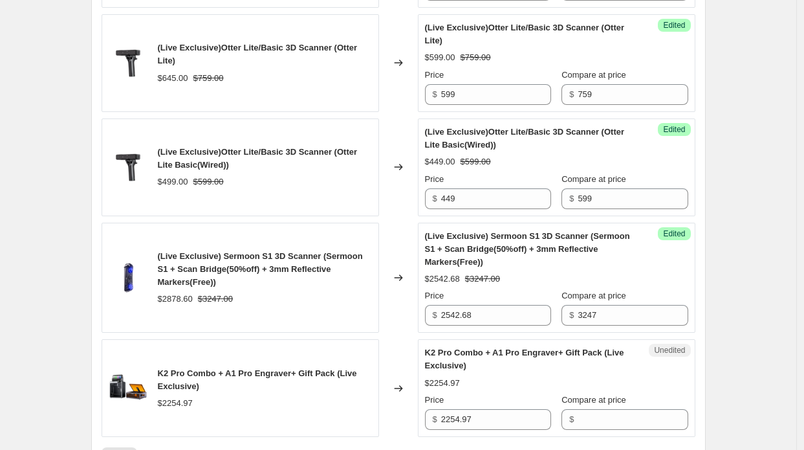
scroll to position [1787, 0]
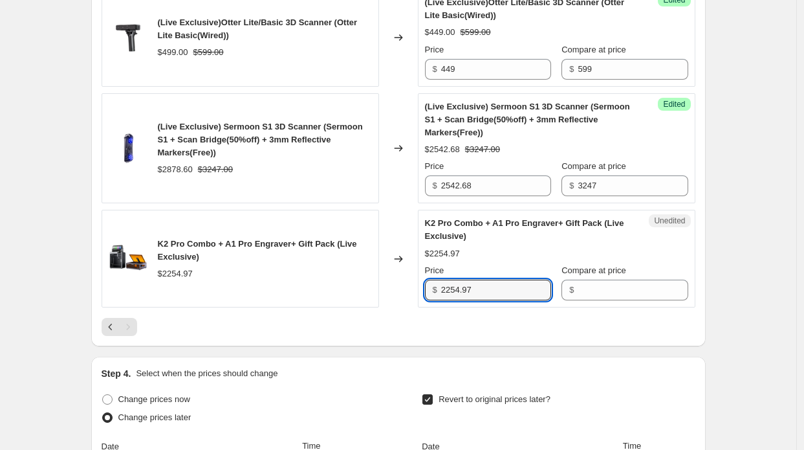
drag, startPoint x: 507, startPoint y: 296, endPoint x: 423, endPoint y: 293, distance: 84.1
click at [423, 293] on div "Unedited K2 Pro Combo + A1 Pro Engraver+ Gift Pack (Live Exclusive) $2254.97 Pr…" at bounding box center [556, 259] width 277 height 98
paste input "1654.68"
click at [497, 300] on input "2254.97" at bounding box center [496, 289] width 110 height 21
paste input "1654.68"
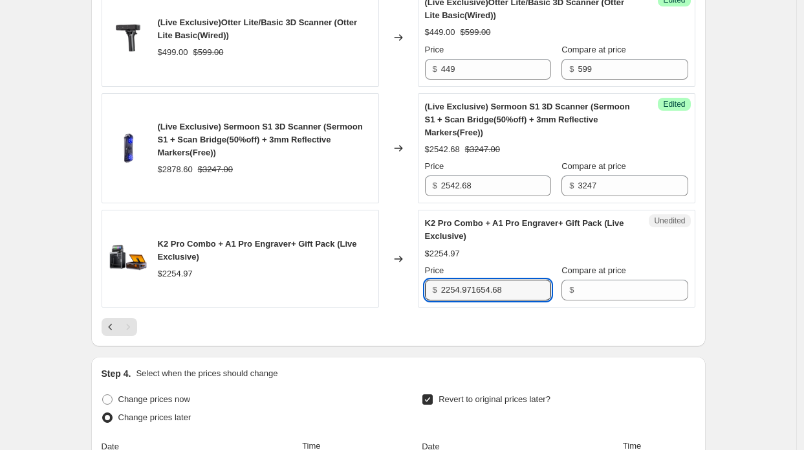
drag, startPoint x: 473, startPoint y: 297, endPoint x: 435, endPoint y: 294, distance: 38.9
click at [435, 294] on div "$ 2254.971654.68" at bounding box center [488, 289] width 126 height 21
type input "1654.68"
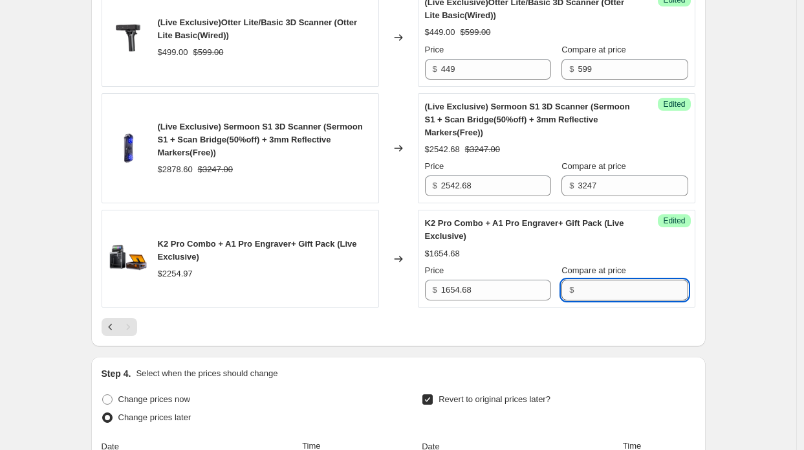
click at [578, 298] on input "Compare at price" at bounding box center [633, 289] width 110 height 21
paste input "2254.97"
type input "2254.97"
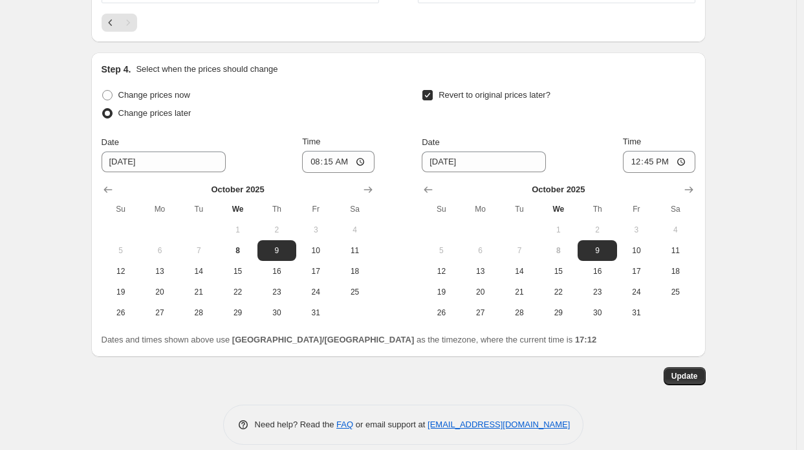
scroll to position [2111, 0]
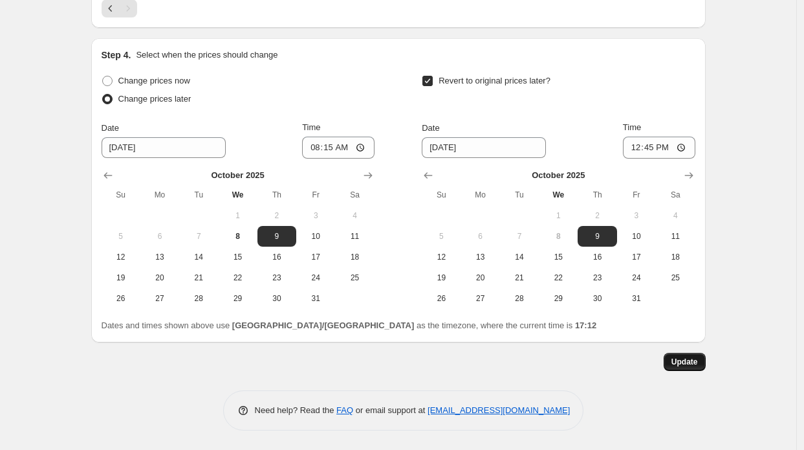
click at [695, 365] on span "Update" at bounding box center [684, 361] width 27 height 10
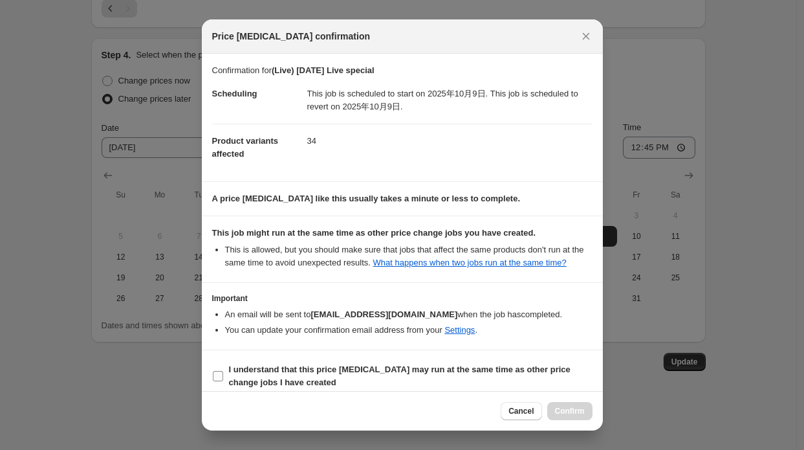
click at [520, 379] on span "I understand that this price change job may run at the same time as other price…" at bounding box center [411, 376] width 364 height 26
click at [223, 379] on input "I understand that this price change job may run at the same time as other price…" at bounding box center [218, 376] width 10 height 10
checkbox input "true"
click at [588, 404] on button "Confirm" at bounding box center [569, 411] width 45 height 18
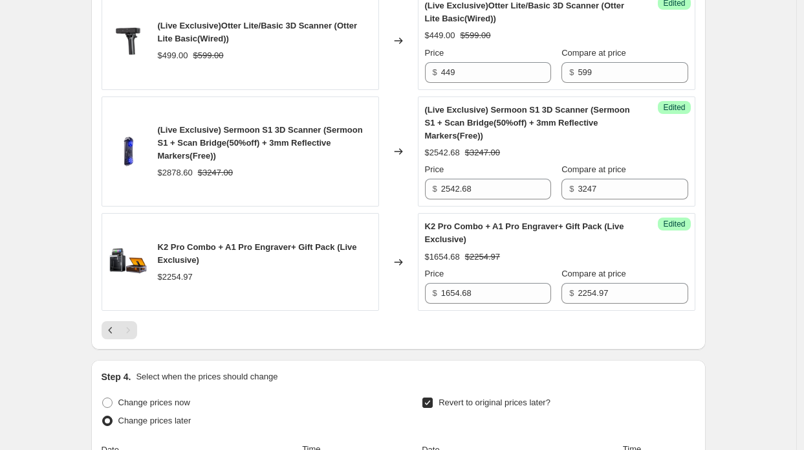
scroll to position [1852, 0]
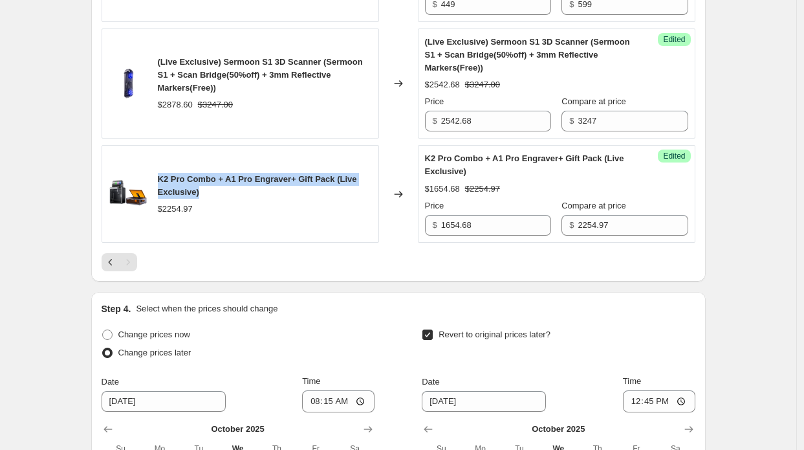
drag, startPoint x: 160, startPoint y: 187, endPoint x: 211, endPoint y: 198, distance: 52.3
click at [211, 198] on div "K2 Pro Combo + A1 Pro Engraver+ Gift Pack (Live Exclusive) $2254.97" at bounding box center [240, 194] width 277 height 98
copy span "K2 Pro Combo + A1 Pro Engraver+ Gift Pack (Live Exclusive)"
click at [210, 184] on span "K2 Pro Combo + A1 Pro Engraver+ Gift Pack (Live Exclusive)" at bounding box center [257, 185] width 199 height 23
